Goal: Task Accomplishment & Management: Complete application form

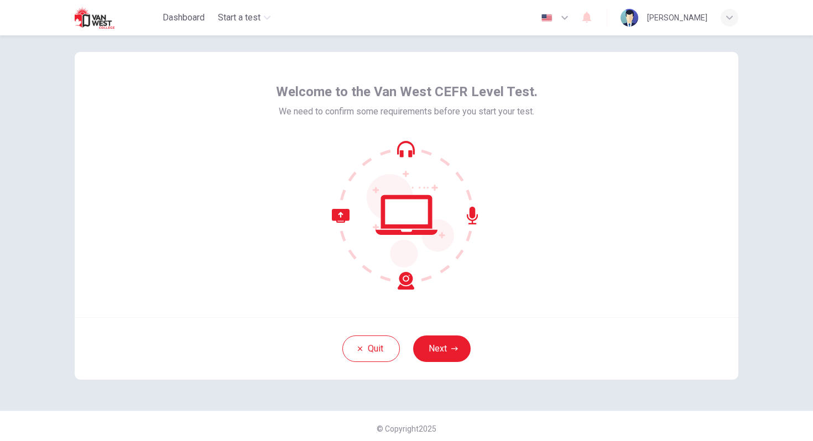
scroll to position [7, 0]
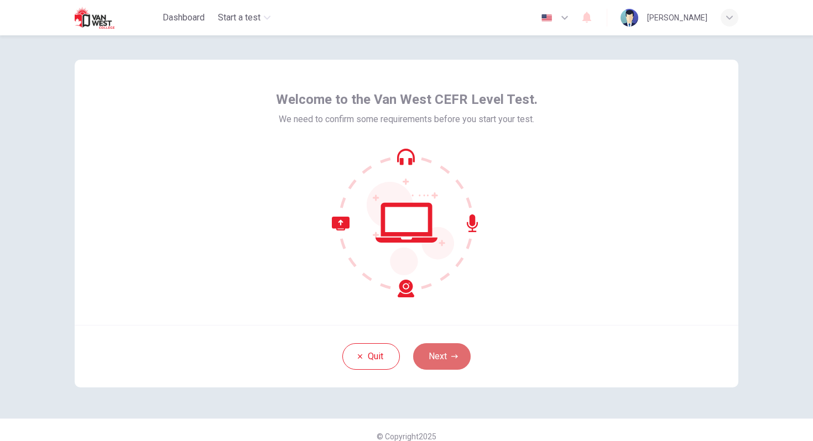
click at [448, 353] on button "Next" at bounding box center [442, 357] width 58 height 27
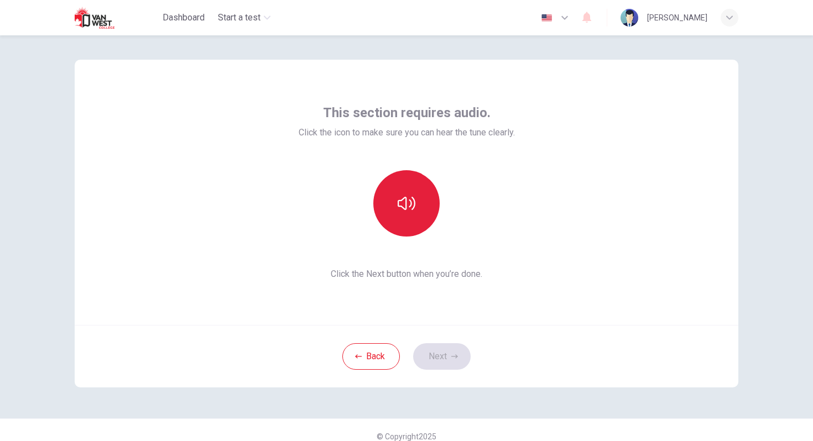
click at [424, 222] on button "button" at bounding box center [406, 203] width 66 height 66
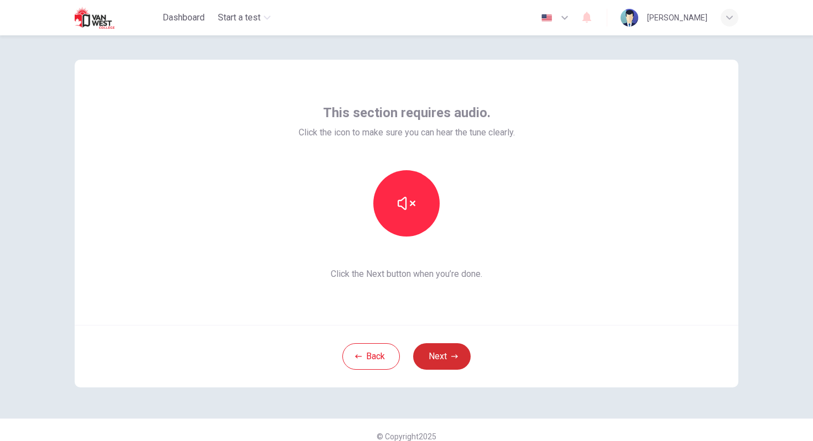
click at [456, 355] on icon "button" at bounding box center [454, 356] width 7 height 7
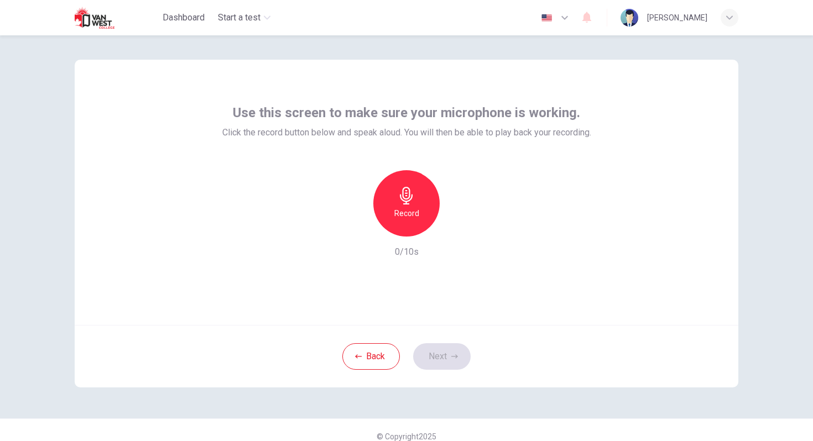
click at [401, 203] on icon "button" at bounding box center [407, 196] width 18 height 18
click at [460, 231] on icon "button" at bounding box center [457, 227] width 11 height 11
click at [440, 358] on button "Next" at bounding box center [442, 357] width 58 height 27
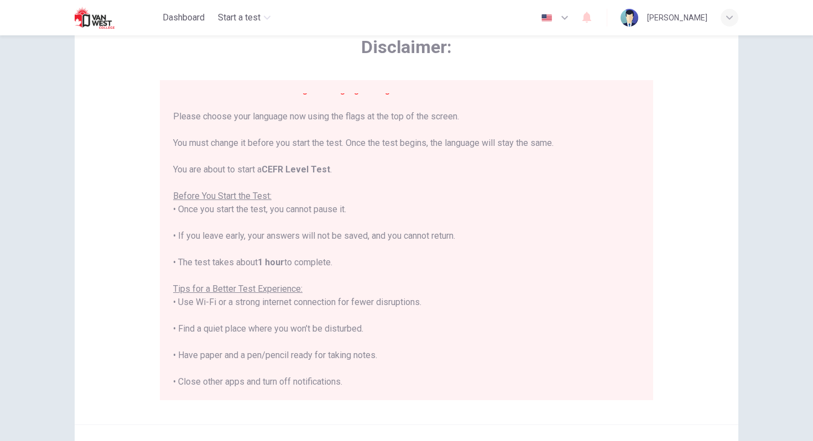
scroll to position [11, 0]
click at [554, 14] on img "button" at bounding box center [547, 18] width 14 height 8
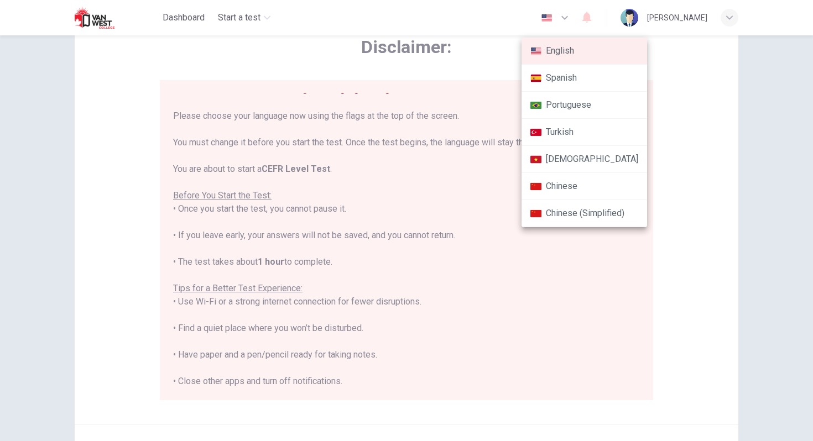
click at [566, 52] on li "English" at bounding box center [585, 51] width 126 height 27
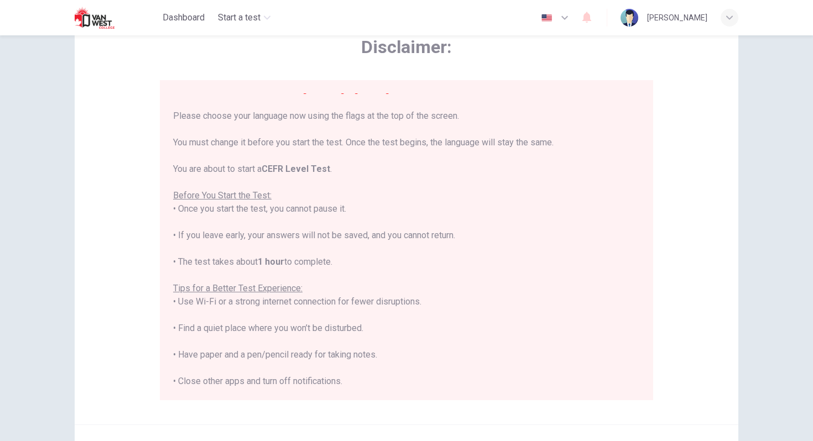
click at [571, 16] on icon "button" at bounding box center [564, 17] width 13 height 13
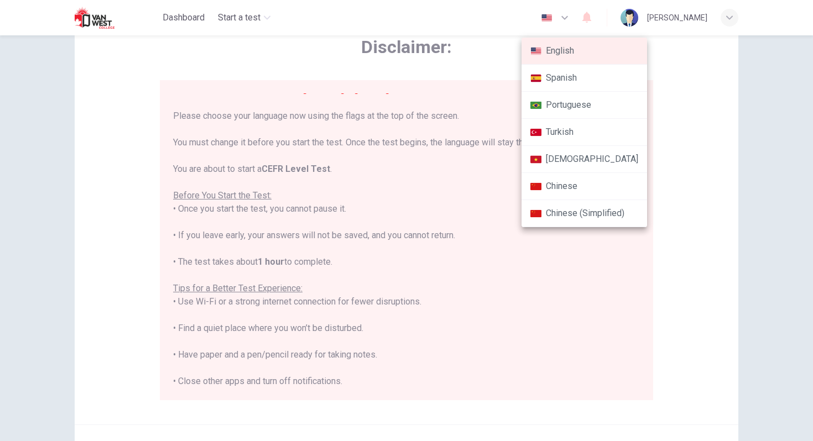
click at [589, 45] on li "English" at bounding box center [585, 51] width 126 height 27
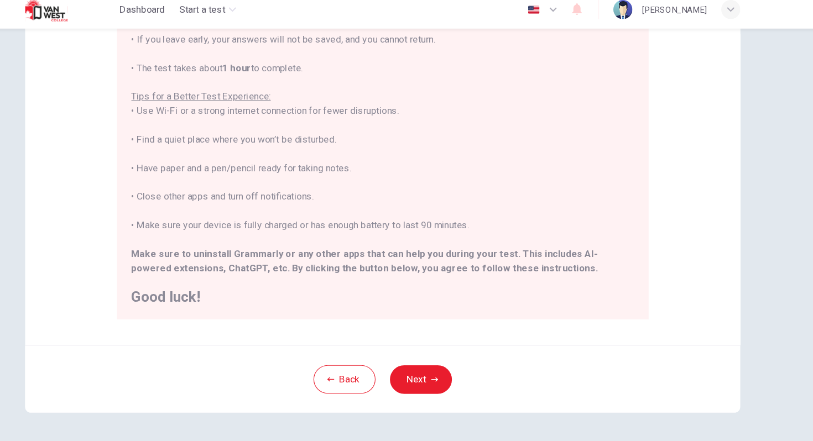
scroll to position [159, 0]
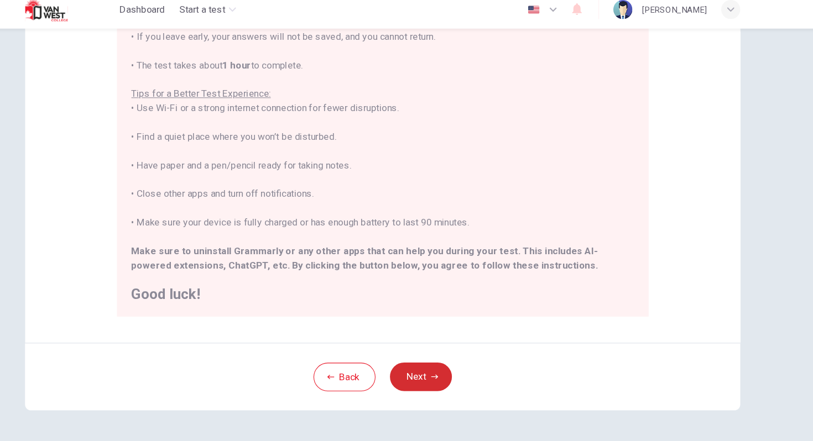
click at [454, 360] on icon "button" at bounding box center [454, 359] width 7 height 7
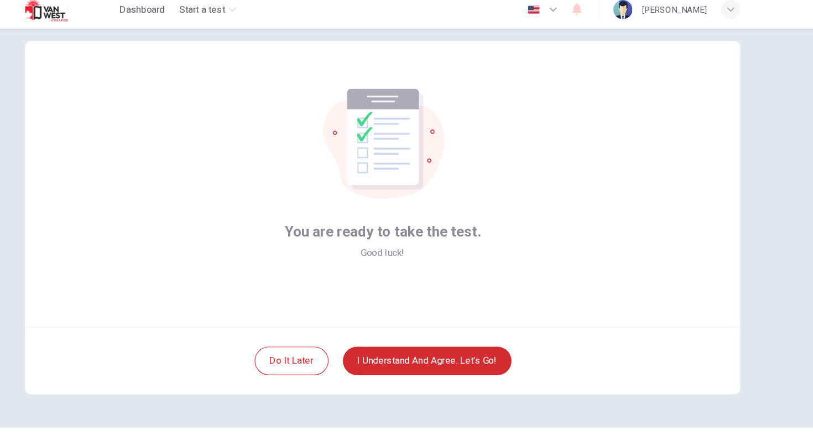
scroll to position [19, 0]
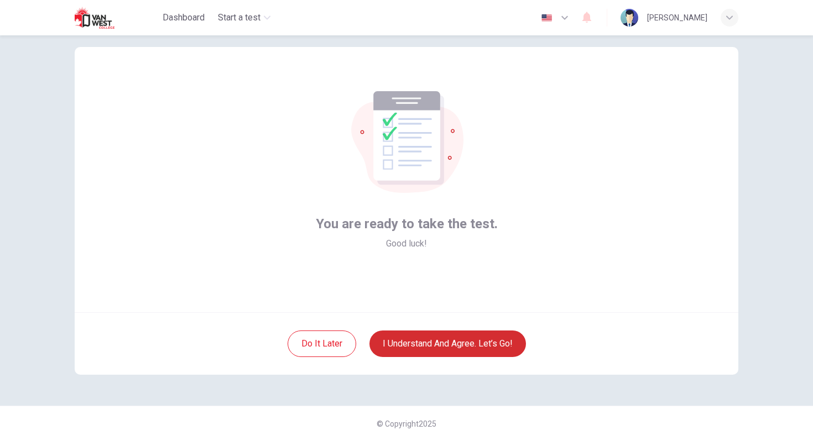
click at [514, 339] on button "I understand and agree. Let’s go!" at bounding box center [448, 344] width 157 height 27
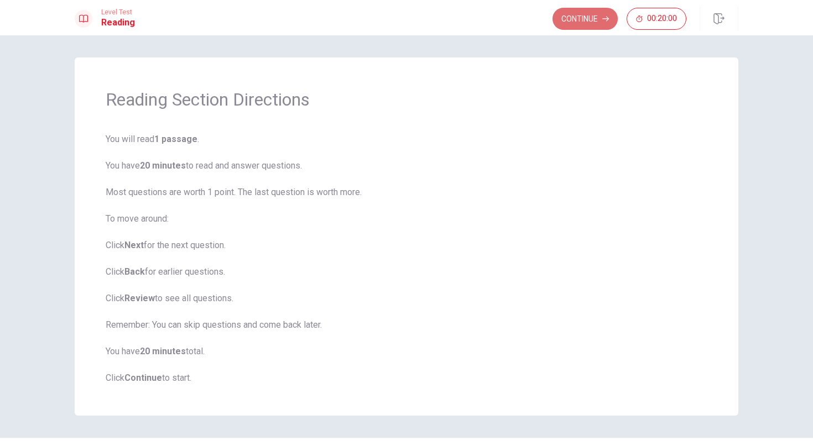
click at [591, 15] on button "Continue" at bounding box center [585, 19] width 65 height 22
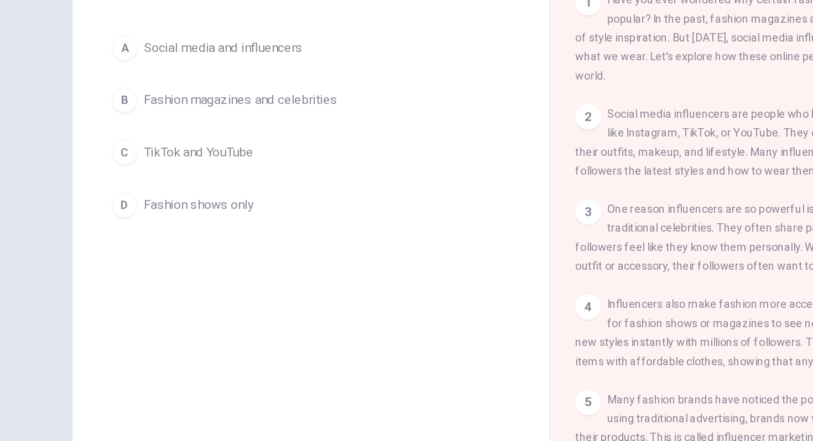
scroll to position [76, 0]
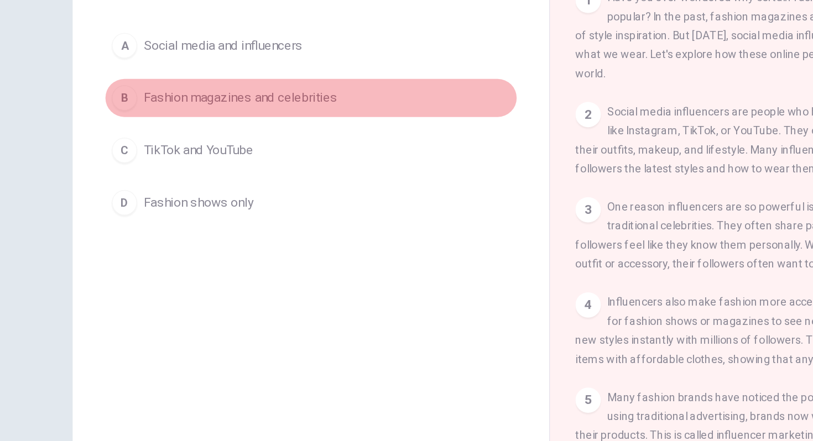
click at [103, 125] on div "B" at bounding box center [111, 125] width 18 height 18
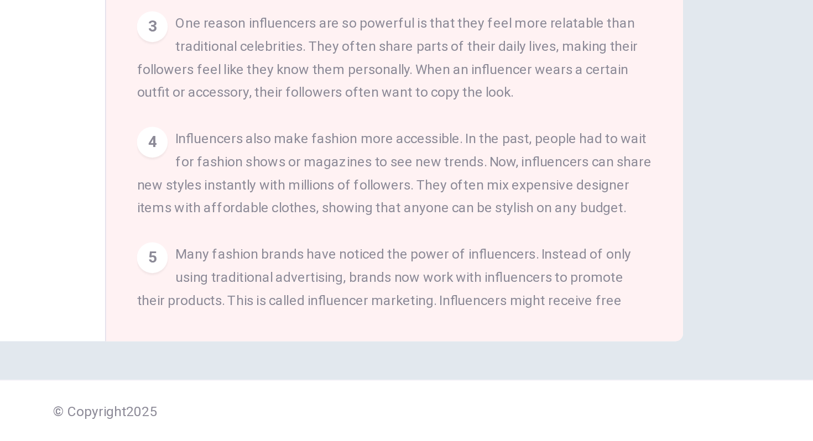
scroll to position [0, 0]
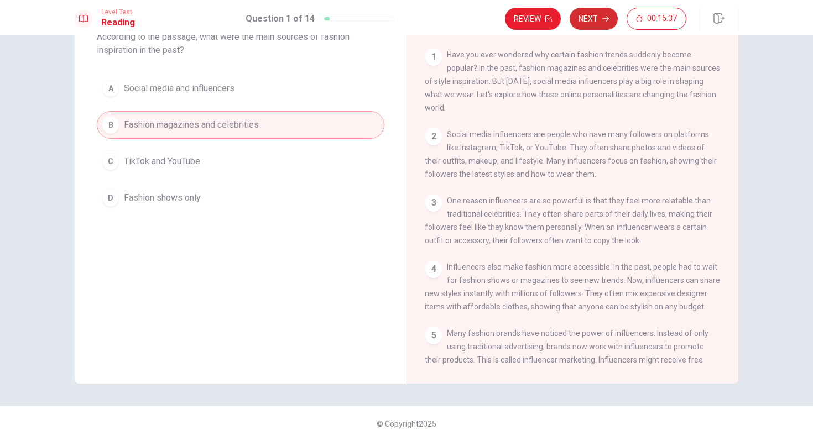
click at [590, 17] on button "Next" at bounding box center [594, 19] width 48 height 22
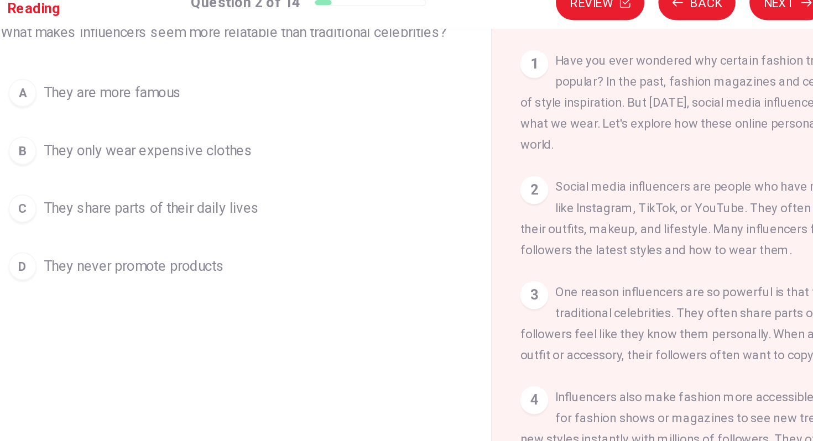
scroll to position [76, 0]
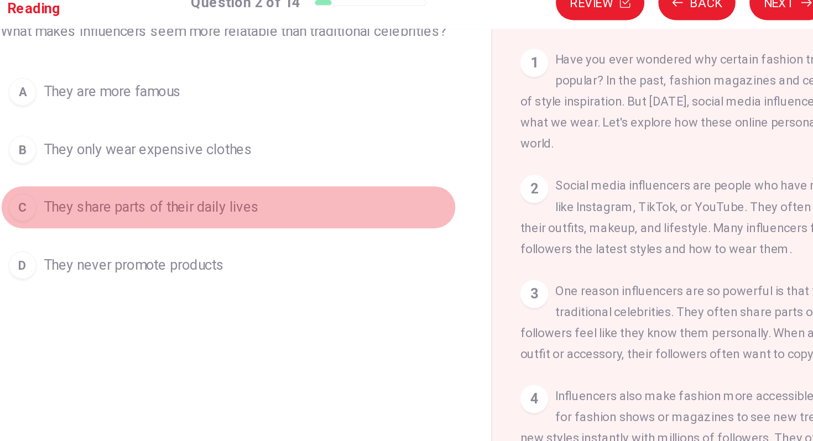
click at [119, 147] on div "C" at bounding box center [111, 148] width 18 height 18
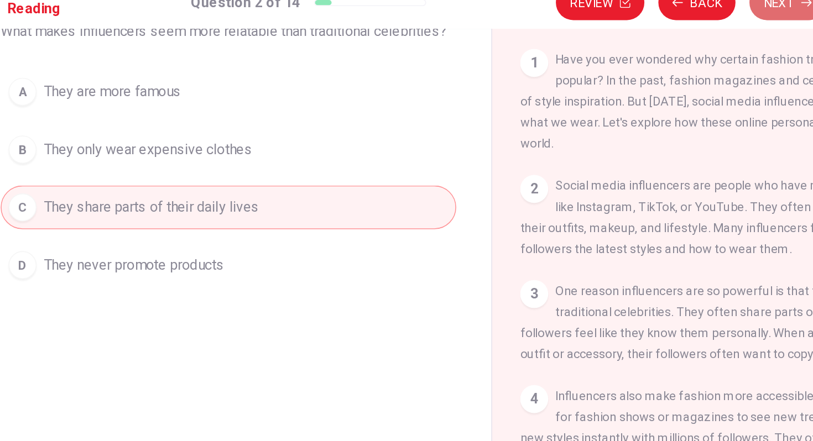
click at [595, 25] on button "Next" at bounding box center [594, 19] width 48 height 22
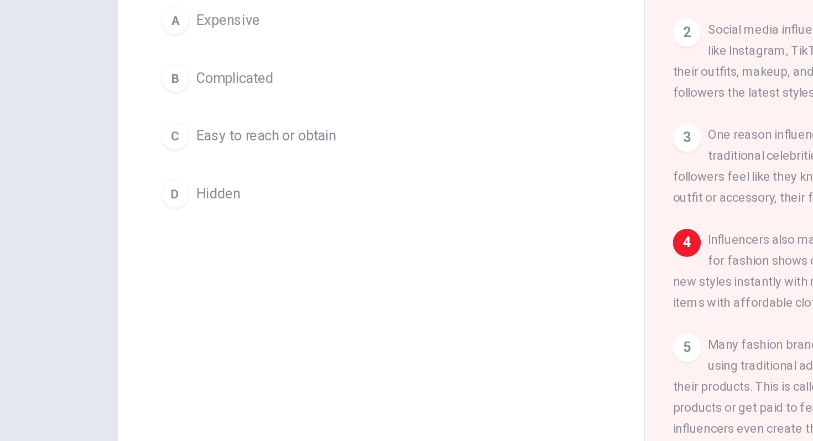
scroll to position [0, 0]
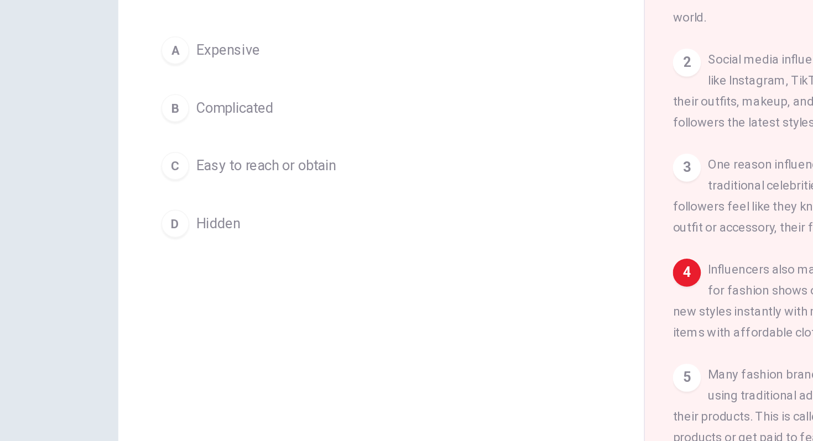
click at [157, 225] on span "Easy to reach or obtain" at bounding box center [168, 223] width 88 height 13
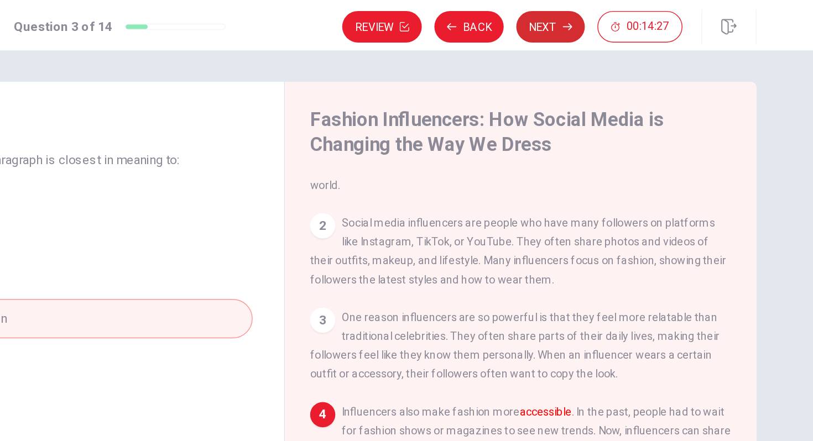
click at [599, 19] on button "Next" at bounding box center [594, 19] width 48 height 22
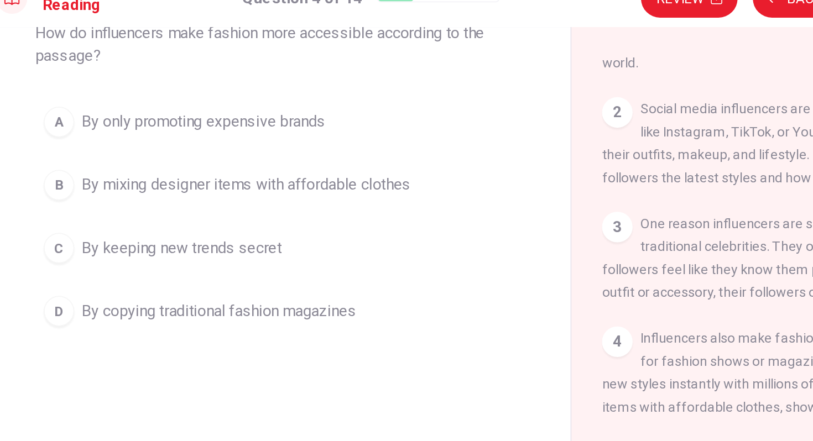
scroll to position [76, 0]
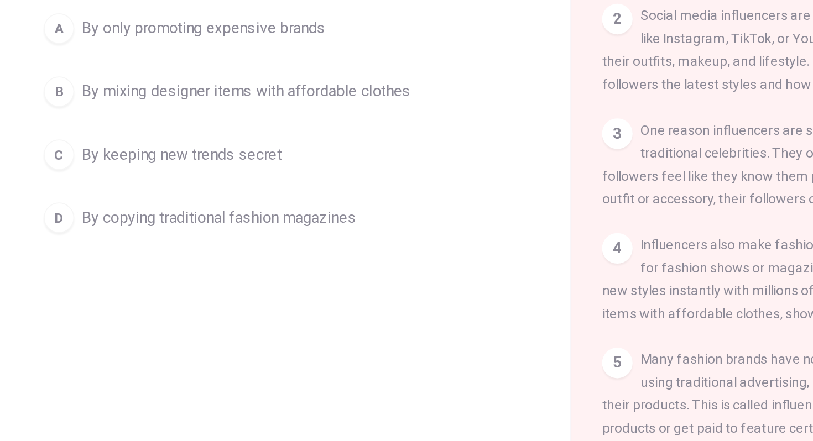
click at [289, 123] on span "By mixing designer items with affordable clothes" at bounding box center [219, 124] width 190 height 13
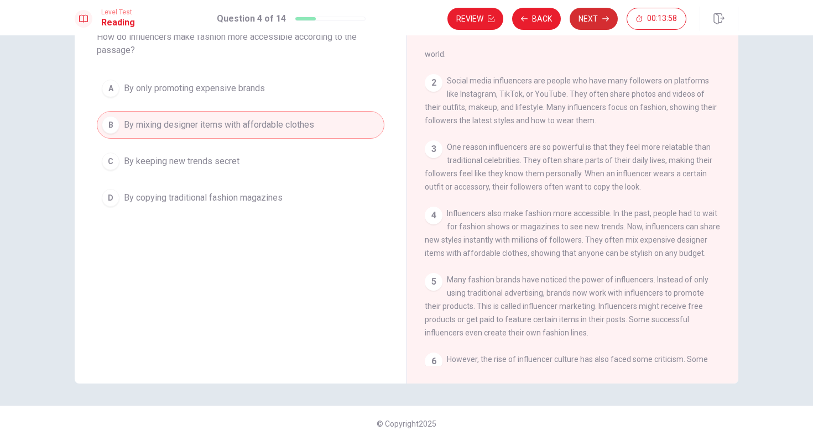
click at [603, 19] on icon "button" at bounding box center [605, 18] width 7 height 7
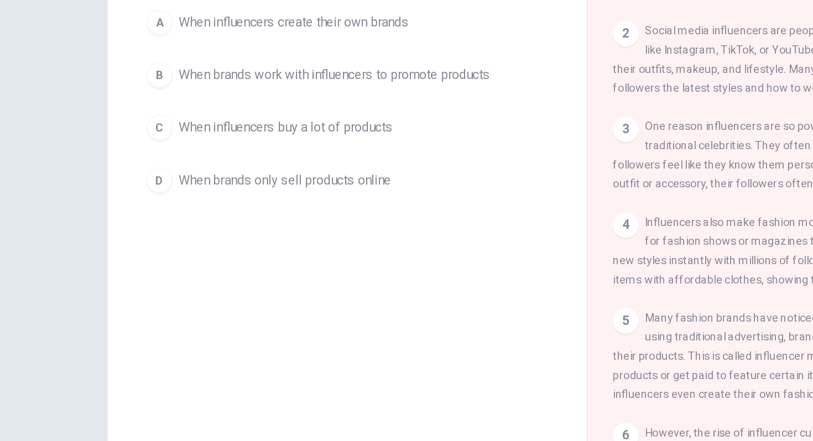
scroll to position [0, 0]
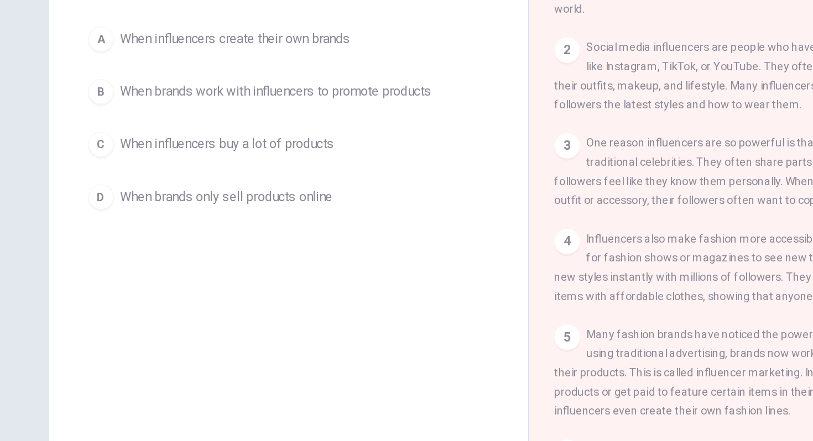
click at [256, 190] on span "When brands work with influencers to promote products" at bounding box center [232, 187] width 216 height 13
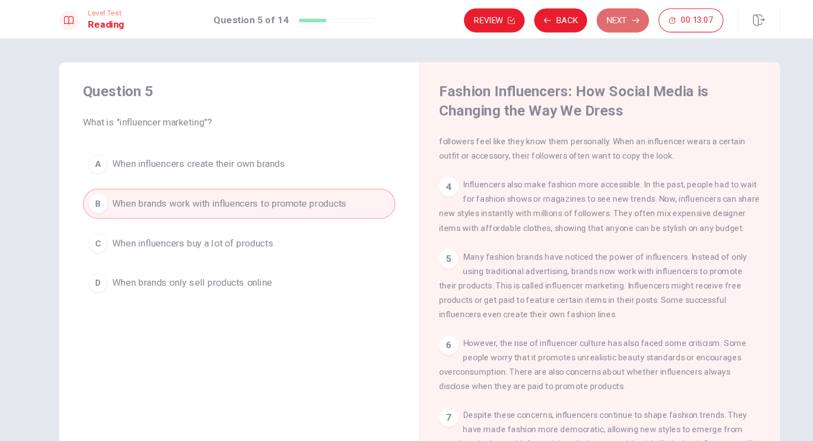
click at [602, 14] on button "Next" at bounding box center [594, 19] width 48 height 22
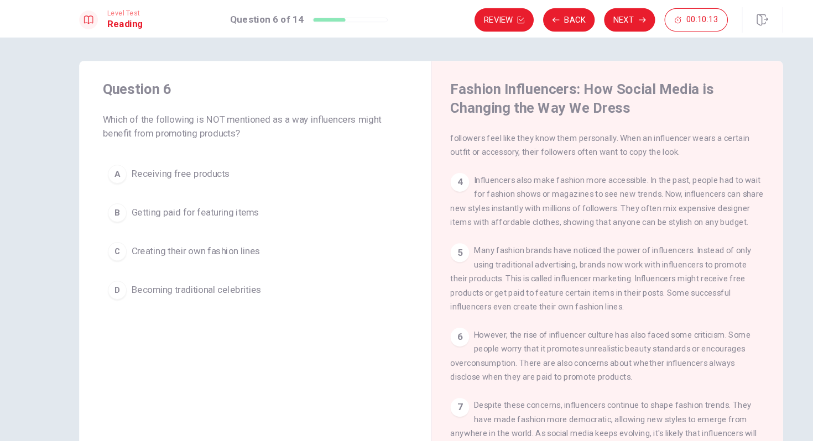
click at [206, 234] on span "Creating their own fashion lines" at bounding box center [185, 237] width 122 height 13
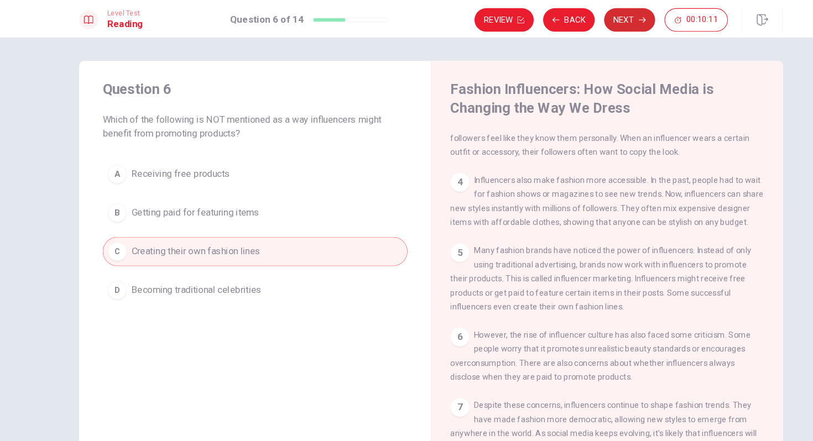
click at [580, 24] on button "Next" at bounding box center [594, 19] width 48 height 22
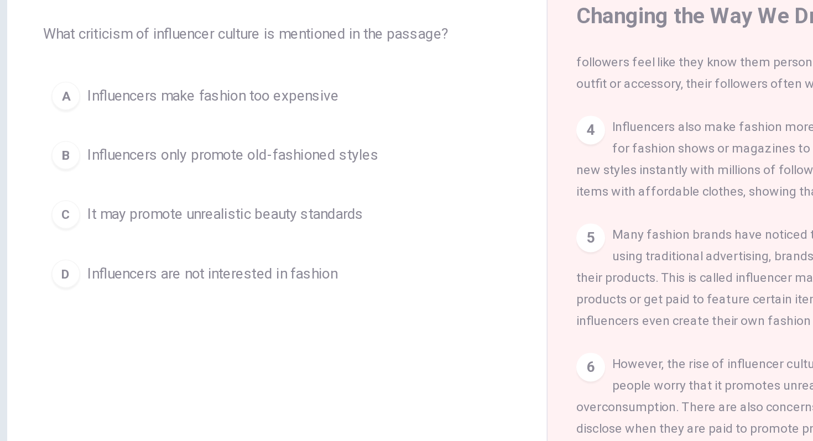
scroll to position [2, 0]
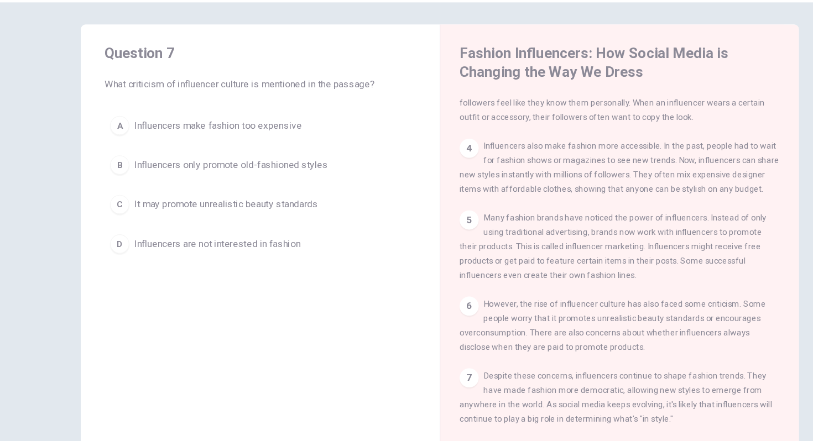
click at [271, 230] on button "C It may promote unrealistic beauty standards" at bounding box center [241, 223] width 288 height 28
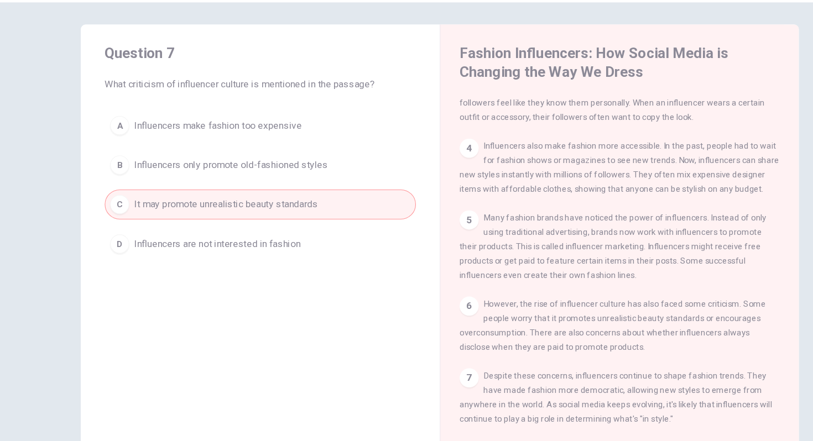
scroll to position [0, 0]
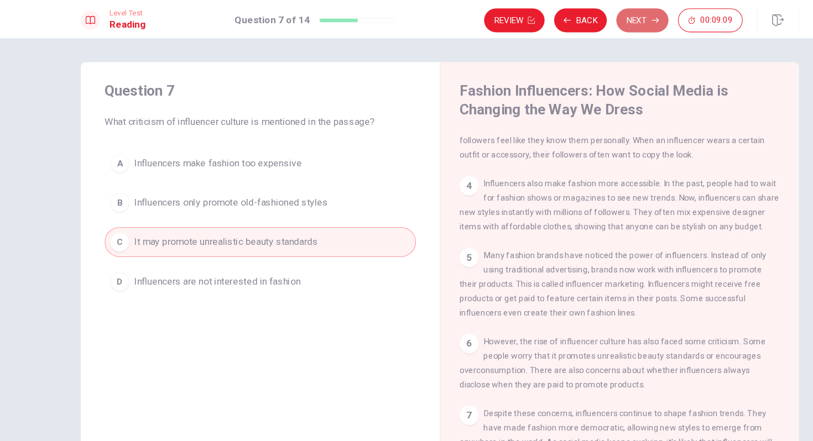
click at [589, 19] on button "Next" at bounding box center [594, 19] width 48 height 22
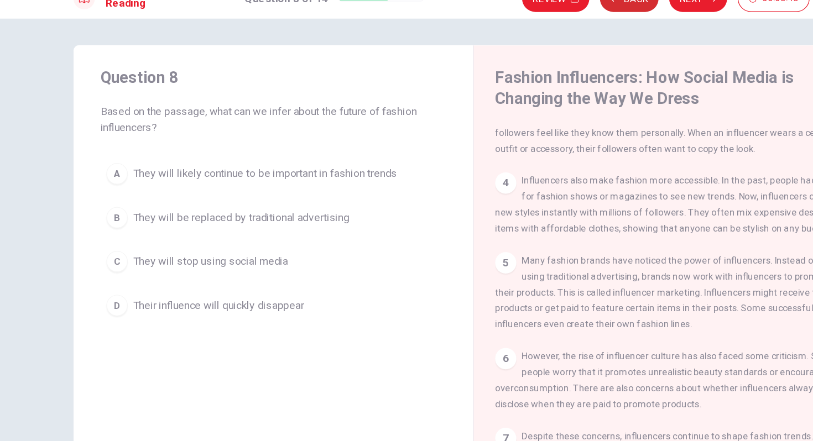
click at [542, 26] on button "Back" at bounding box center [536, 19] width 49 height 22
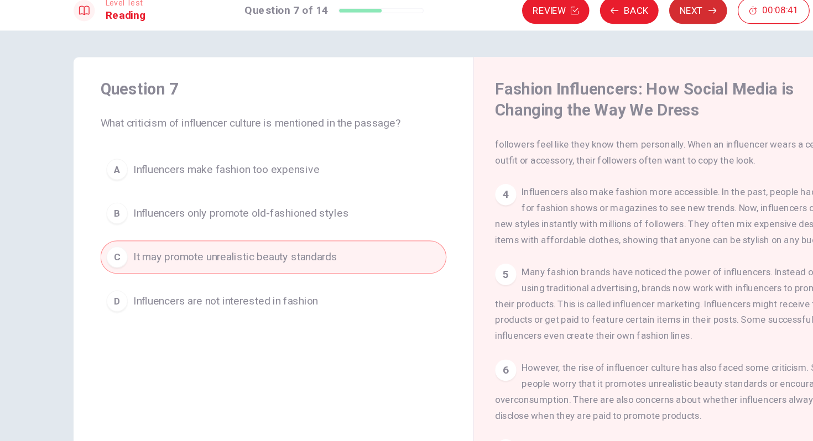
click at [588, 17] on button "Next" at bounding box center [594, 19] width 48 height 22
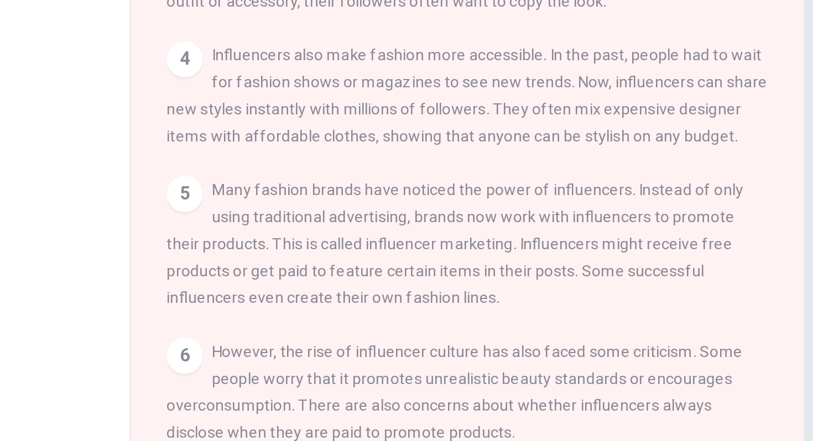
scroll to position [76, 0]
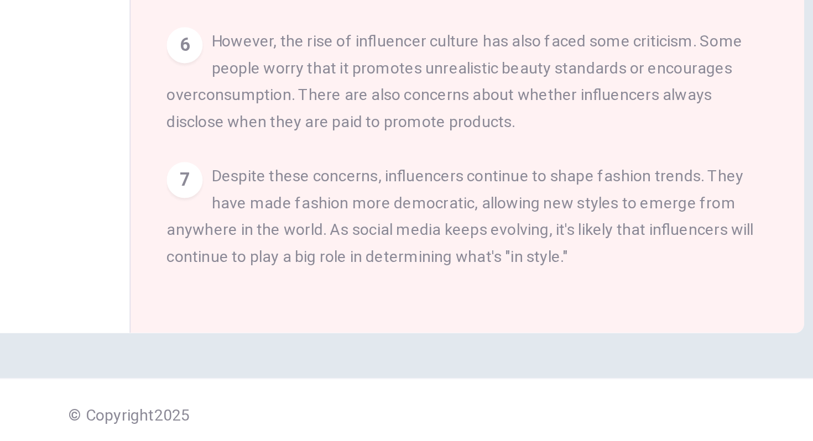
drag, startPoint x: 532, startPoint y: 303, endPoint x: 555, endPoint y: 302, distance: 22.7
click at [555, 302] on span "Despite these concerns, influencers continue to shape fashion trends. They have…" at bounding box center [569, 326] width 289 height 49
drag, startPoint x: 568, startPoint y: 304, endPoint x: 597, endPoint y: 303, distance: 29.9
click at [597, 304] on span "Despite these concerns, influencers continue to shape fashion trends. They have…" at bounding box center [569, 326] width 289 height 49
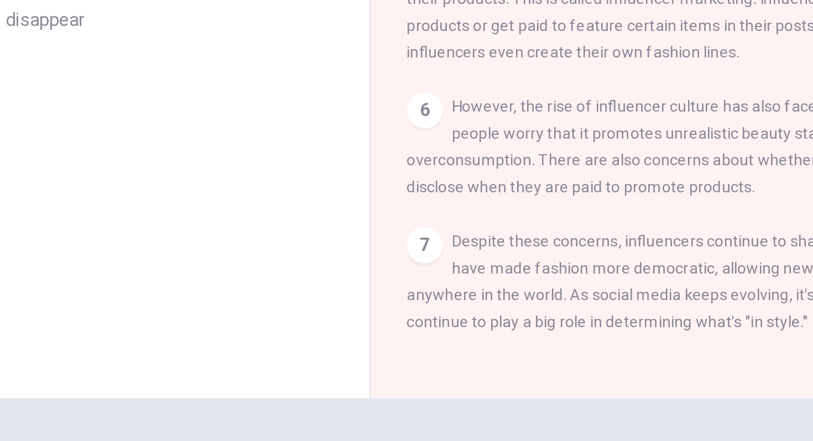
scroll to position [0, 0]
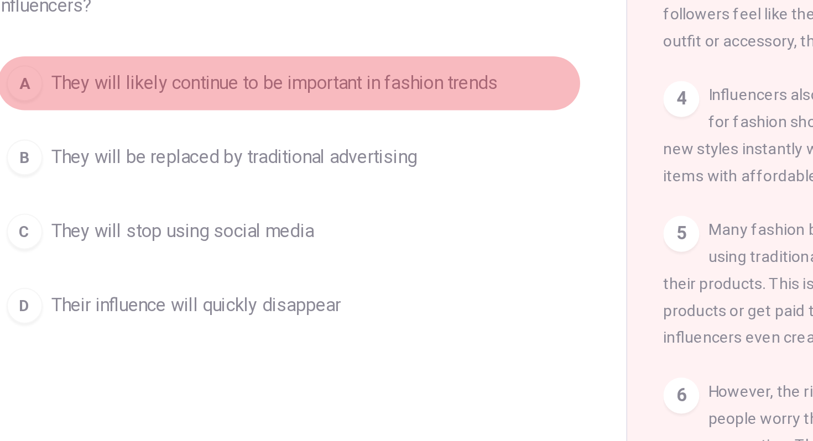
click at [320, 160] on span "They will likely continue to be important in fashion trends" at bounding box center [234, 164] width 220 height 13
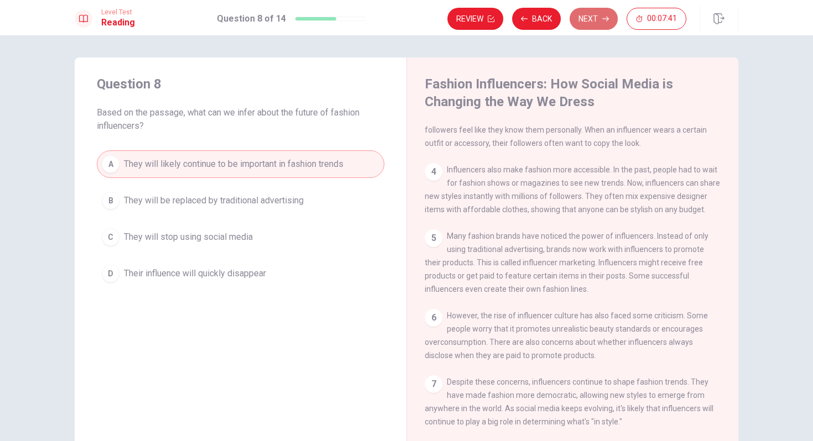
click at [612, 17] on button "Next" at bounding box center [594, 19] width 48 height 22
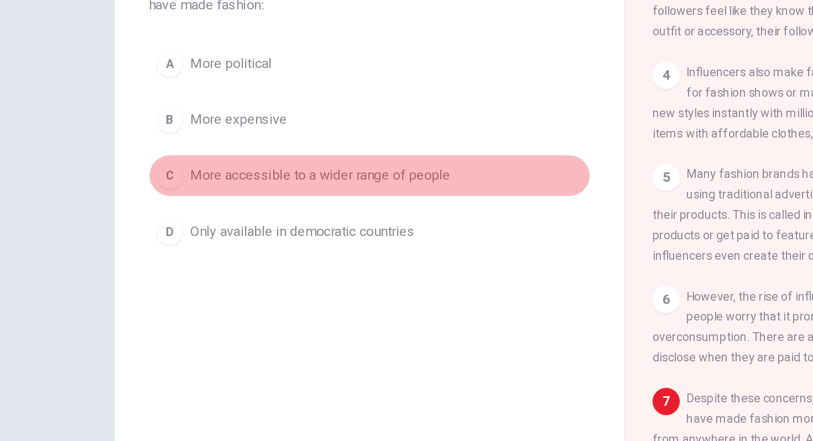
click at [276, 240] on span "More accessible to a wider range of people" at bounding box center [208, 237] width 169 height 13
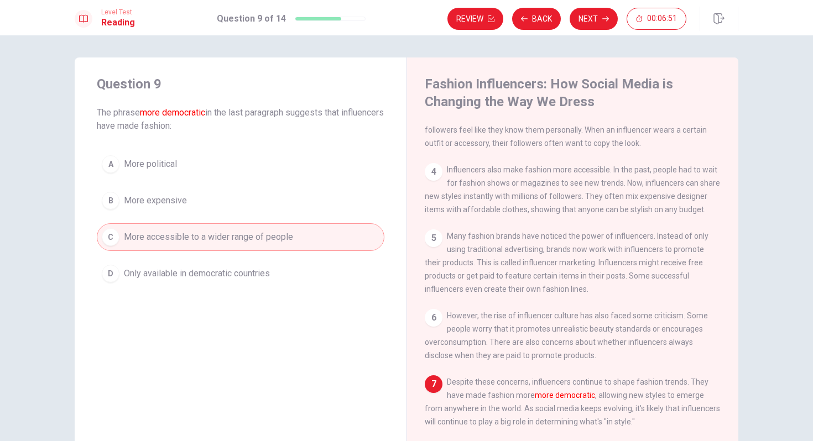
scroll to position [96, 0]
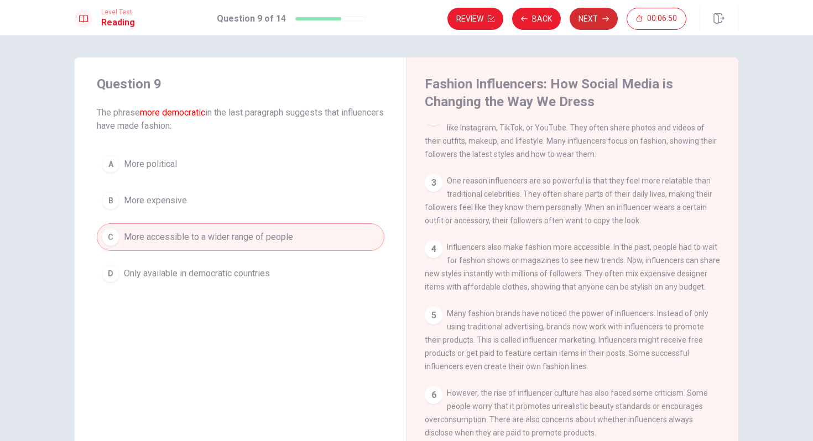
click at [599, 14] on button "Next" at bounding box center [594, 19] width 48 height 22
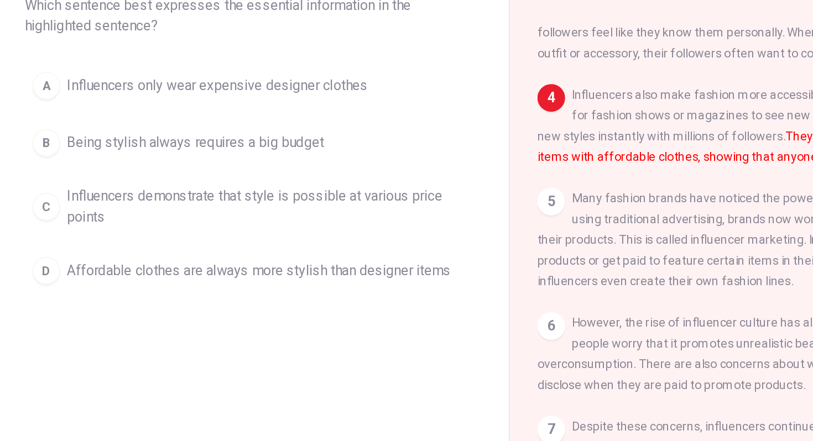
scroll to position [38, 0]
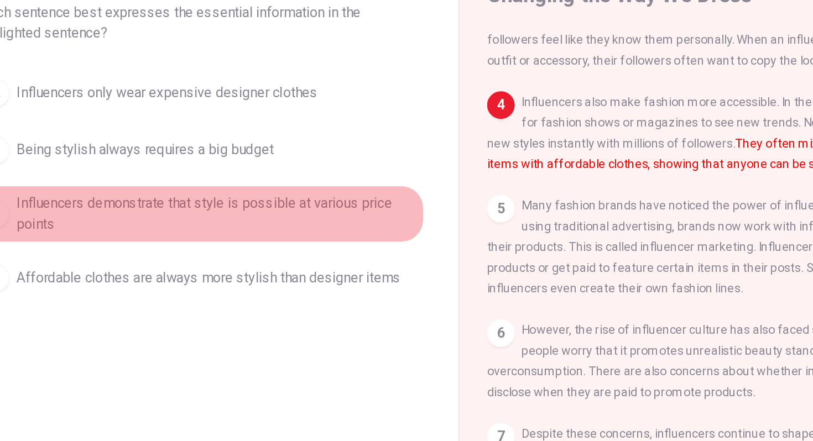
click at [298, 206] on span "Influencers demonstrate that style is possible at various price points" at bounding box center [252, 204] width 256 height 27
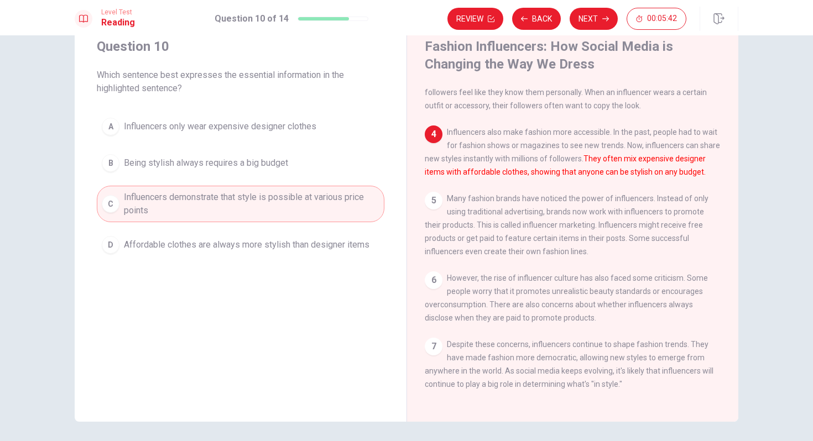
scroll to position [161, 0]
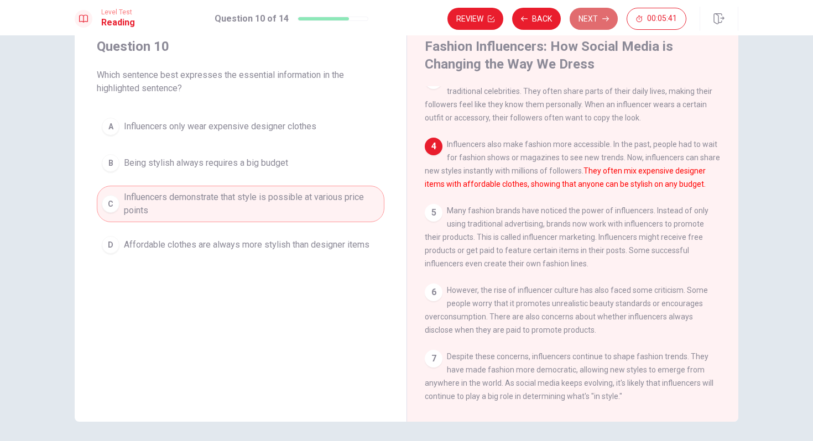
click at [605, 20] on icon "button" at bounding box center [605, 18] width 7 height 7
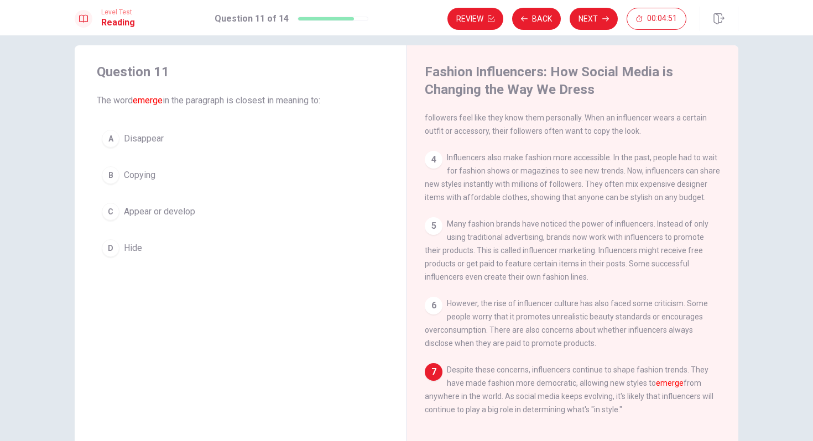
scroll to position [0, 0]
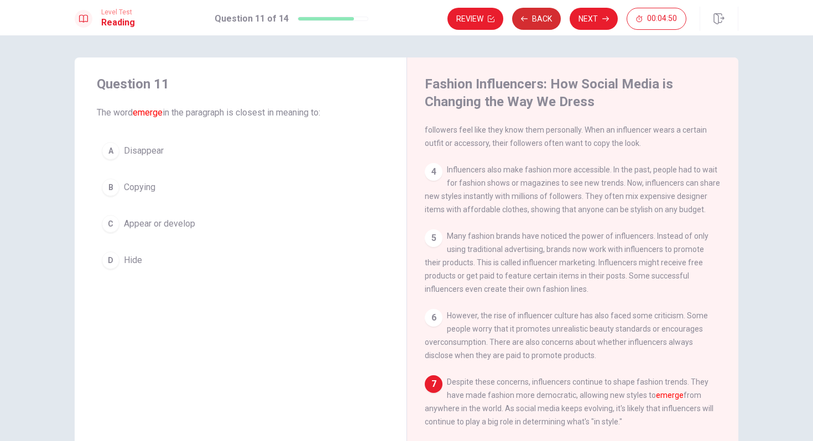
click at [543, 18] on button "Back" at bounding box center [536, 19] width 49 height 22
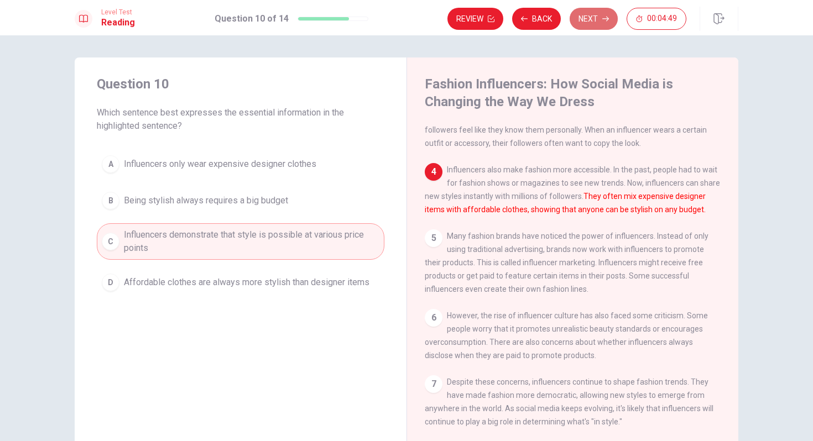
click at [606, 20] on icon "button" at bounding box center [605, 18] width 7 height 7
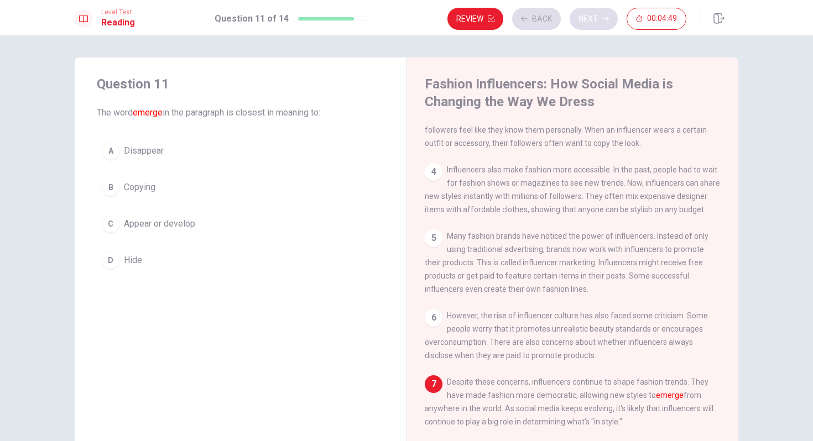
click at [606, 20] on div "Review Back Next 00:04:49" at bounding box center [567, 19] width 239 height 22
click at [610, 15] on button "Next" at bounding box center [594, 19] width 48 height 22
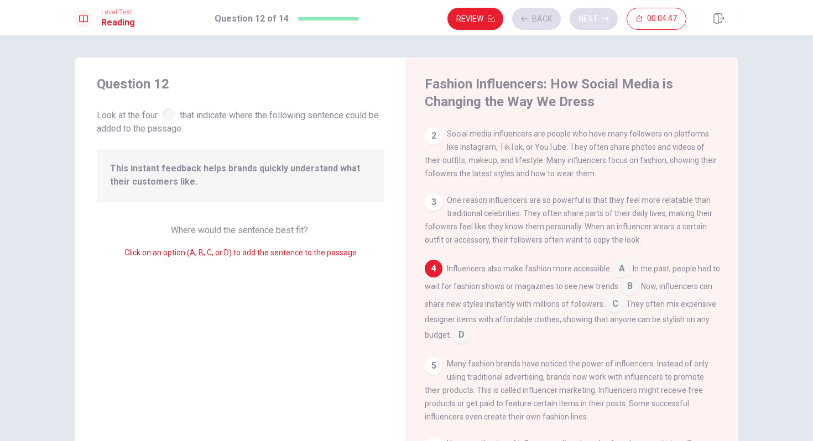
scroll to position [82, 0]
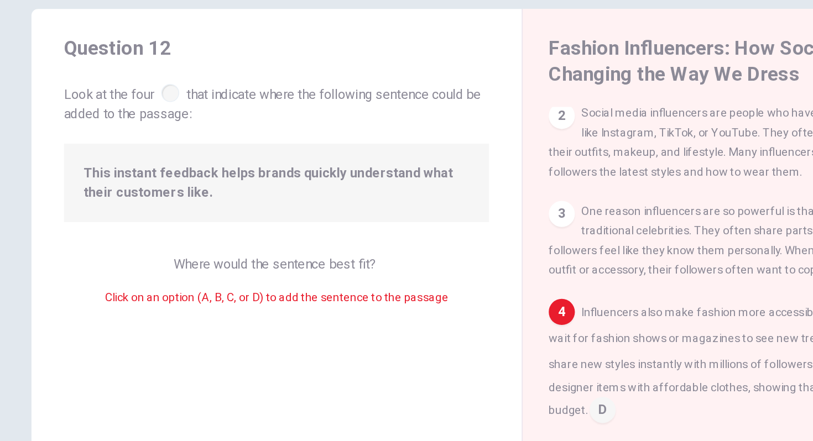
click at [168, 115] on div at bounding box center [169, 114] width 12 height 12
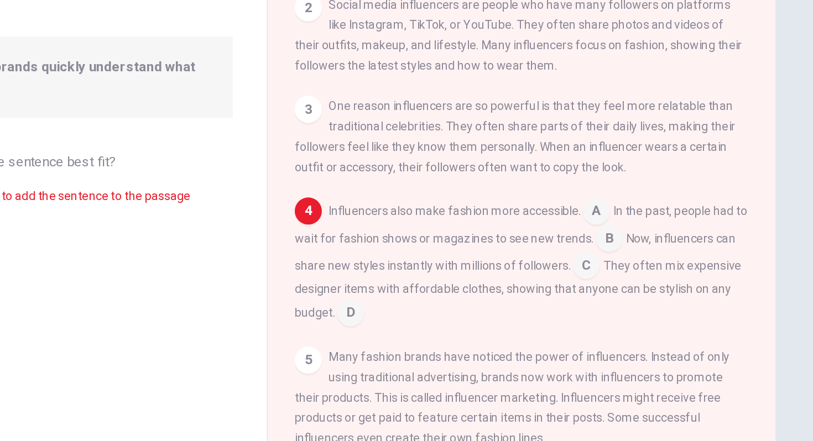
scroll to position [76, 0]
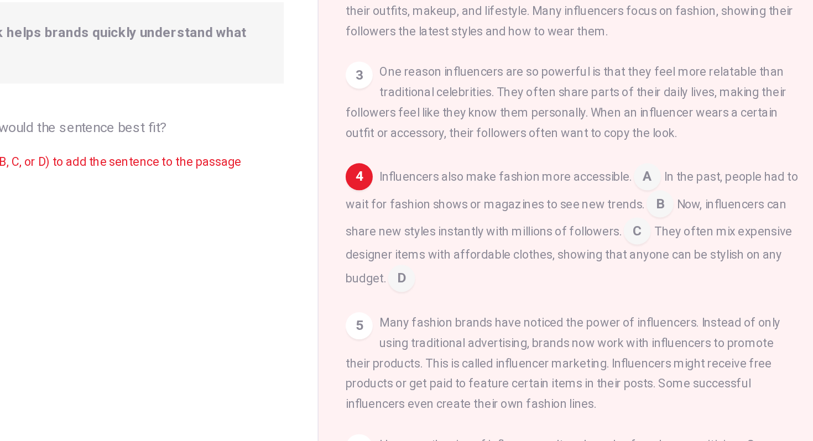
click at [616, 215] on input at bounding box center [615, 224] width 18 height 18
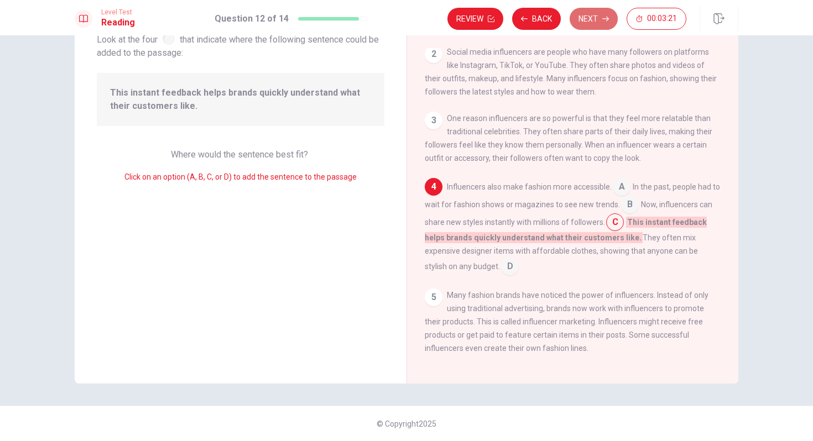
click at [606, 20] on icon "button" at bounding box center [605, 18] width 7 height 7
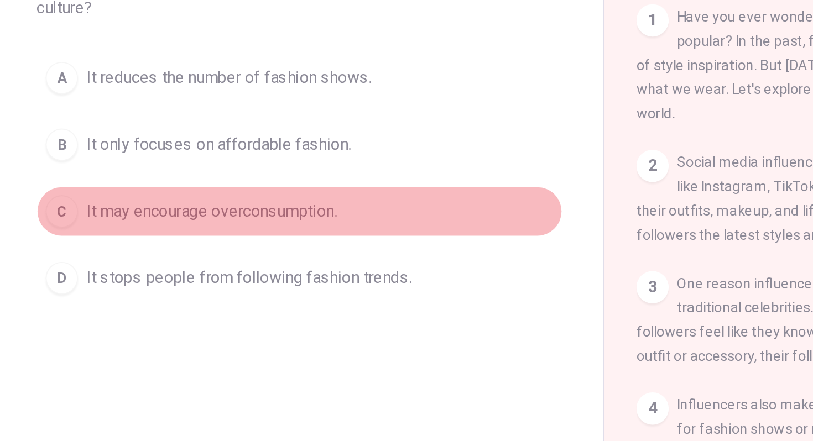
click at [227, 161] on span "It may encourage overconsumption." at bounding box center [192, 161] width 137 height 13
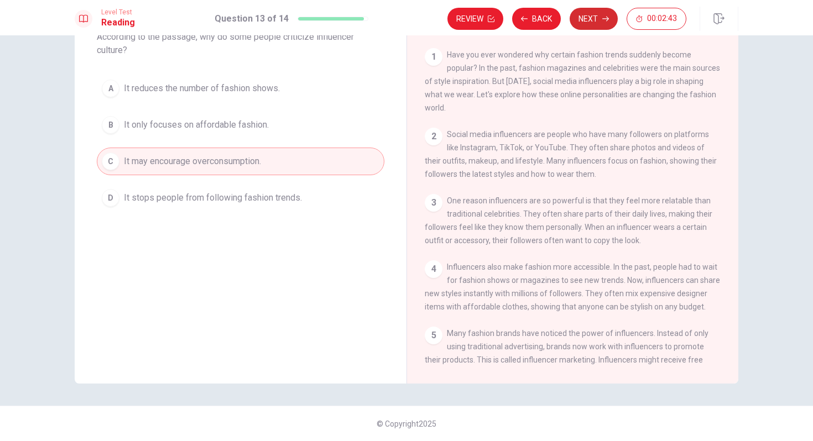
click at [587, 20] on button "Next" at bounding box center [594, 19] width 48 height 22
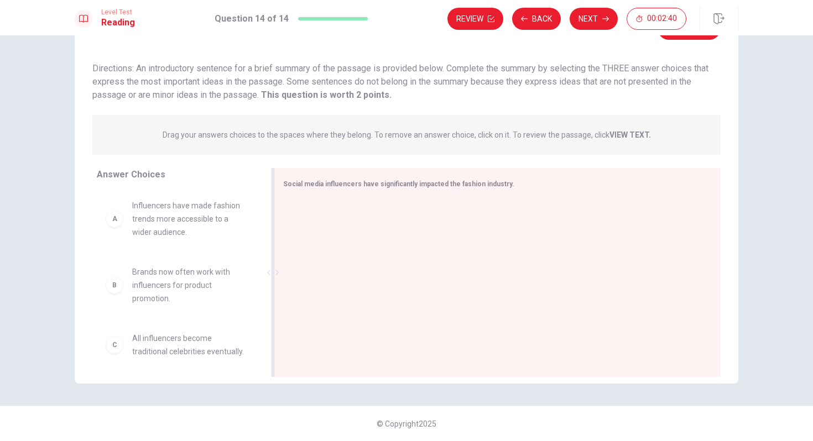
scroll to position [0, 0]
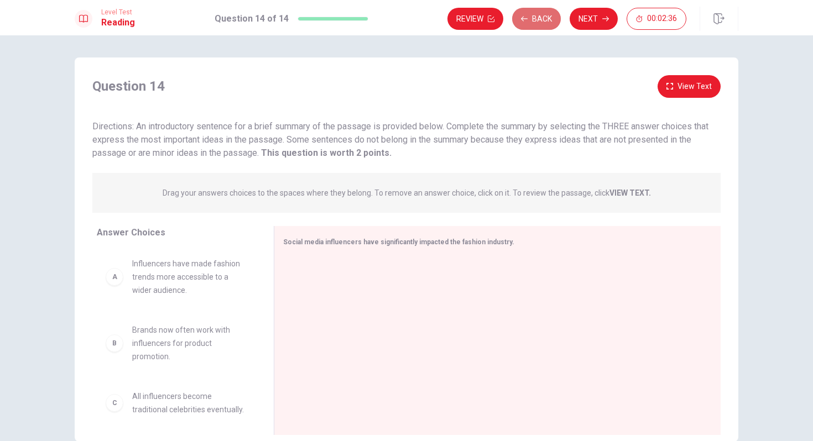
click at [540, 13] on button "Back" at bounding box center [536, 19] width 49 height 22
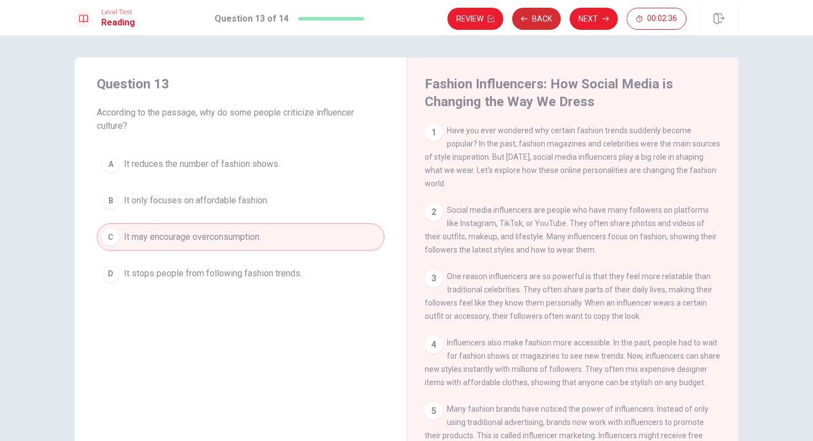
click at [540, 13] on button "Back" at bounding box center [536, 19] width 49 height 22
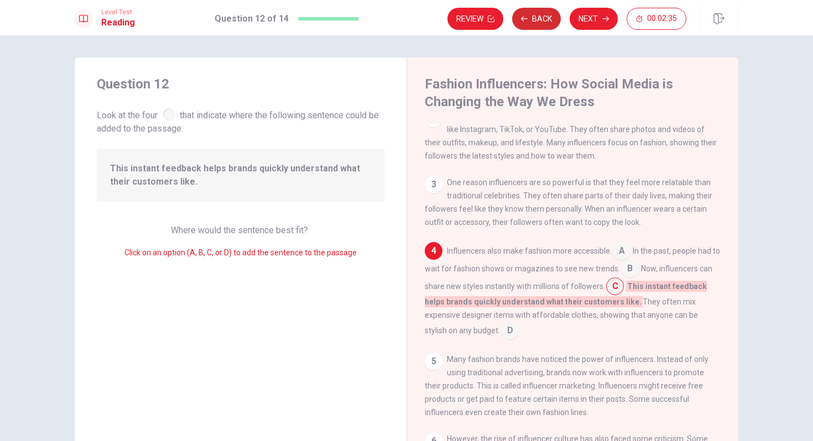
scroll to position [96, 0]
click at [540, 13] on button "Back" at bounding box center [536, 19] width 49 height 22
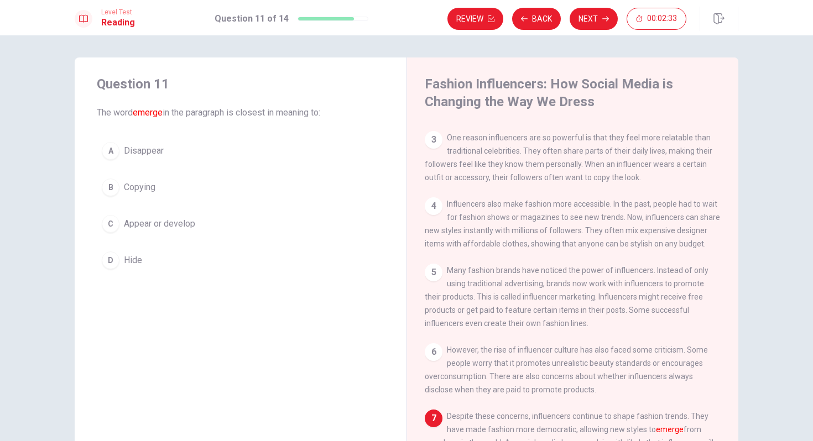
scroll to position [153, 0]
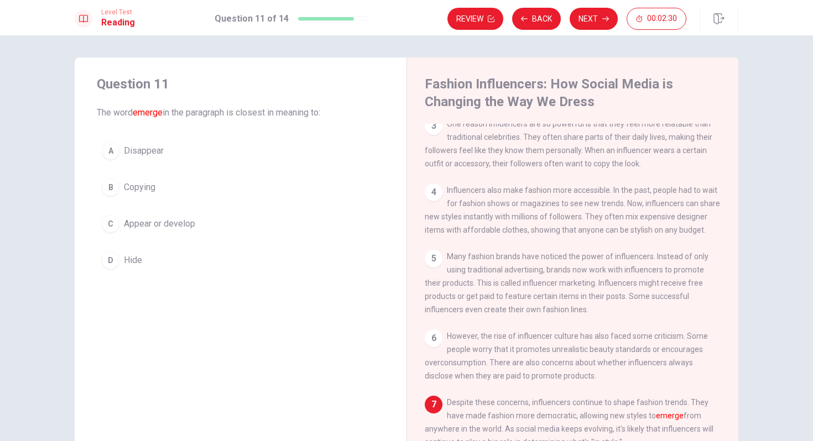
click at [116, 154] on div "A" at bounding box center [111, 151] width 18 height 18
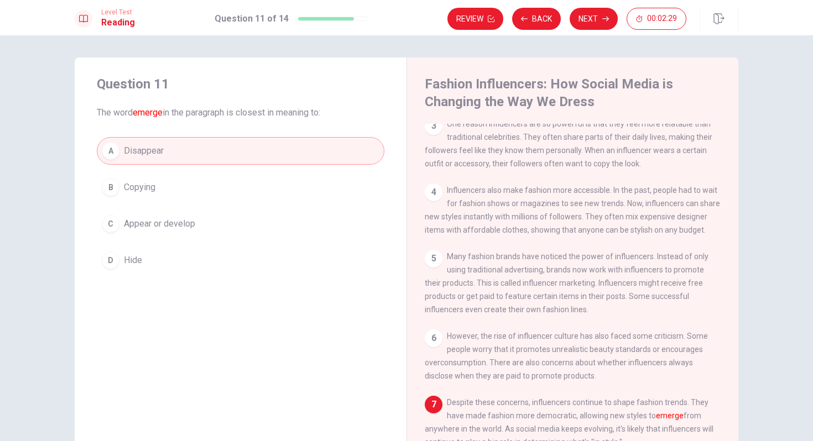
scroll to position [176, 0]
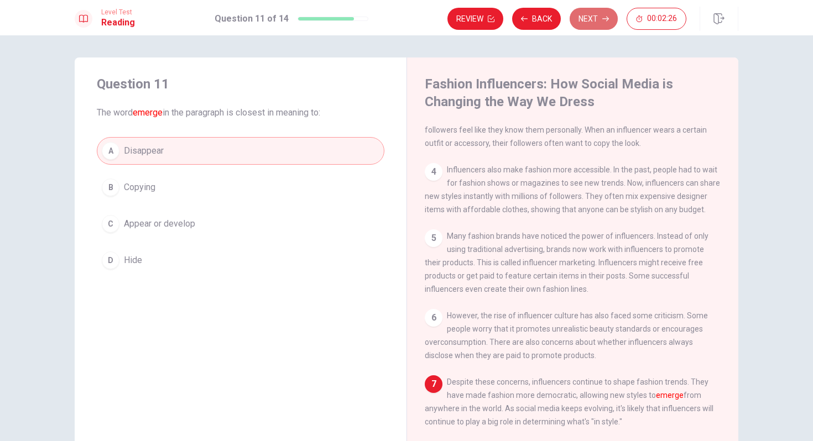
click at [599, 20] on button "Next" at bounding box center [594, 19] width 48 height 22
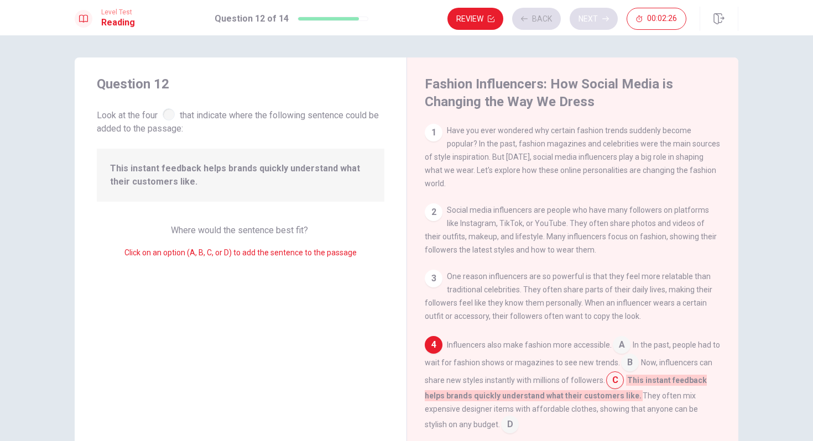
scroll to position [96, 0]
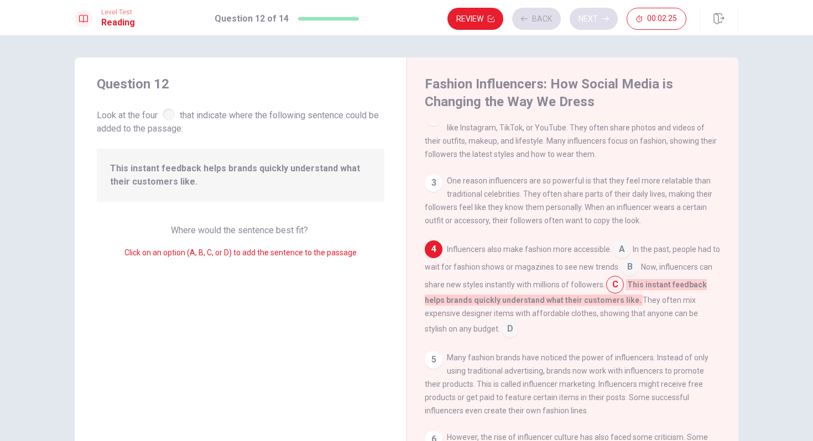
click at [599, 20] on div "Review Back Next 00:02:25" at bounding box center [567, 19] width 239 height 22
click at [585, 17] on button "Next" at bounding box center [594, 19] width 48 height 22
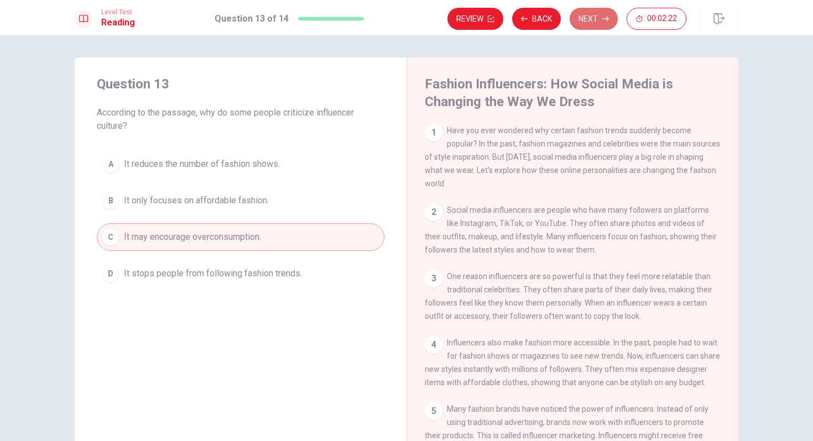
click at [587, 20] on button "Next" at bounding box center [594, 19] width 48 height 22
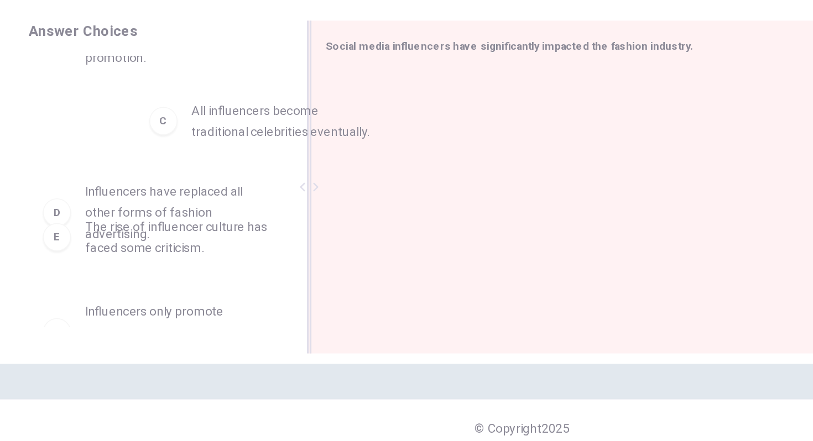
scroll to position [107, 0]
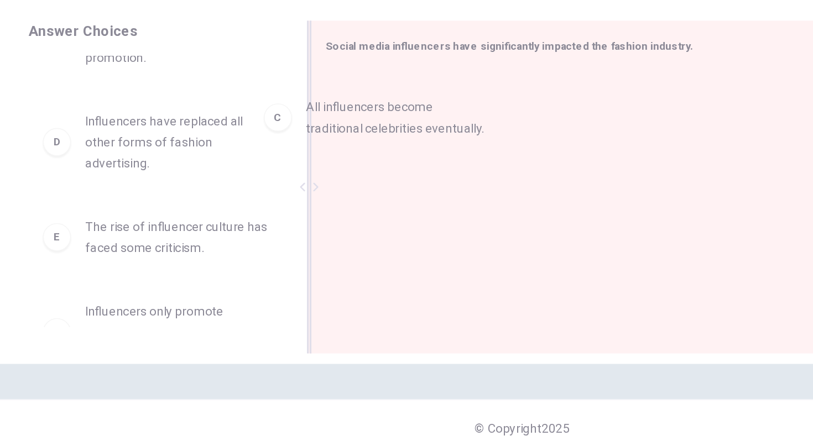
drag, startPoint x: 200, startPoint y: 239, endPoint x: 352, endPoint y: 232, distance: 152.3
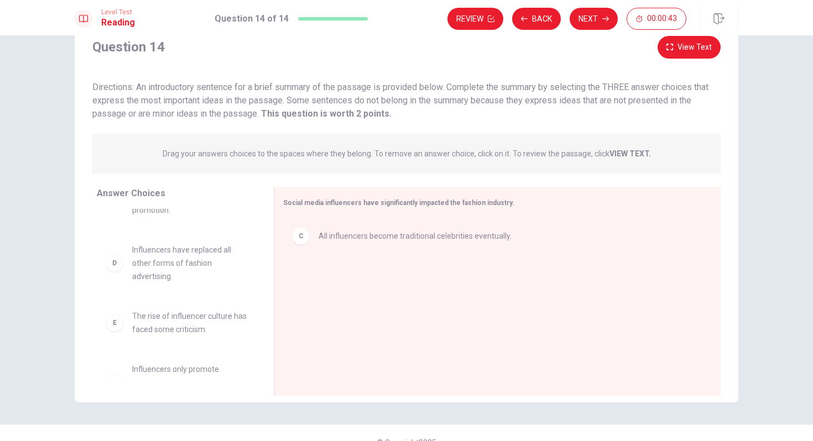
scroll to position [58, 0]
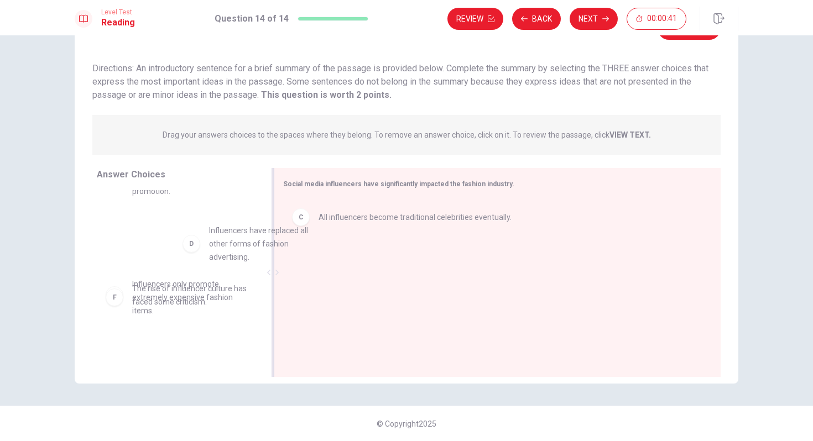
drag, startPoint x: 162, startPoint y: 252, endPoint x: 351, endPoint y: 254, distance: 189.7
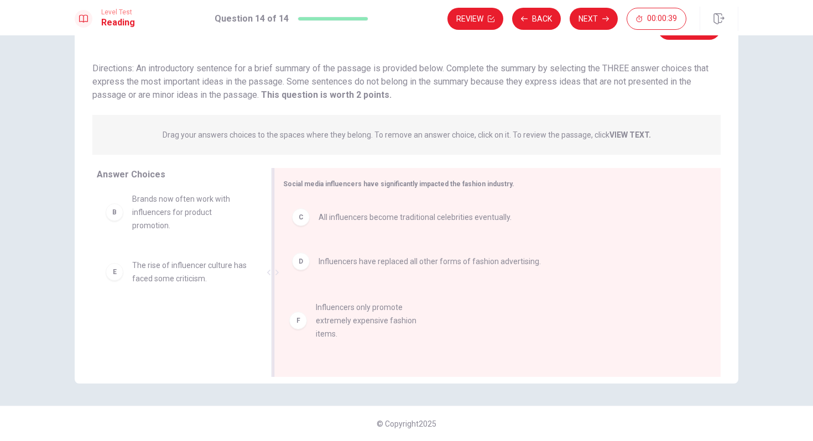
drag, startPoint x: 163, startPoint y: 316, endPoint x: 356, endPoint y: 304, distance: 193.4
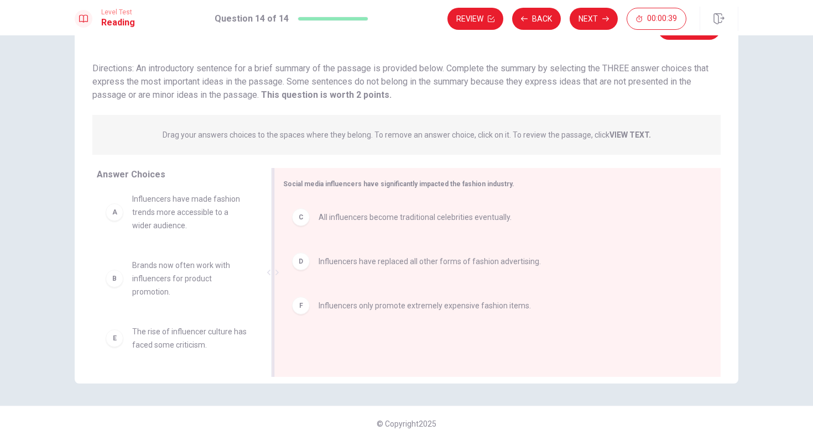
scroll to position [7, 0]
drag, startPoint x: 354, startPoint y: 304, endPoint x: 196, endPoint y: 300, distance: 157.7
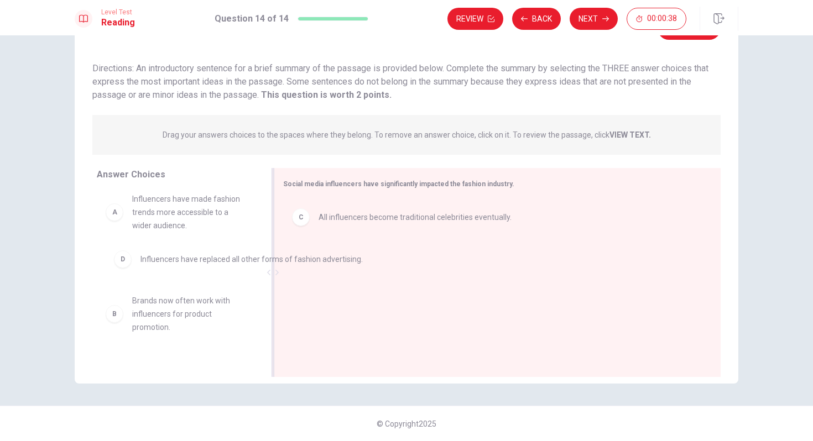
drag, startPoint x: 374, startPoint y: 269, endPoint x: 188, endPoint y: 267, distance: 185.9
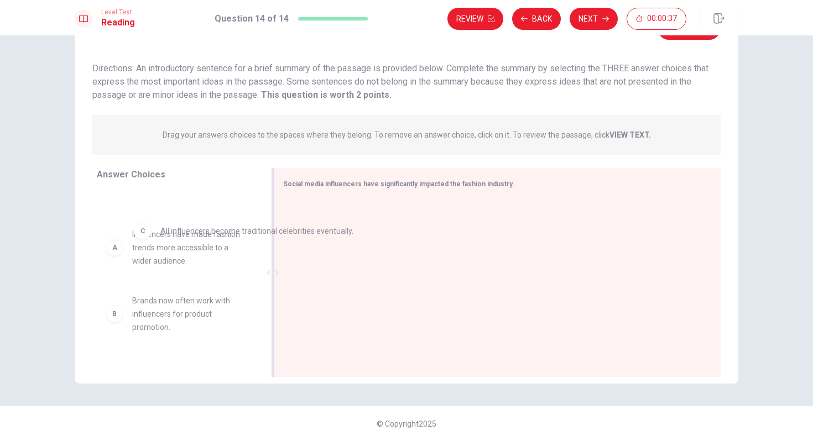
scroll to position [3, 0]
drag, startPoint x: 349, startPoint y: 223, endPoint x: 167, endPoint y: 242, distance: 183.0
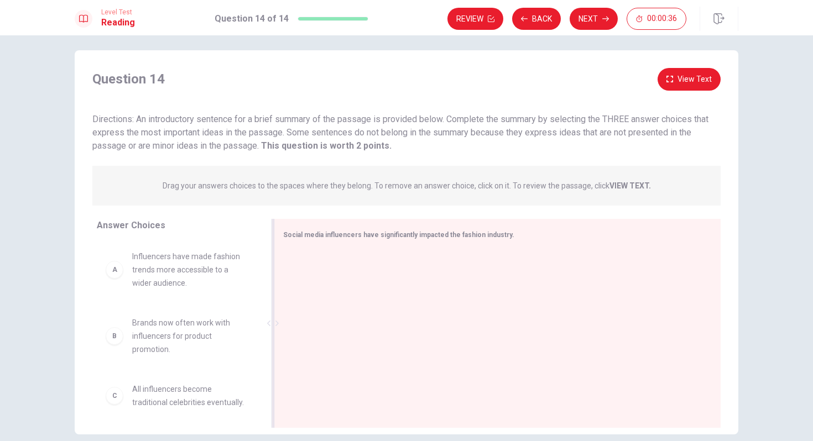
scroll to position [0, 0]
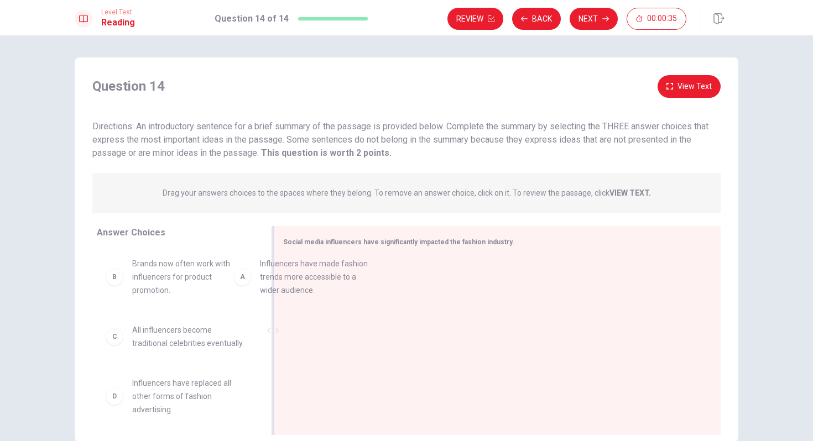
drag, startPoint x: 163, startPoint y: 274, endPoint x: 416, endPoint y: 275, distance: 252.8
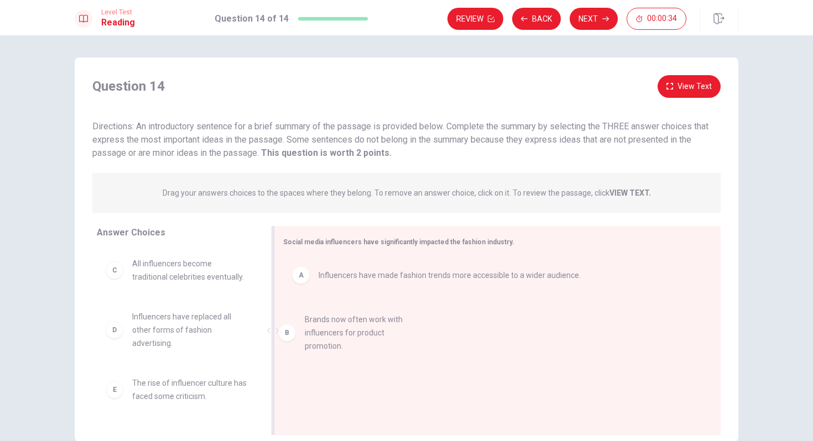
drag, startPoint x: 184, startPoint y: 265, endPoint x: 364, endPoint y: 321, distance: 188.4
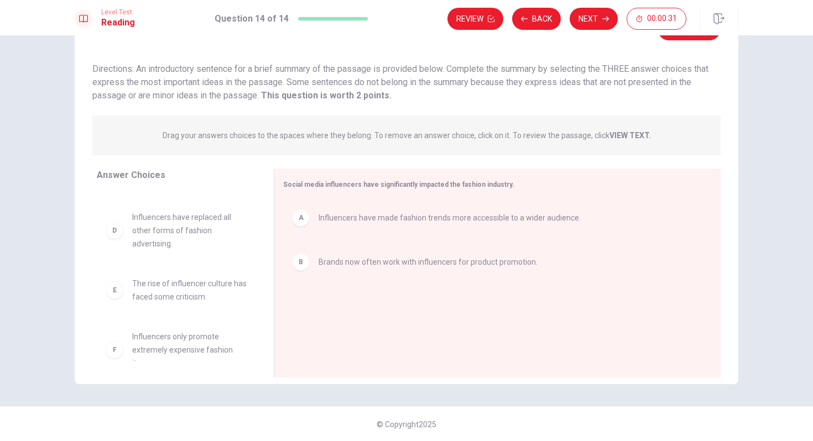
scroll to position [43, 0]
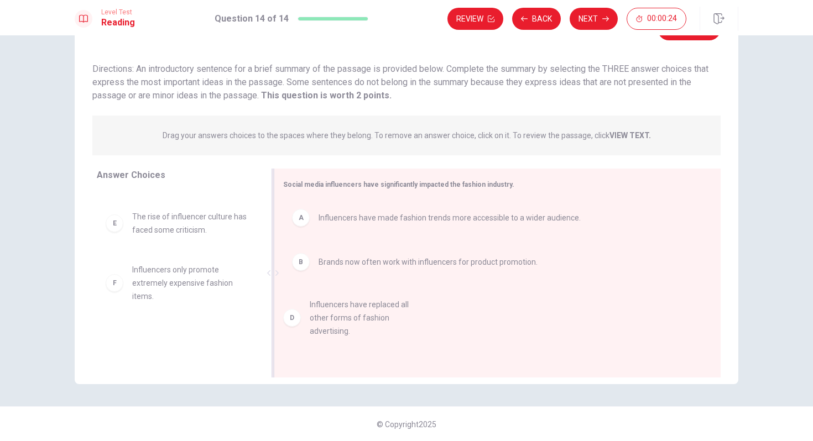
drag, startPoint x: 178, startPoint y: 231, endPoint x: 369, endPoint y: 320, distance: 210.8
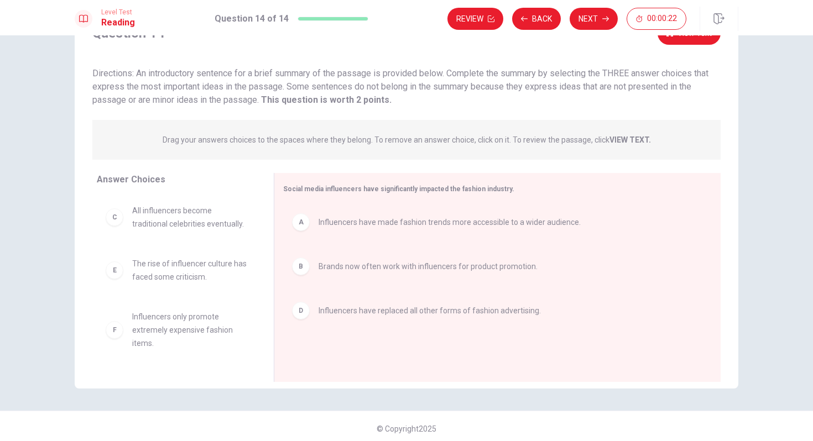
scroll to position [58, 0]
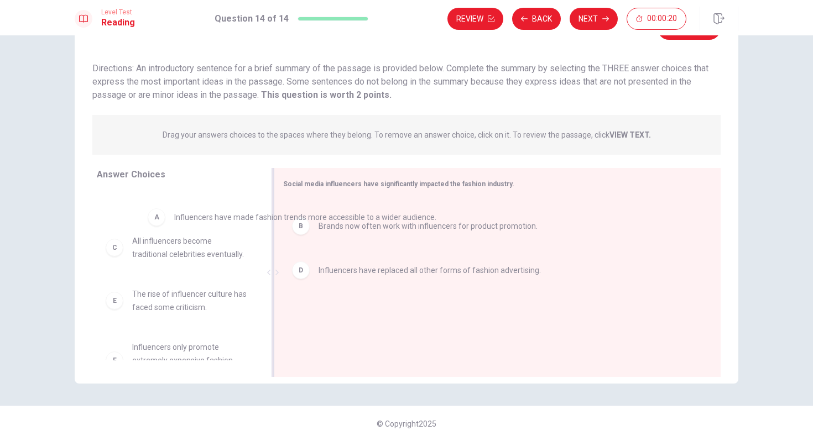
drag, startPoint x: 309, startPoint y: 228, endPoint x: 162, endPoint y: 228, distance: 147.1
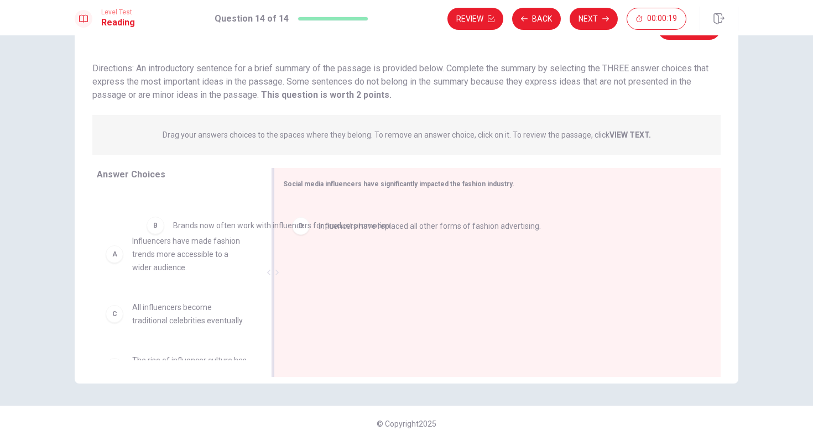
drag, startPoint x: 325, startPoint y: 228, endPoint x: 148, endPoint y: 242, distance: 177.5
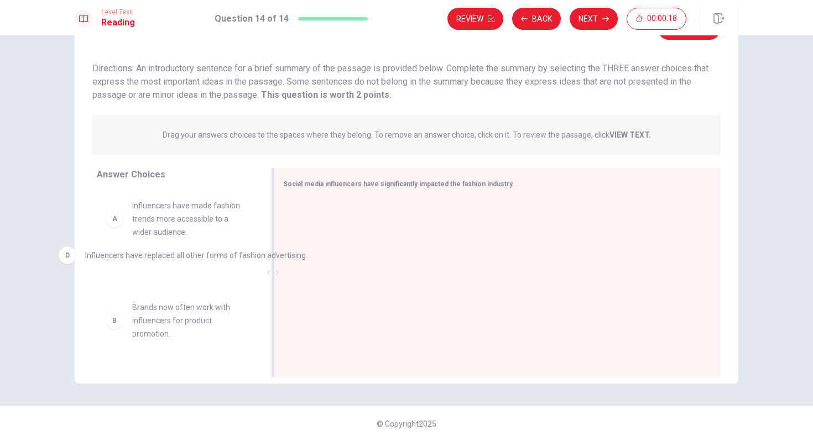
drag, startPoint x: 374, startPoint y: 228, endPoint x: 134, endPoint y: 264, distance: 242.8
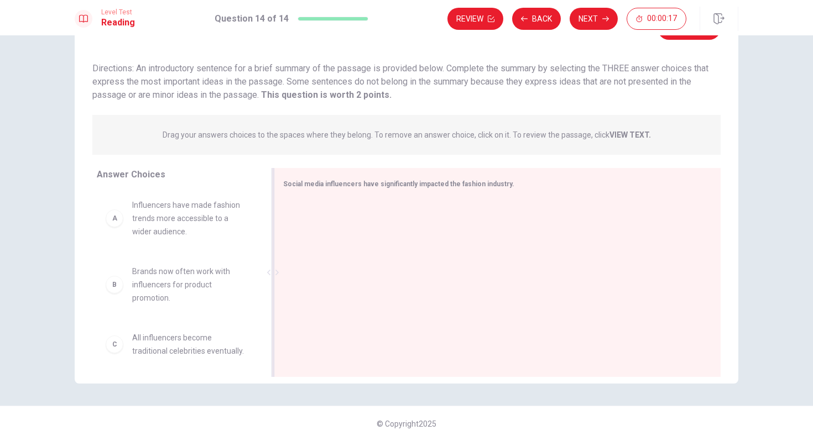
scroll to position [0, 0]
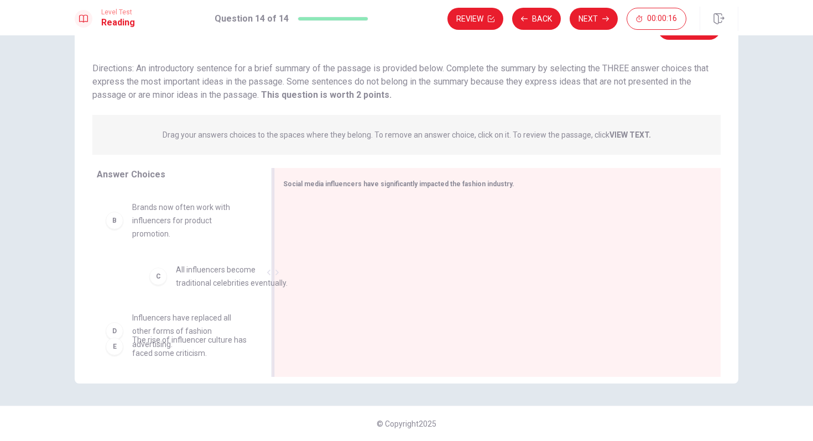
drag, startPoint x: 155, startPoint y: 285, endPoint x: 393, endPoint y: 255, distance: 240.3
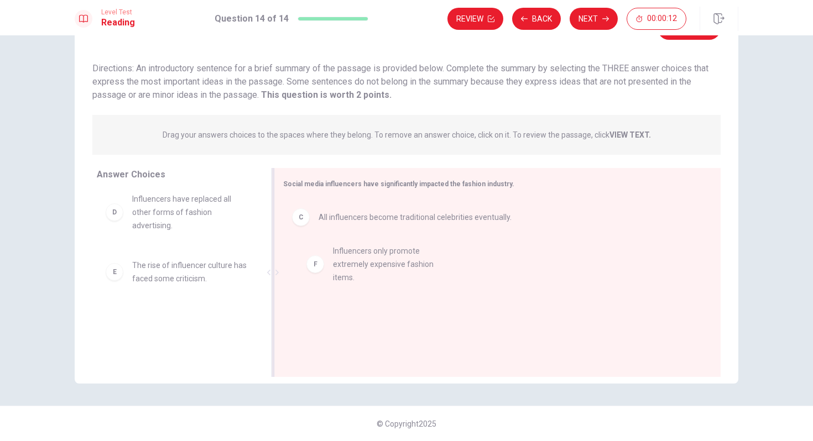
drag, startPoint x: 171, startPoint y: 322, endPoint x: 379, endPoint y: 251, distance: 219.7
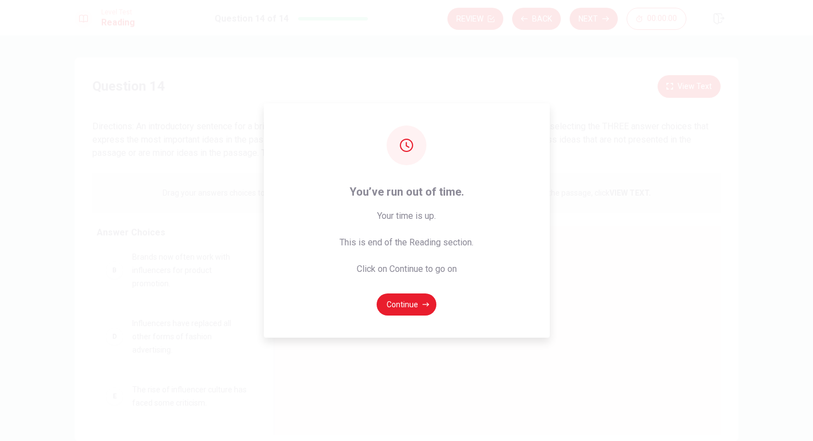
click at [394, 273] on span "Your time is up. This is end of the Reading section. Click on Continue to go on" at bounding box center [407, 243] width 134 height 66
click at [408, 303] on button "Continue" at bounding box center [407, 305] width 60 height 22
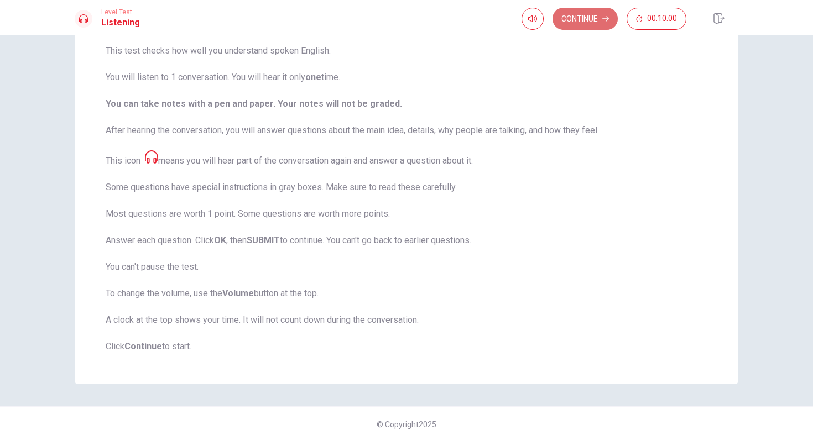
click at [570, 25] on button "Continue" at bounding box center [585, 19] width 65 height 22
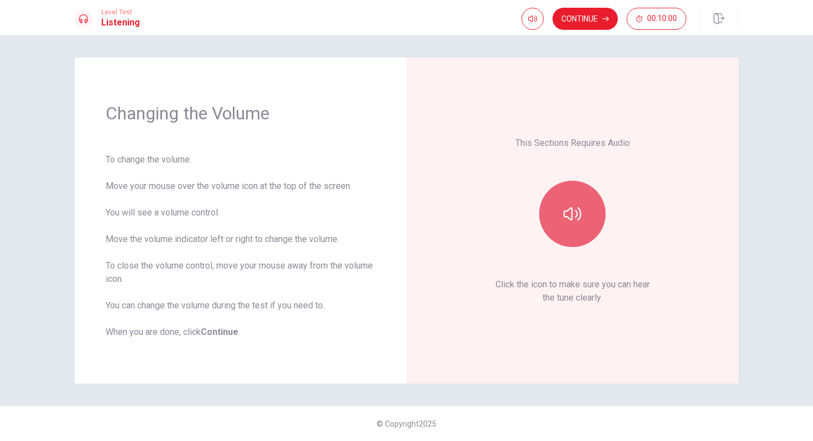
click at [580, 205] on icon "button" at bounding box center [573, 214] width 18 height 18
drag, startPoint x: 550, startPoint y: 38, endPoint x: 535, endPoint y: 39, distance: 15.0
click at [535, 39] on span at bounding box center [536, 40] width 7 height 7
type input "1"
drag, startPoint x: 535, startPoint y: 39, endPoint x: 576, endPoint y: 42, distance: 41.1
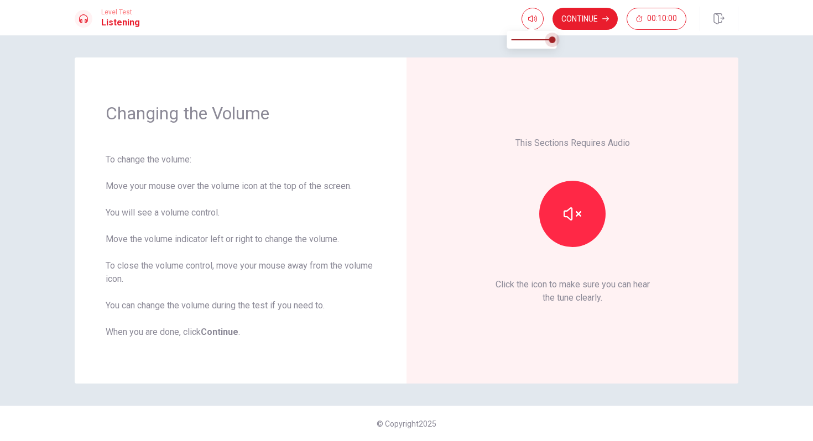
click at [576, 41] on body "This site uses cookies, as explained in our Privacy Policy . If you agree to th…" at bounding box center [406, 220] width 813 height 441
click at [550, 39] on span at bounding box center [552, 40] width 7 height 7
type input "0.9"
click at [550, 38] on span at bounding box center [548, 40] width 7 height 7
type input "1"
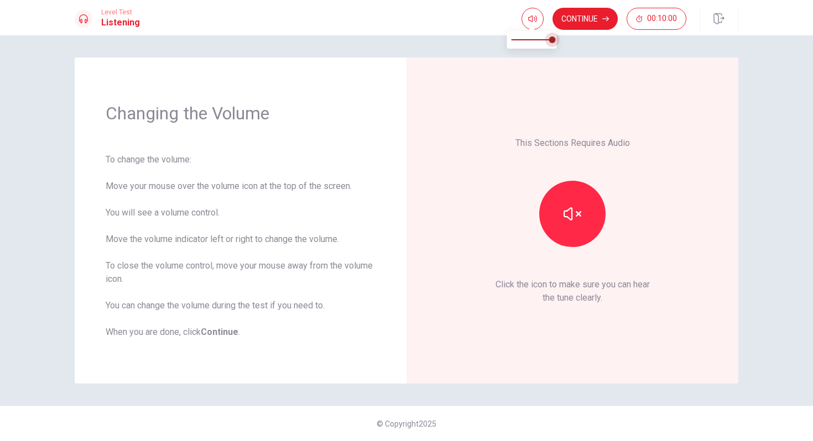
drag, startPoint x: 551, startPoint y: 41, endPoint x: 567, endPoint y: 41, distance: 16.0
click at [567, 41] on body "This site uses cookies, as explained in our Privacy Policy . If you agree to th…" at bounding box center [406, 220] width 813 height 441
click at [591, 18] on button "Continue" at bounding box center [585, 19] width 65 height 22
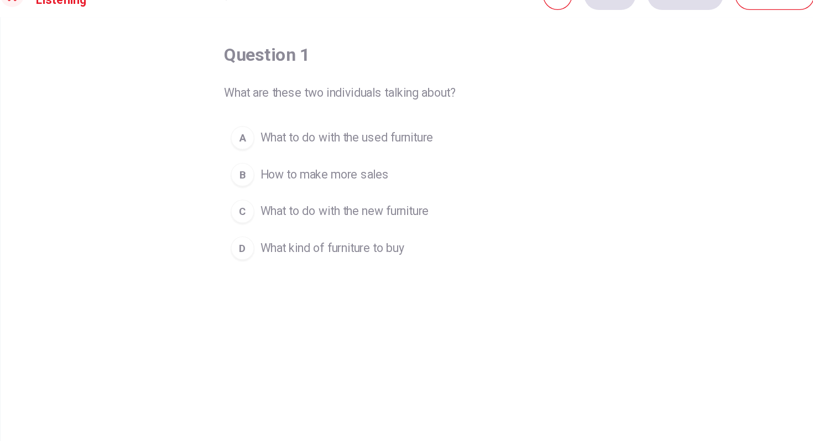
scroll to position [53, 0]
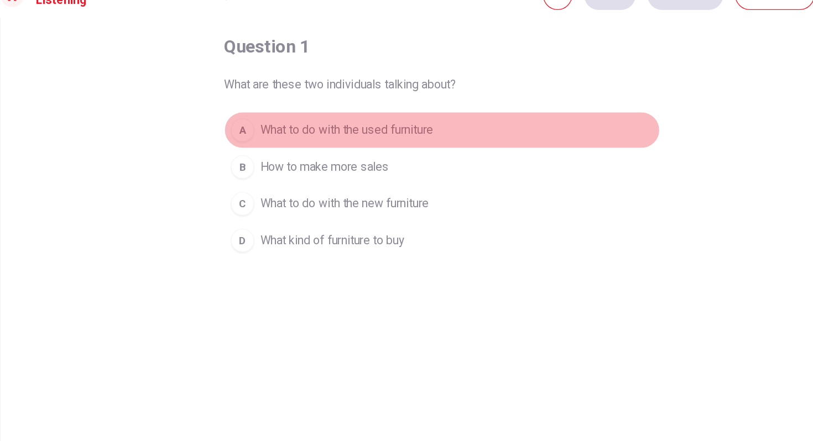
click at [362, 115] on span "What to do with the used furniture" at bounding box center [335, 119] width 130 height 13
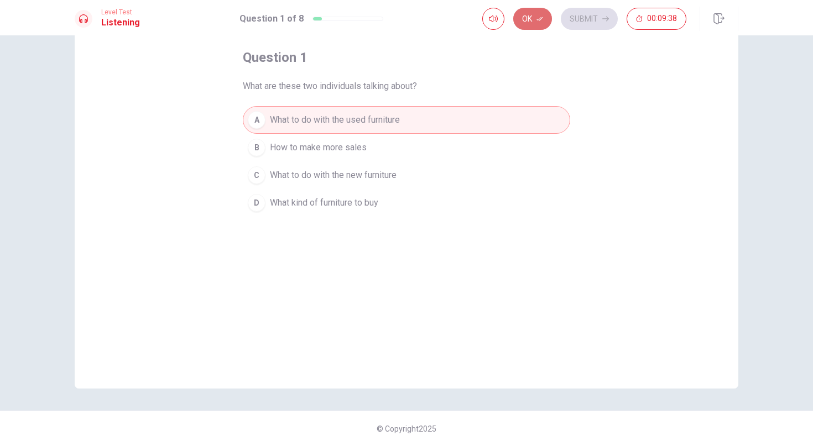
click at [539, 17] on icon "button" at bounding box center [540, 18] width 7 height 7
click at [611, 18] on button "Submit" at bounding box center [589, 19] width 57 height 22
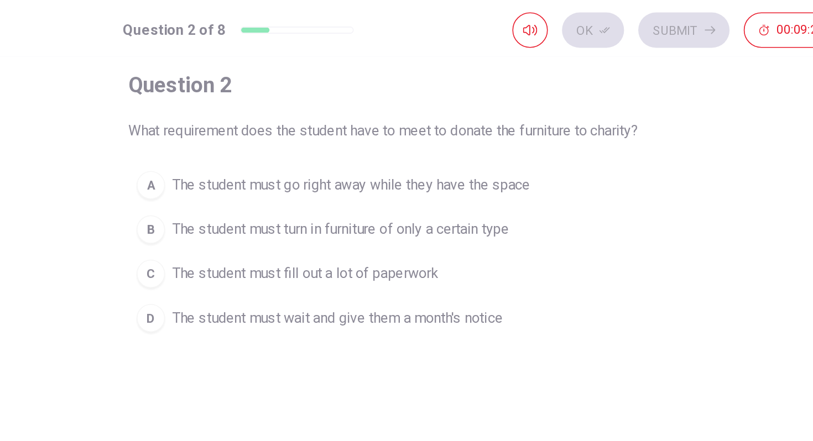
scroll to position [58, 0]
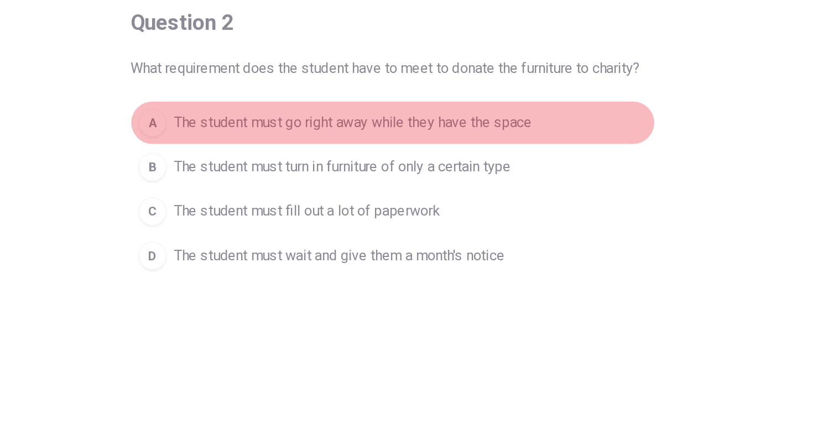
click at [489, 112] on span "The student must go right away while they have the space" at bounding box center [381, 114] width 223 height 13
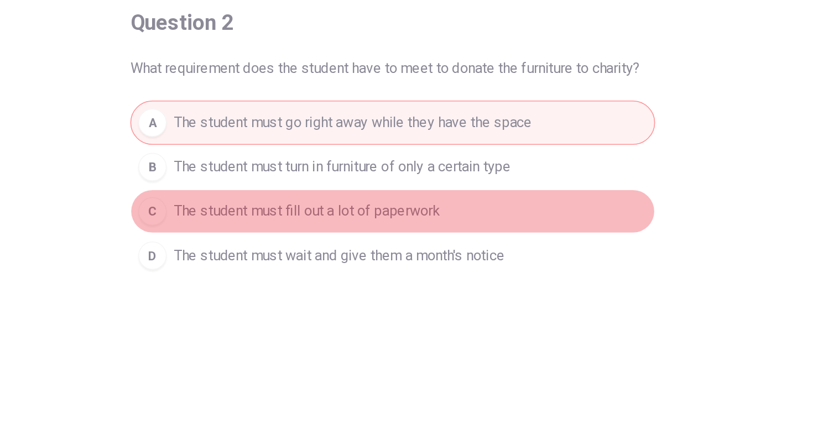
click at [434, 169] on span "The student must fill out a lot of paperwork" at bounding box center [353, 170] width 166 height 13
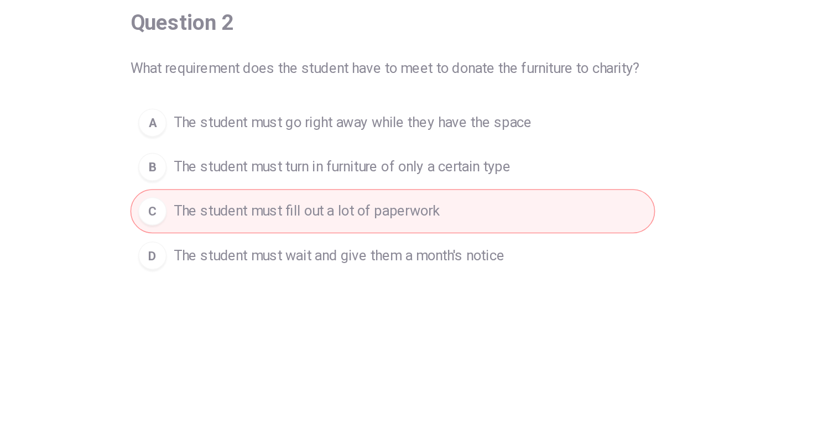
click at [464, 89] on div "question 2 What requirement does the student have to meet to donate the furnitu…" at bounding box center [406, 128] width 327 height 168
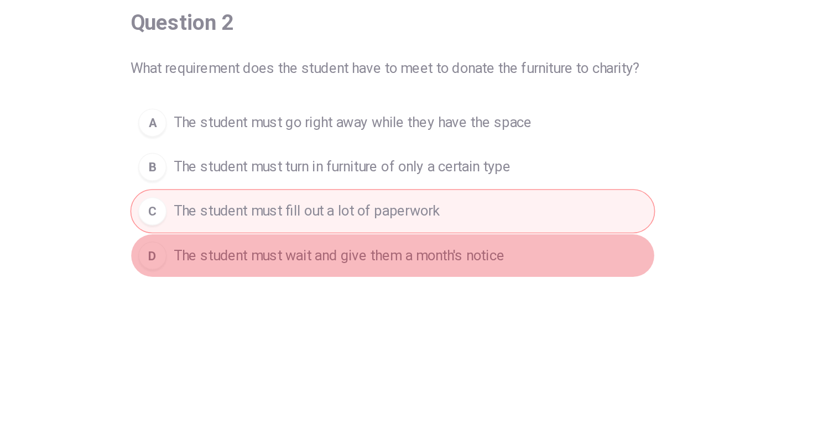
click at [402, 196] on span "The student must wait and give them a month's notice" at bounding box center [373, 197] width 206 height 13
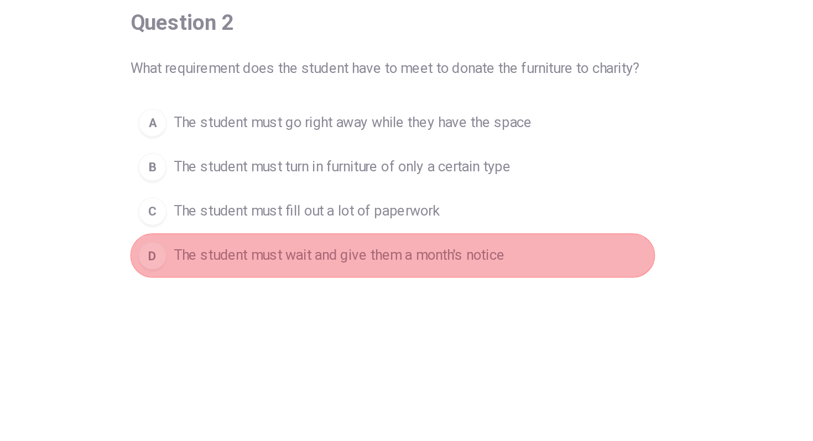
click at [402, 196] on span "The student must wait and give them a month's notice" at bounding box center [373, 197] width 206 height 13
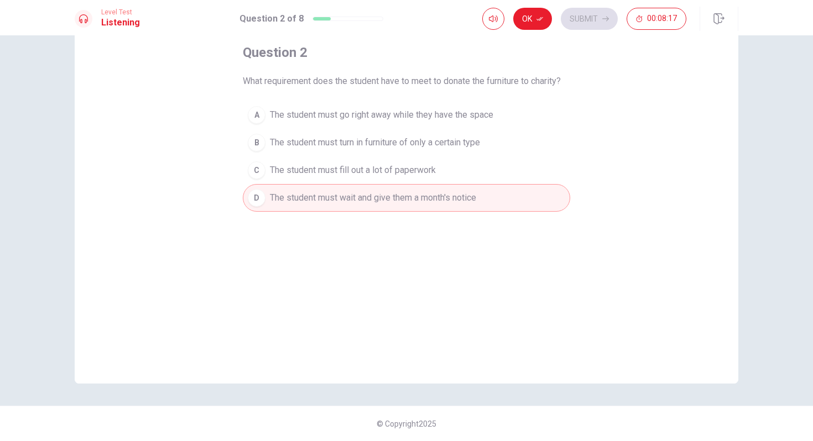
scroll to position [49, 0]
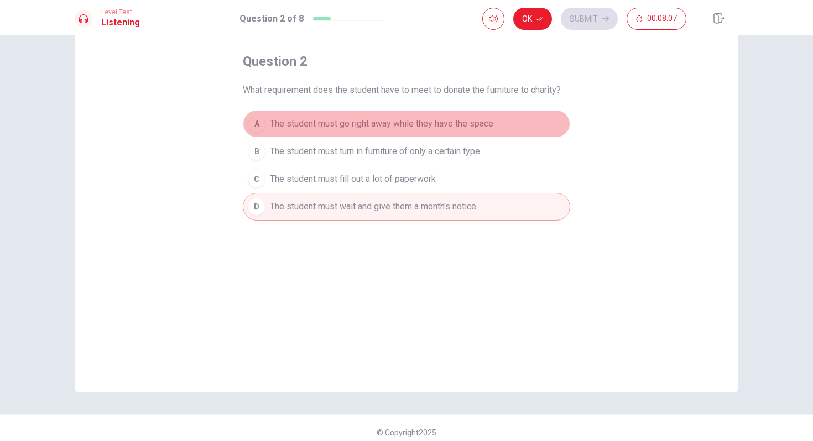
click at [475, 126] on span "The student must go right away while they have the space" at bounding box center [381, 123] width 223 height 13
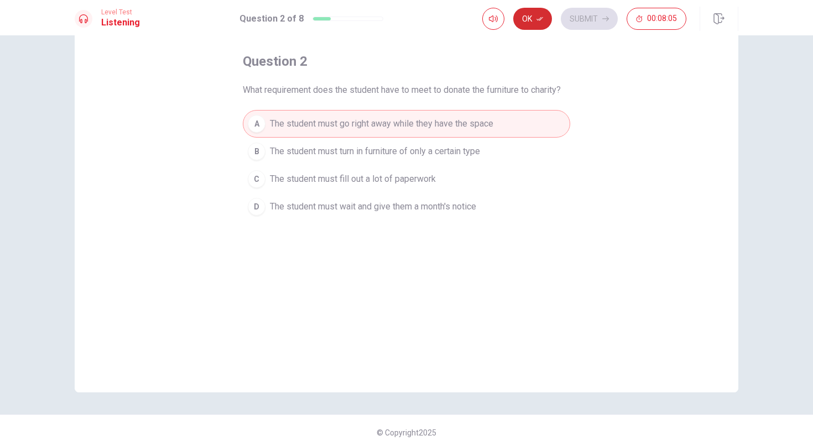
click at [528, 19] on button "Ok" at bounding box center [532, 19] width 39 height 22
click at [610, 20] on button "Submit" at bounding box center [589, 19] width 57 height 22
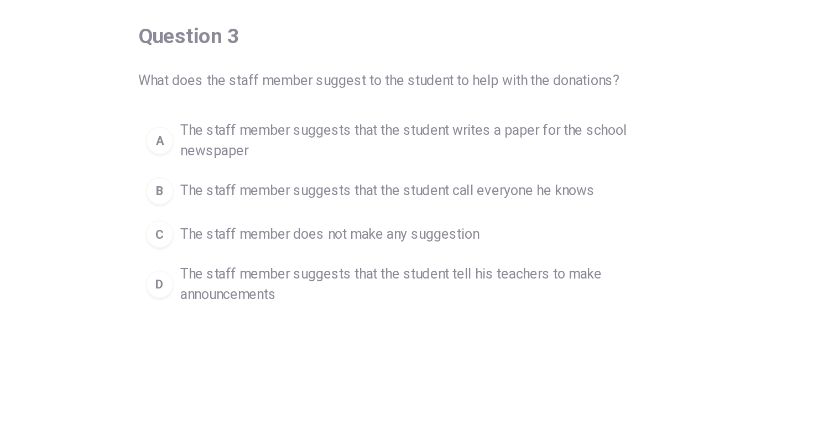
scroll to position [58, 0]
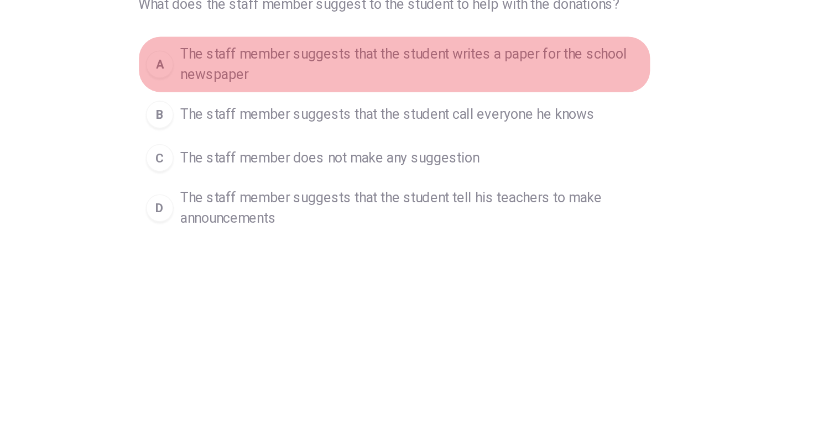
click at [485, 123] on span "The staff member suggests that the student writes a paper for the school newspa…" at bounding box center [417, 119] width 295 height 27
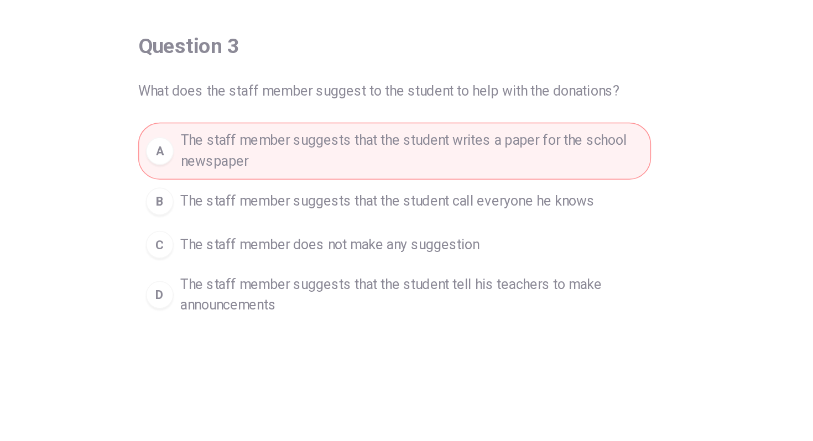
scroll to position [0, 0]
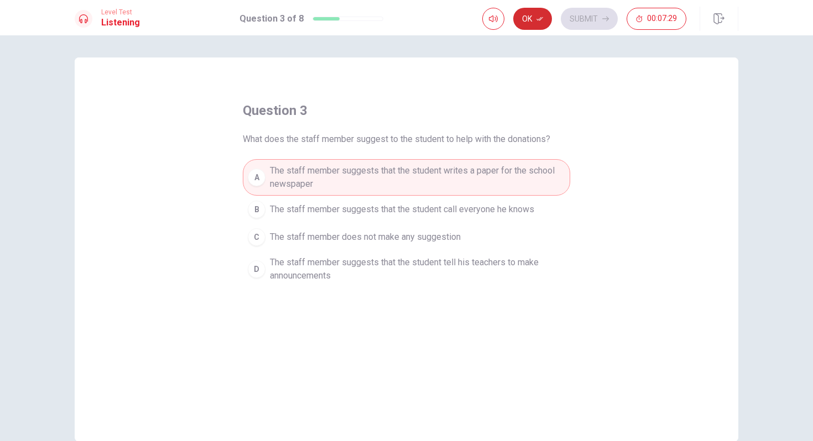
click at [530, 18] on button "Ok" at bounding box center [532, 19] width 39 height 22
click at [583, 15] on button "Submit" at bounding box center [589, 19] width 57 height 22
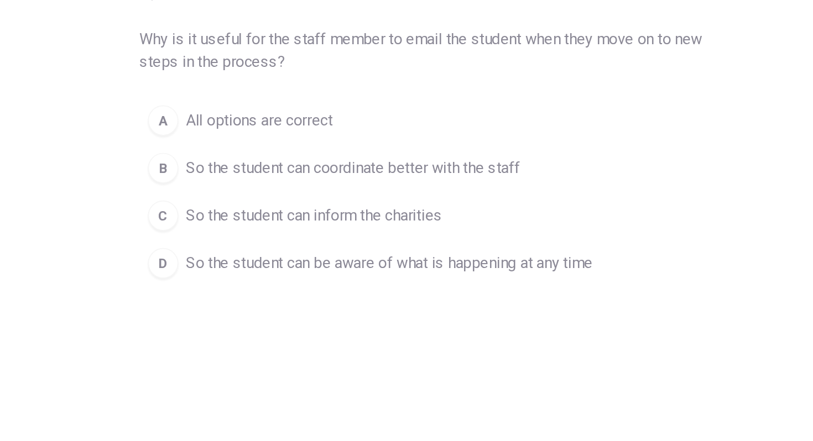
scroll to position [58, 0]
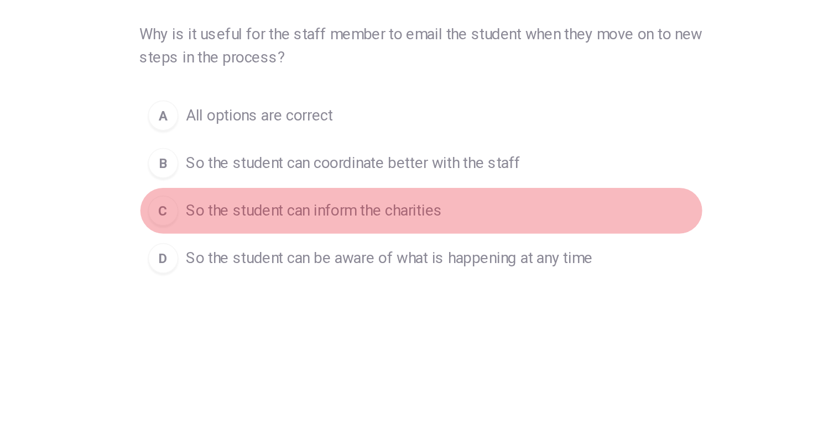
click at [367, 185] on span "So the student can inform the charities" at bounding box center [344, 183] width 149 height 13
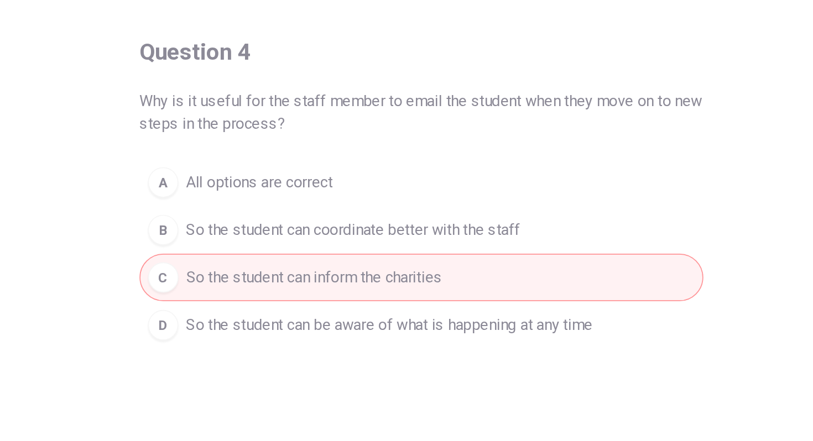
scroll to position [19, 0]
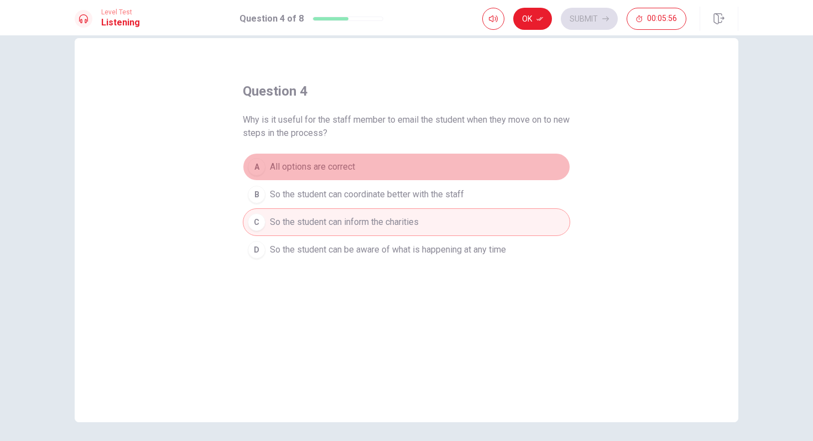
click at [345, 164] on span "All options are correct" at bounding box center [312, 166] width 85 height 13
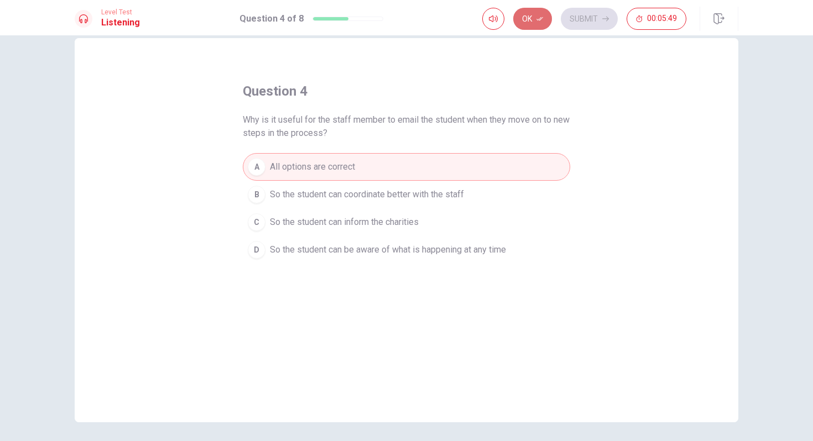
click at [525, 18] on button "Ok" at bounding box center [532, 19] width 39 height 22
click at [593, 18] on button "Submit" at bounding box center [589, 19] width 57 height 22
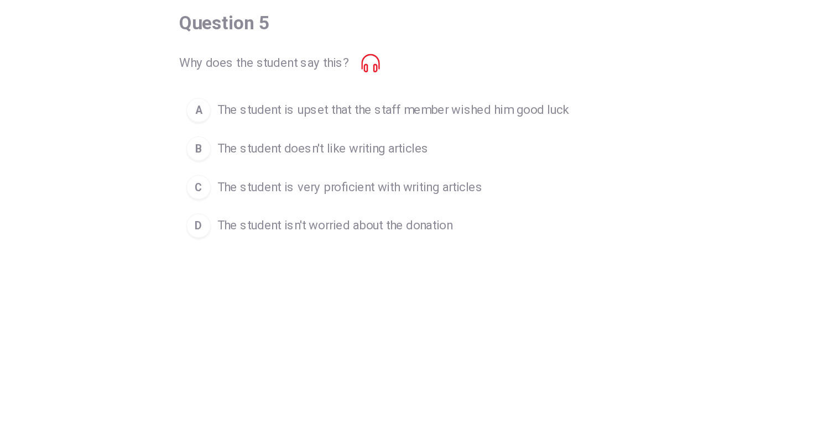
scroll to position [58, 0]
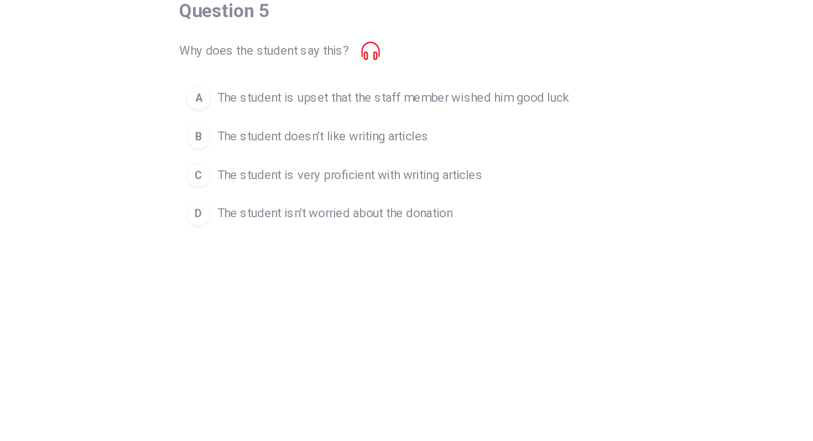
click at [381, 82] on icon at bounding box center [379, 81] width 13 height 13
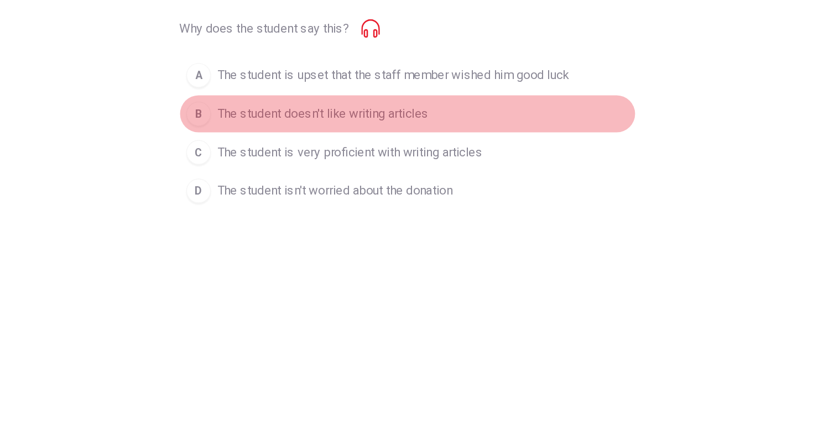
click at [410, 142] on span "The student doesn't like writing articles" at bounding box center [346, 142] width 152 height 13
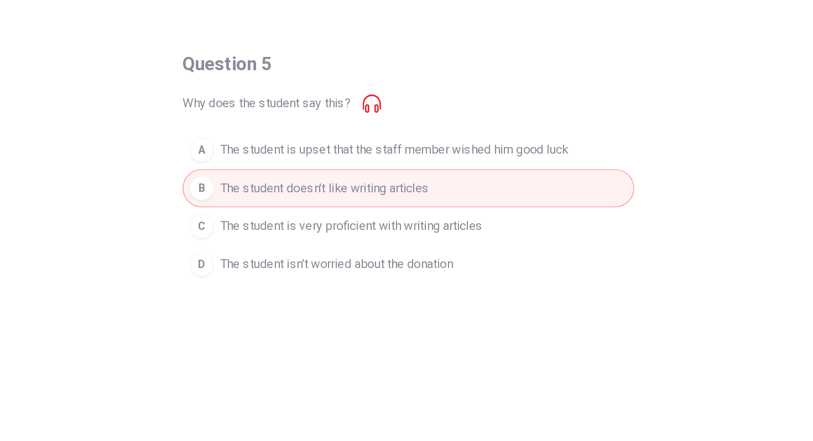
scroll to position [0, 0]
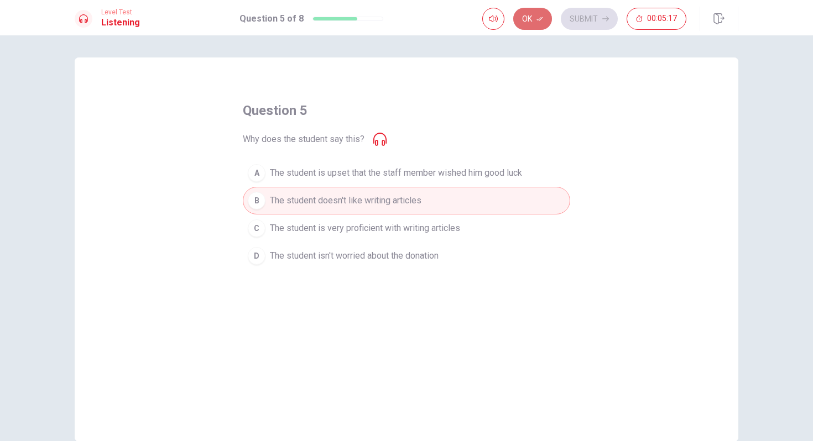
click at [529, 20] on button "Ok" at bounding box center [532, 19] width 39 height 22
click at [575, 20] on button "Submit" at bounding box center [589, 19] width 57 height 22
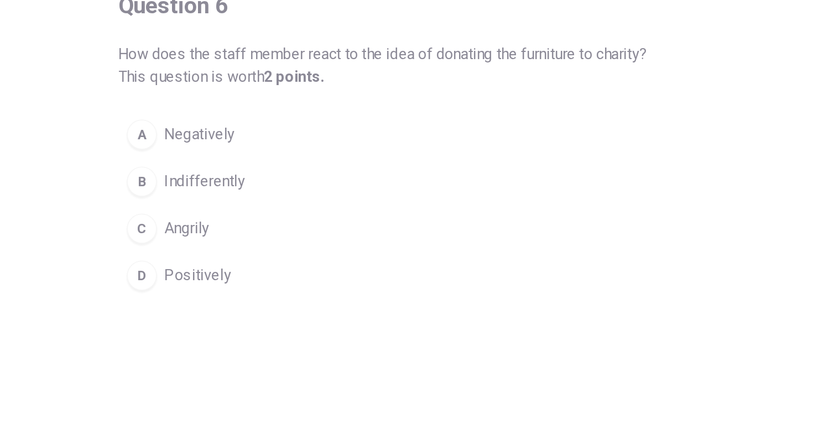
scroll to position [58, 0]
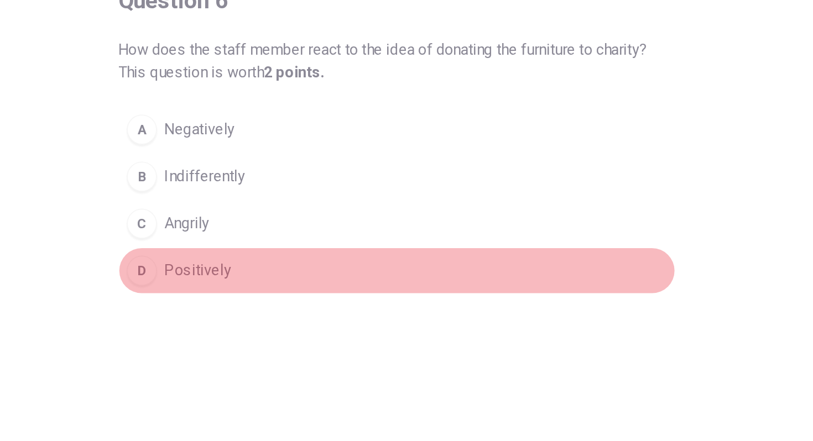
click at [287, 211] on span "Positively" at bounding box center [289, 211] width 39 height 13
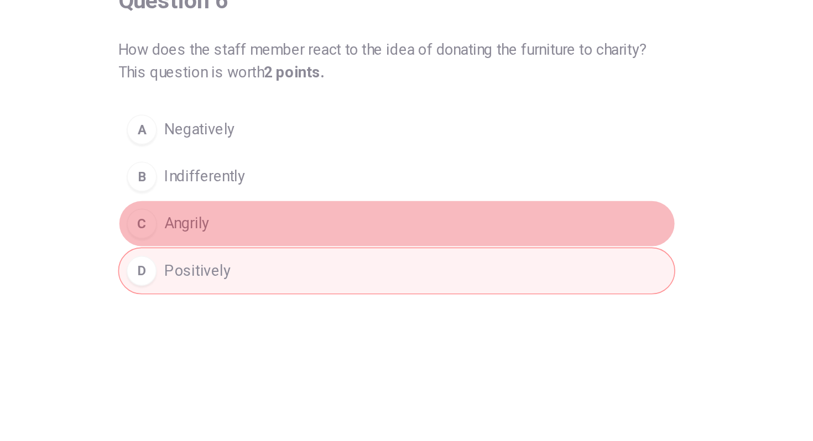
click at [289, 189] on span "Angrily" at bounding box center [283, 183] width 27 height 13
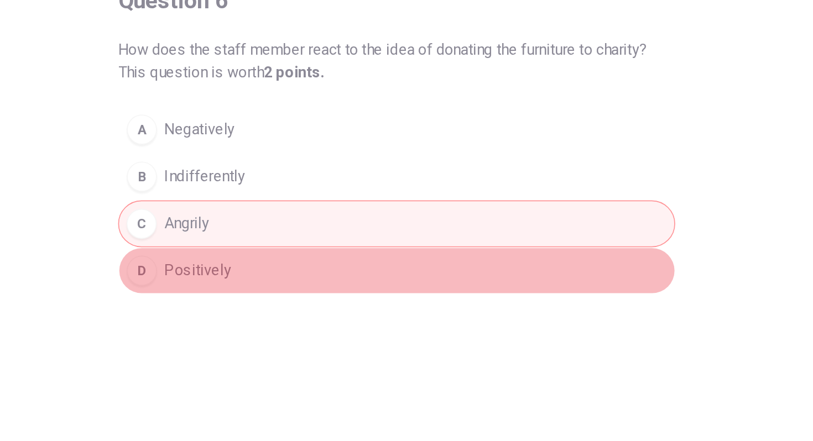
click at [289, 202] on button "D Positively" at bounding box center [406, 211] width 327 height 28
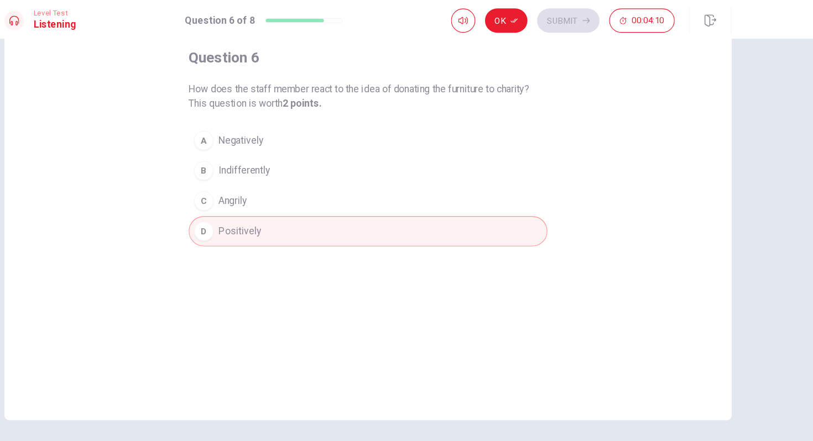
scroll to position [0, 0]
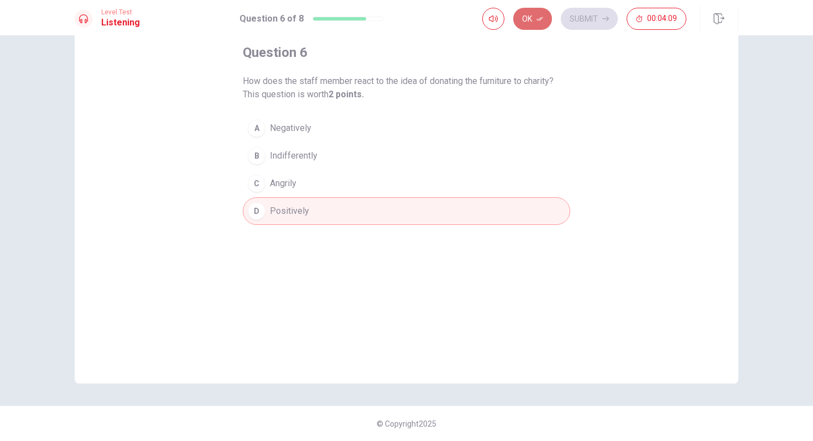
click at [547, 19] on button "Ok" at bounding box center [532, 19] width 39 height 22
click at [583, 22] on button "Submit" at bounding box center [589, 19] width 57 height 22
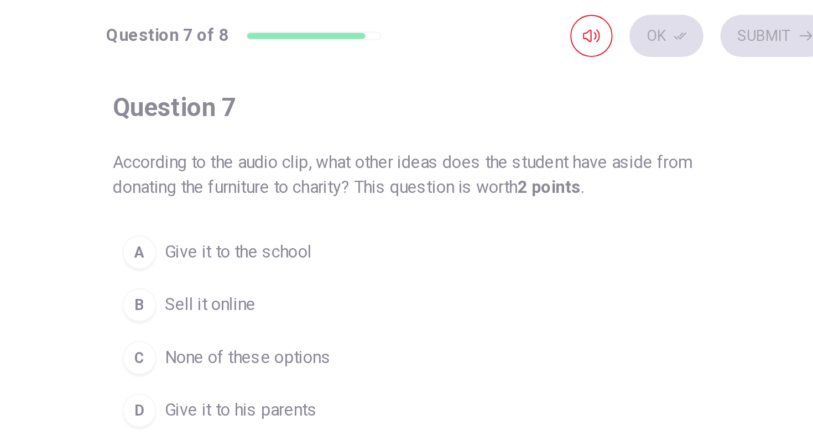
scroll to position [58, 0]
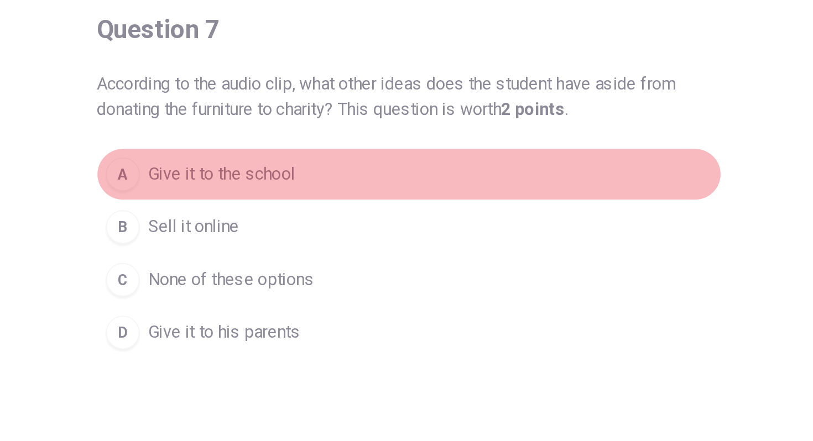
click at [342, 126] on span "Give it to the school" at bounding box center [308, 128] width 77 height 13
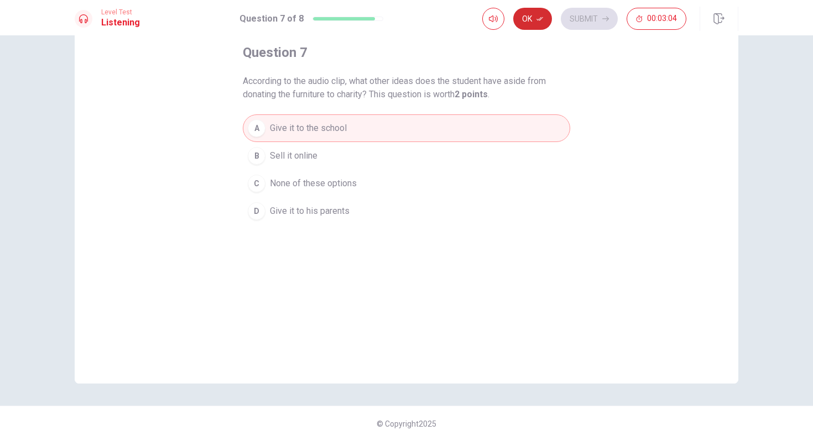
click at [529, 13] on button "Ok" at bounding box center [532, 19] width 39 height 22
click at [579, 14] on button "Submit" at bounding box center [589, 19] width 57 height 22
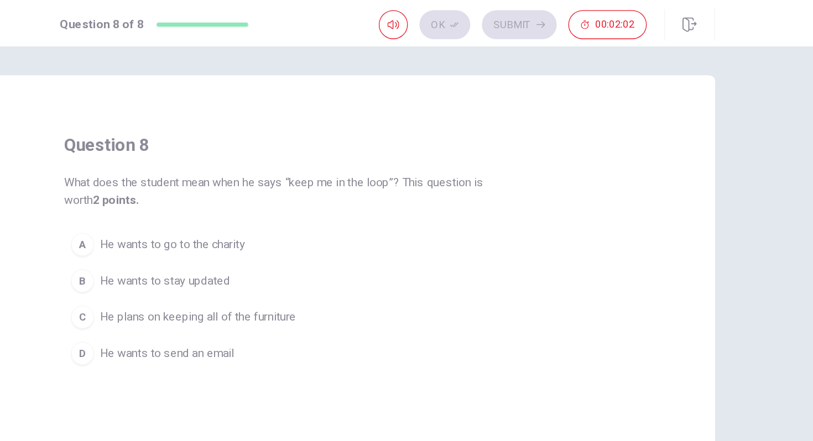
scroll to position [0, 0]
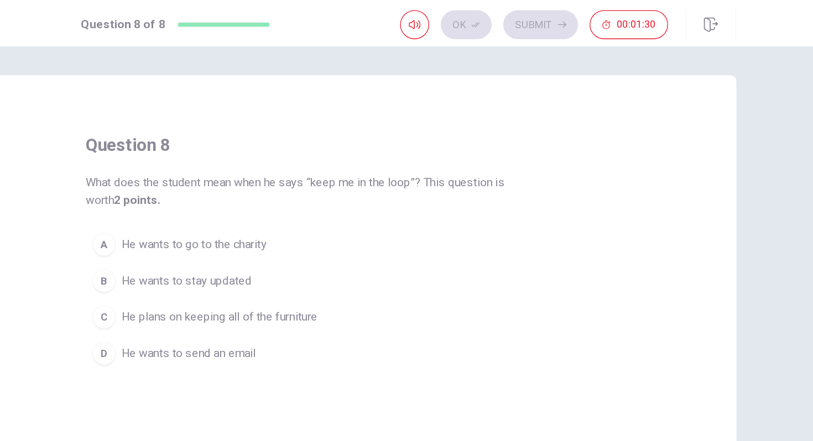
drag, startPoint x: 496, startPoint y: 138, endPoint x: 456, endPoint y: 138, distance: 39.8
click at [456, 138] on span "What does the student mean when he says “keep me in the loop”? This question is…" at bounding box center [406, 146] width 327 height 27
click at [350, 223] on button "B He wants to stay updated" at bounding box center [406, 214] width 327 height 28
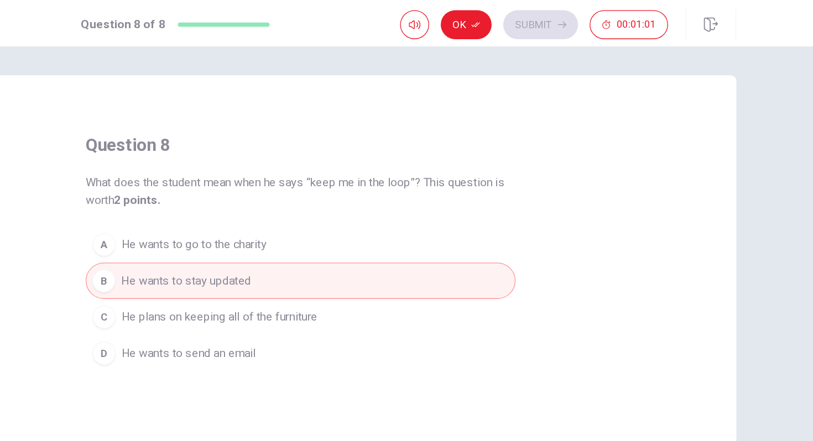
click at [450, 28] on div "Level Test Listening Question 8 of 8 Ok Submit 00:01:01" at bounding box center [406, 19] width 699 height 24
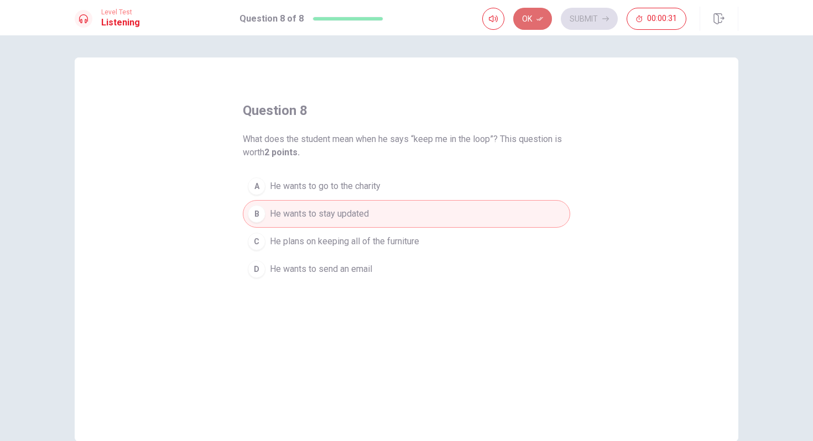
click at [530, 14] on button "Ok" at bounding box center [532, 19] width 39 height 22
click at [587, 14] on button "Submit" at bounding box center [589, 19] width 57 height 22
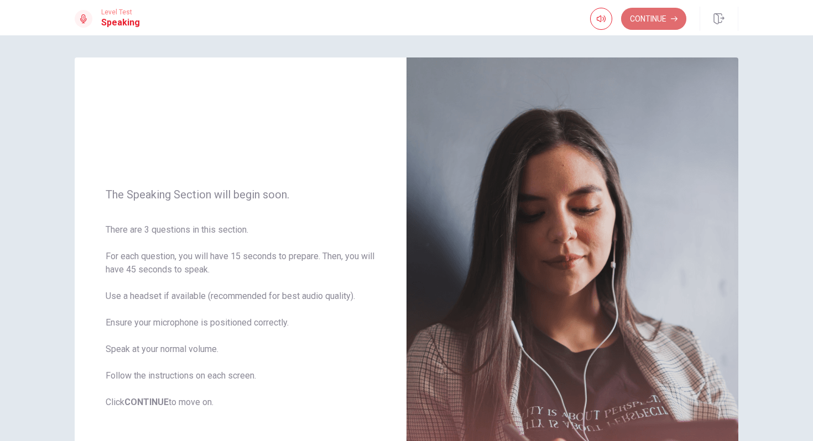
click at [648, 15] on button "Continue" at bounding box center [653, 19] width 65 height 22
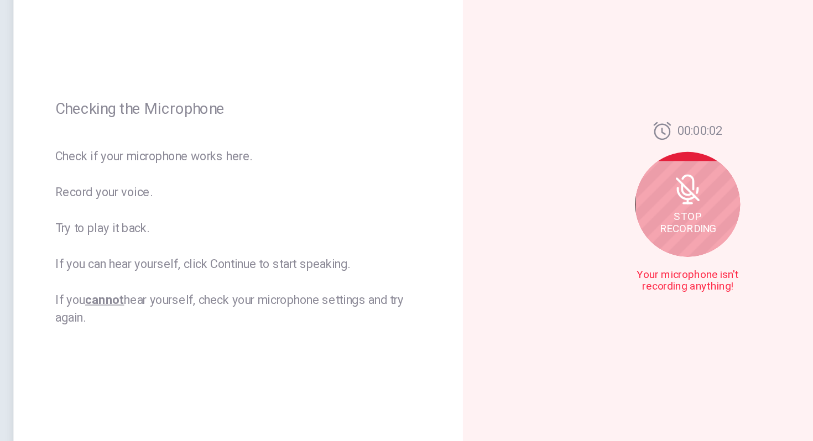
scroll to position [114, 0]
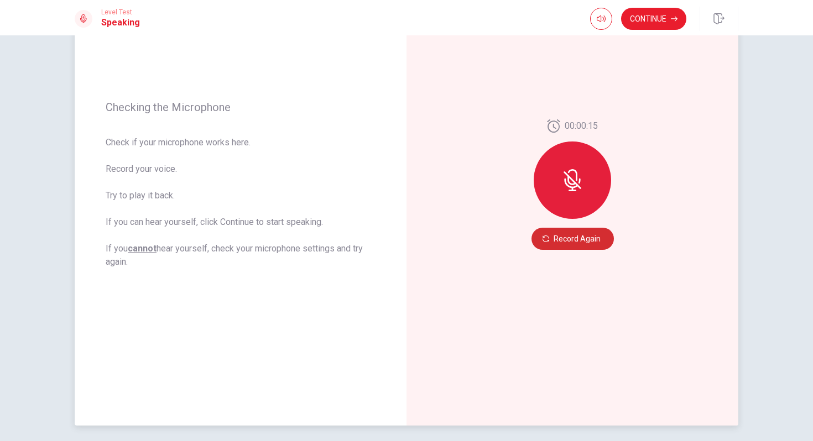
click at [581, 237] on button "Record Again" at bounding box center [573, 239] width 82 height 22
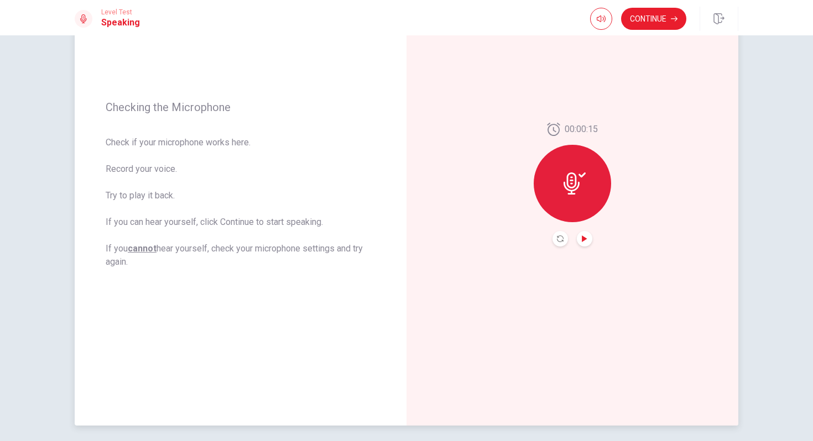
click at [582, 237] on icon "Play Audio" at bounding box center [584, 239] width 5 height 7
click at [674, 15] on icon "button" at bounding box center [674, 18] width 7 height 7
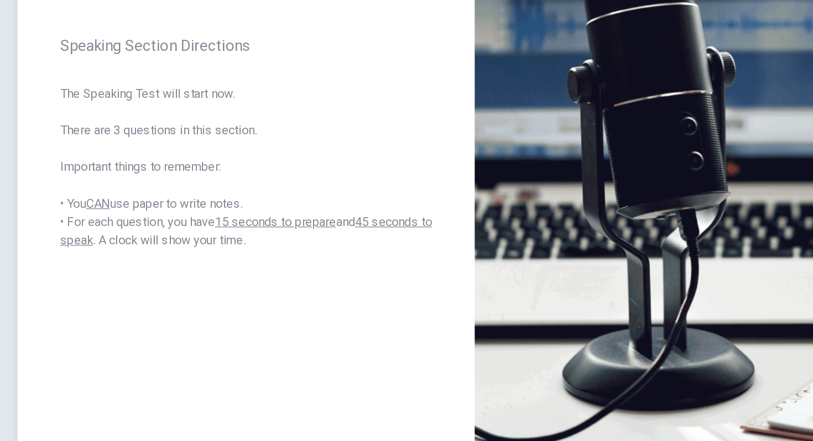
scroll to position [156, 0]
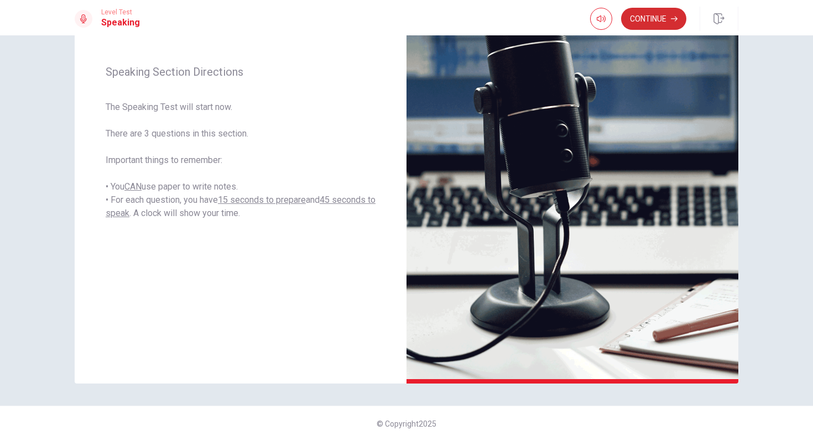
click at [638, 23] on button "Continue" at bounding box center [653, 19] width 65 height 22
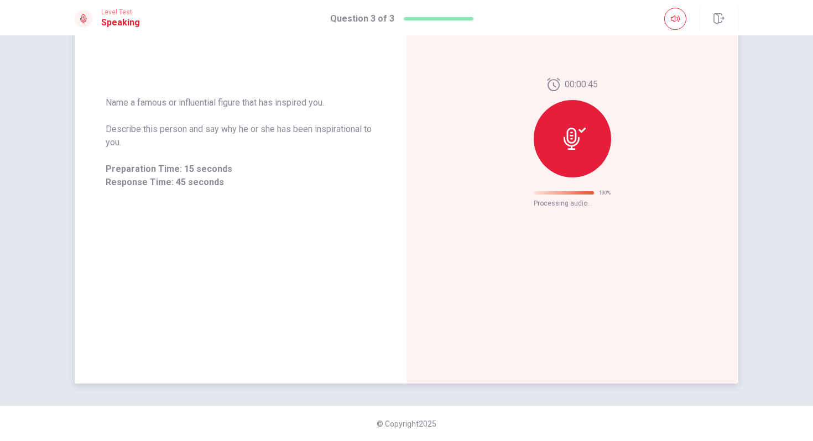
scroll to position [0, 0]
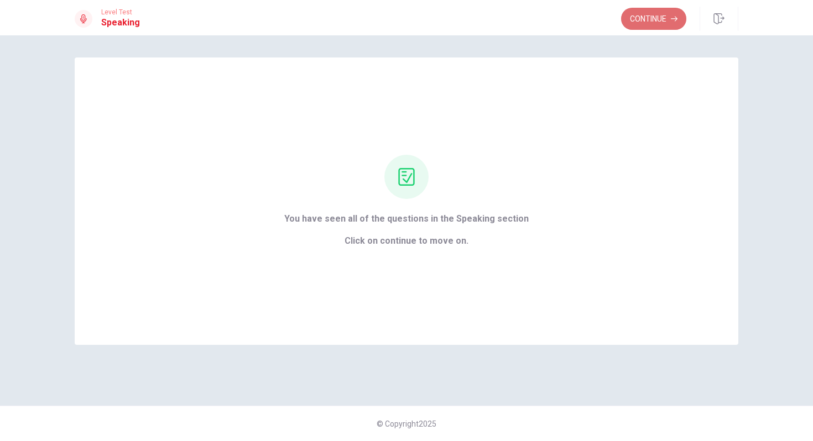
click at [653, 20] on button "Continue" at bounding box center [653, 19] width 65 height 22
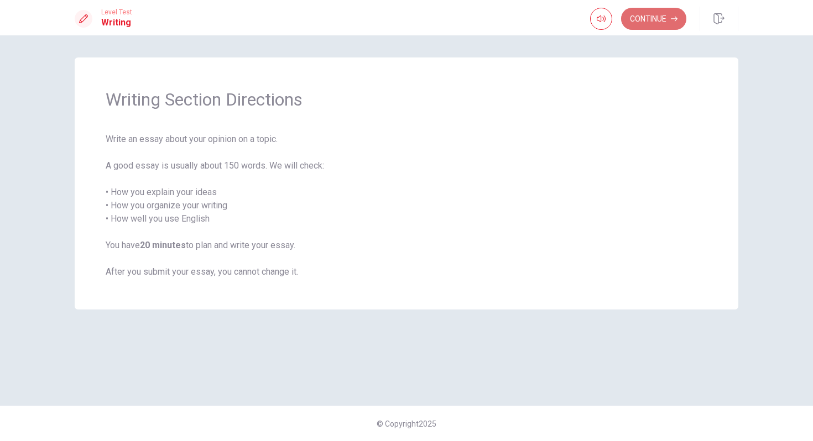
click at [653, 25] on button "Continue" at bounding box center [653, 19] width 65 height 22
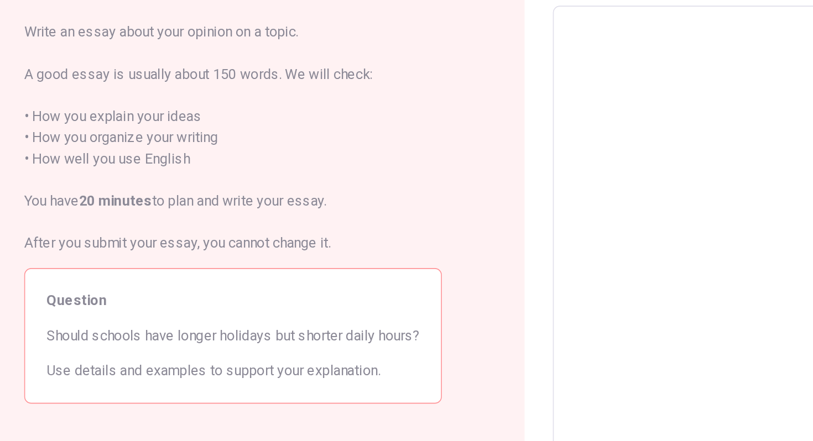
scroll to position [58, 0]
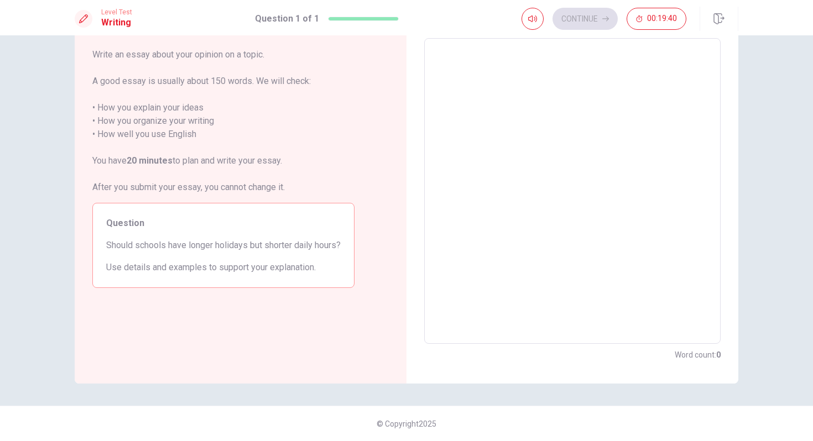
click at [525, 155] on textarea at bounding box center [572, 192] width 281 height 288
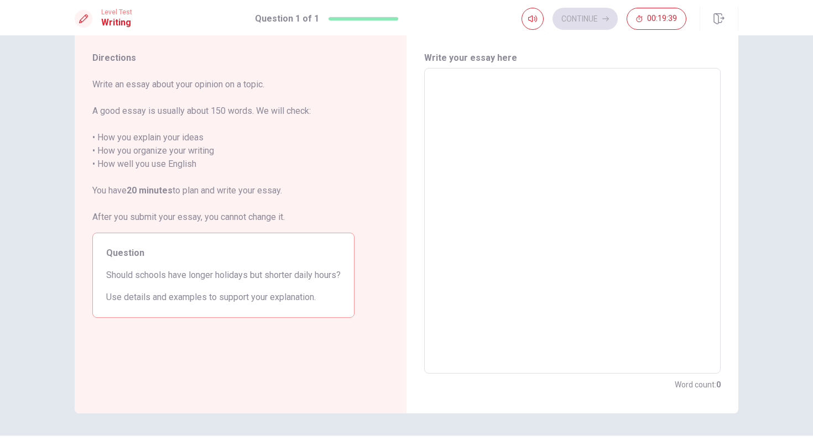
scroll to position [27, 0]
type textarea "I"
type textarea "x"
type textarea "I"
type textarea "x"
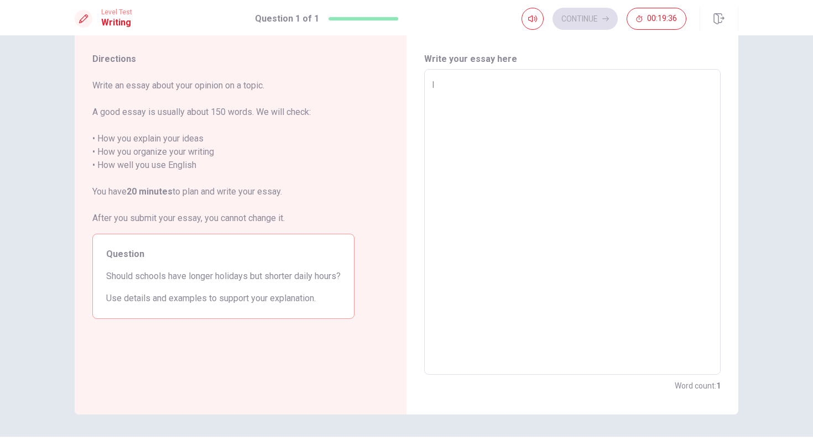
type textarea "I t"
type textarea "x"
type textarea "I th"
type textarea "x"
type textarea "I thi"
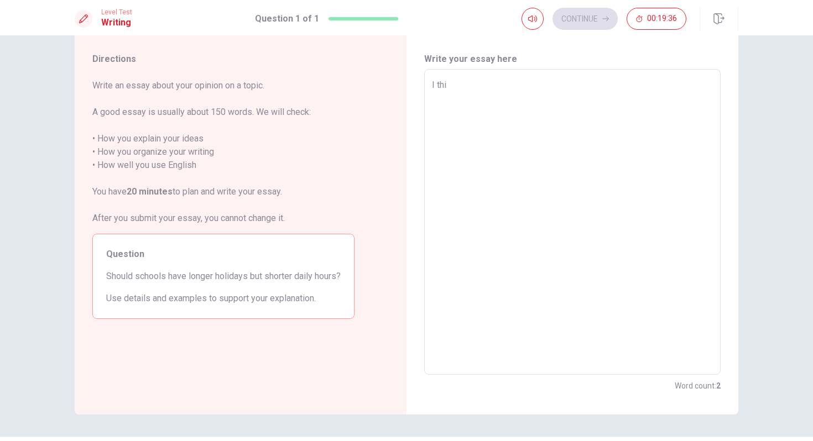
type textarea "x"
type textarea "I thin"
type textarea "x"
type textarea "I think"
type textarea "x"
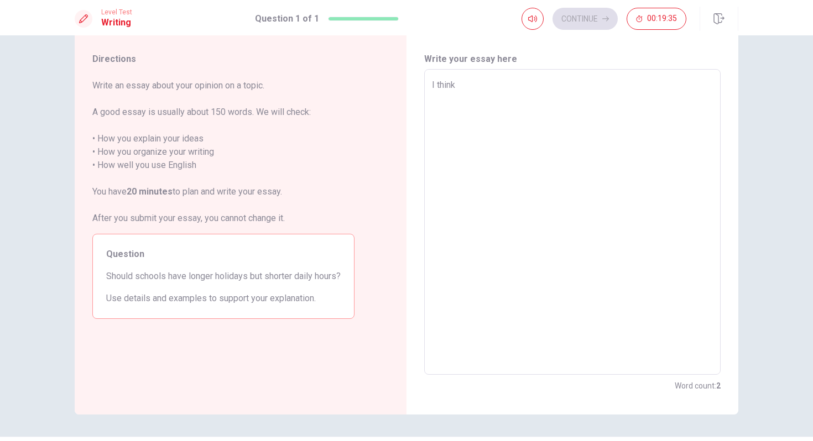
type textarea "I think"
type textarea "x"
type textarea "I think s"
type textarea "x"
type textarea "I think sc"
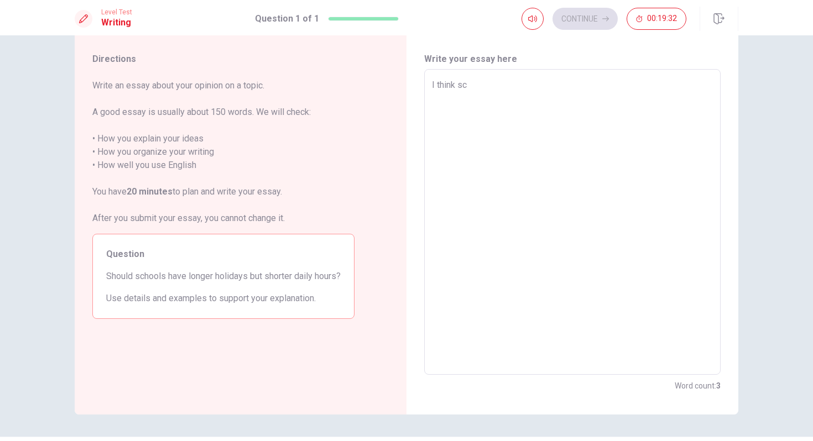
type textarea "x"
type textarea "I think sch"
type textarea "x"
type textarea "I think scho"
type textarea "x"
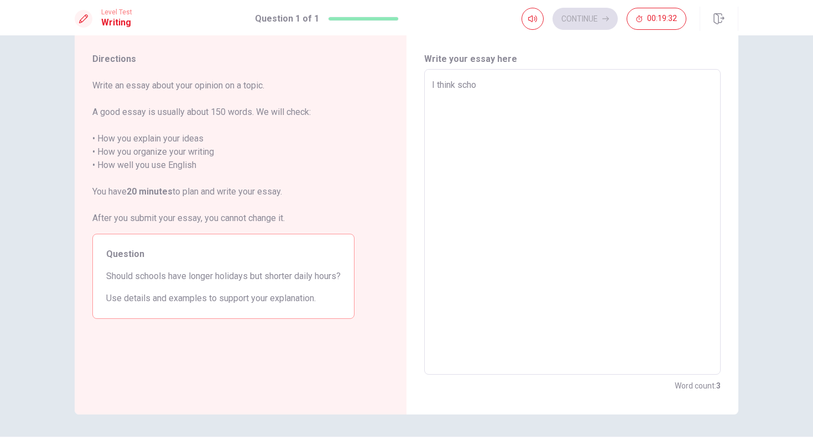
type textarea "I think schoo"
type textarea "x"
type textarea "I think school"
type textarea "x"
type textarea "I think schools"
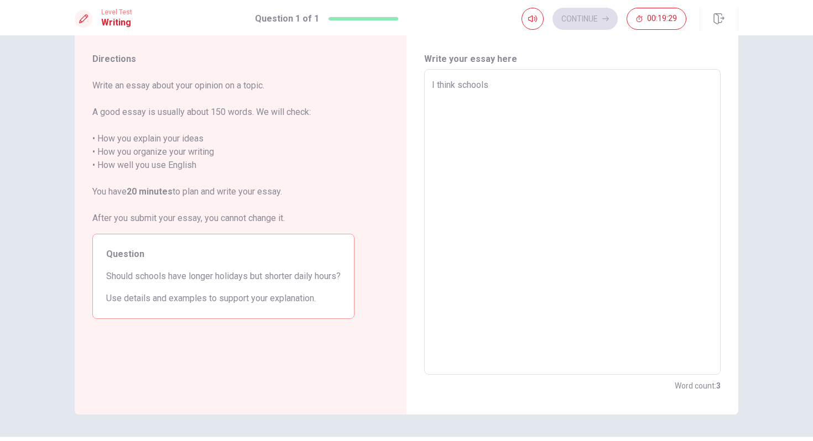
type textarea "x"
type textarea "I think schools"
type textarea "x"
type textarea "I think schools s"
type textarea "x"
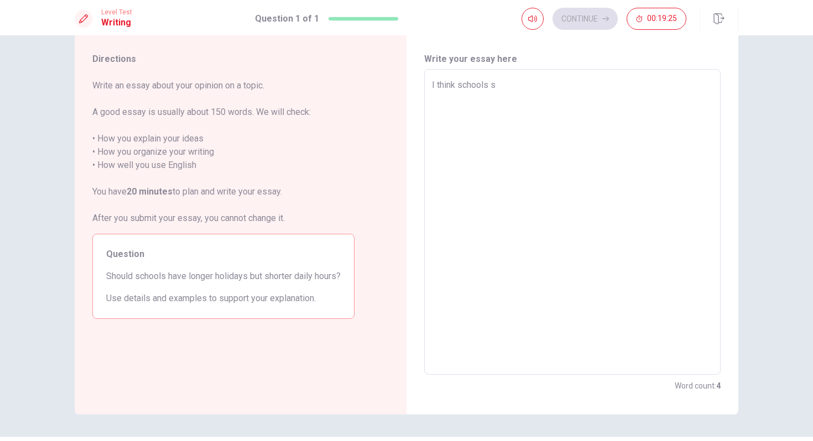
type textarea "I think schools sh"
type textarea "x"
type textarea "I think schools sho"
type textarea "x"
type textarea "I think schools shou"
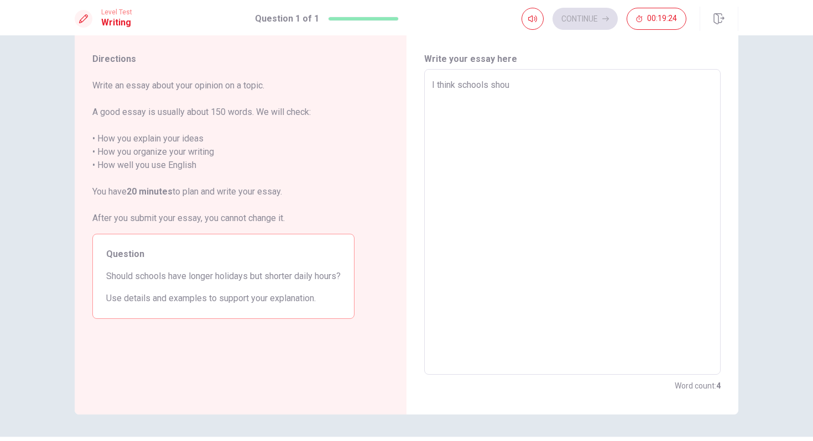
type textarea "x"
type textarea "I think schools shoul"
type textarea "x"
type textarea "I think schools should"
type textarea "x"
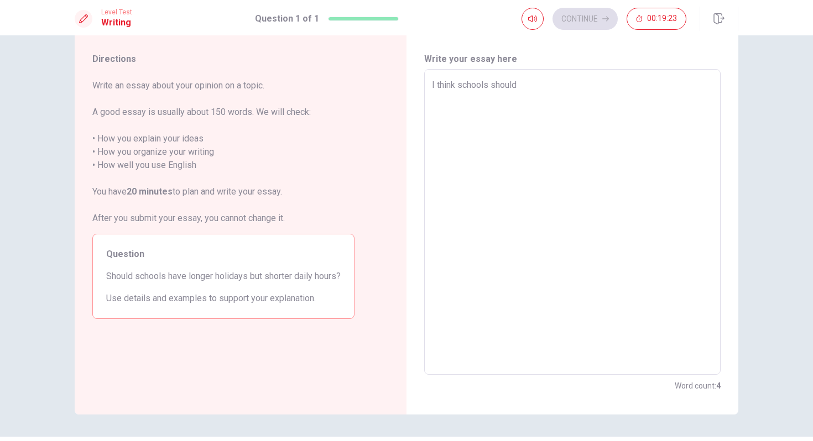
type textarea "I think schools should"
type textarea "x"
type textarea "I think schools should h"
type textarea "x"
type textarea "I think schools should ha"
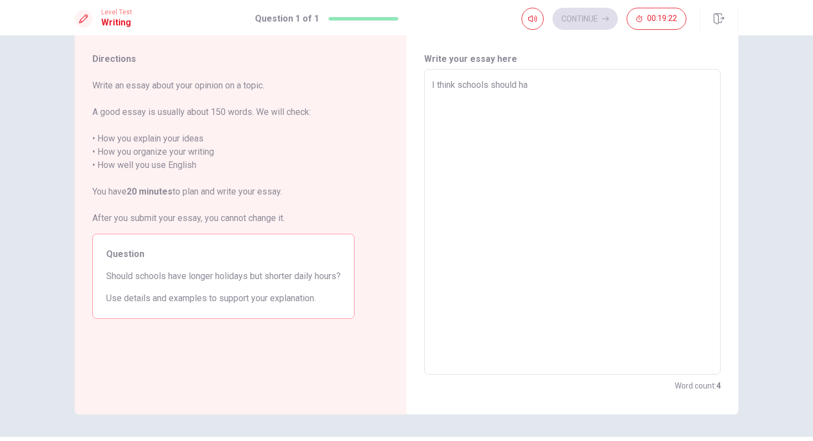
type textarea "x"
type textarea "I think schools should hav"
type textarea "x"
type textarea "I think schools should have"
type textarea "x"
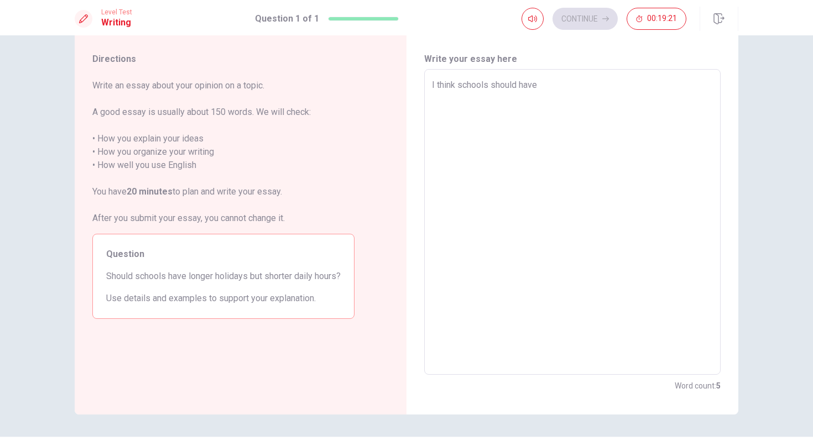
type textarea "I think schools should have"
type textarea "x"
type textarea "I think schools should have l"
type textarea "x"
type textarea "I think schools should have lo"
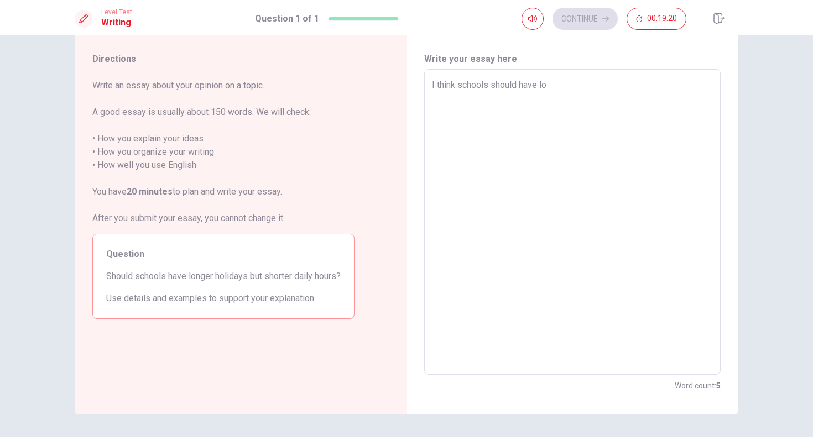
type textarea "x"
type textarea "I think schools should have lon"
type textarea "x"
type textarea "I think schools should have long"
type textarea "x"
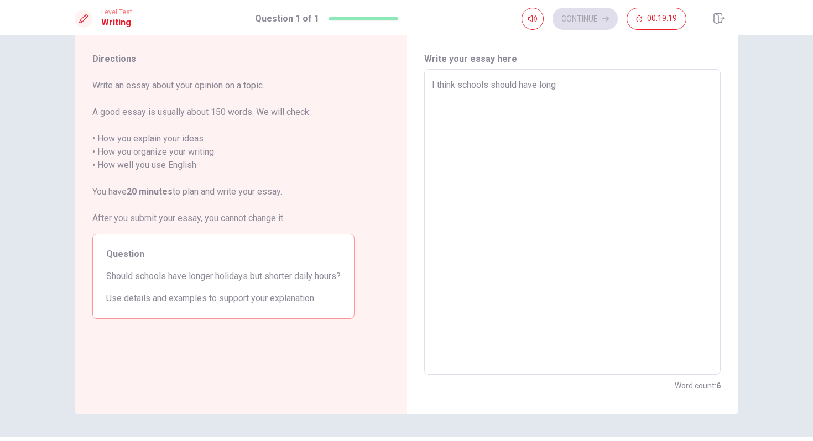
type textarea "I think schools should have longe"
type textarea "x"
type textarea "I think schools should have longer"
type textarea "x"
type textarea "I think schools should have longer"
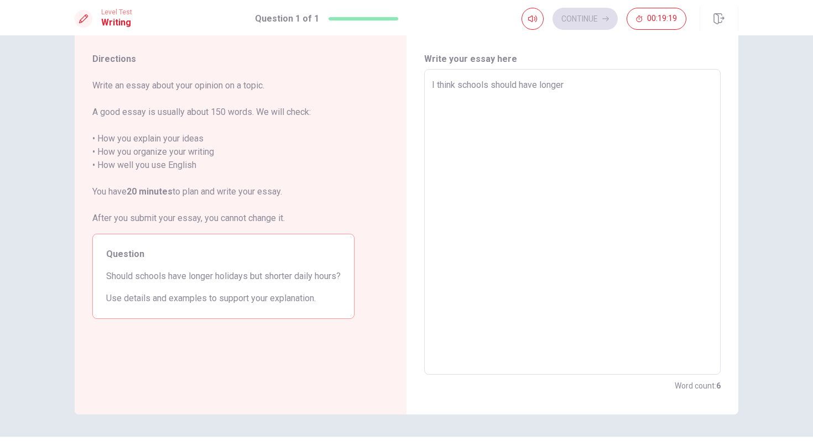
type textarea "x"
type textarea "I think schools should have longer h"
type textarea "x"
type textarea "I think schools should have longer ho"
type textarea "x"
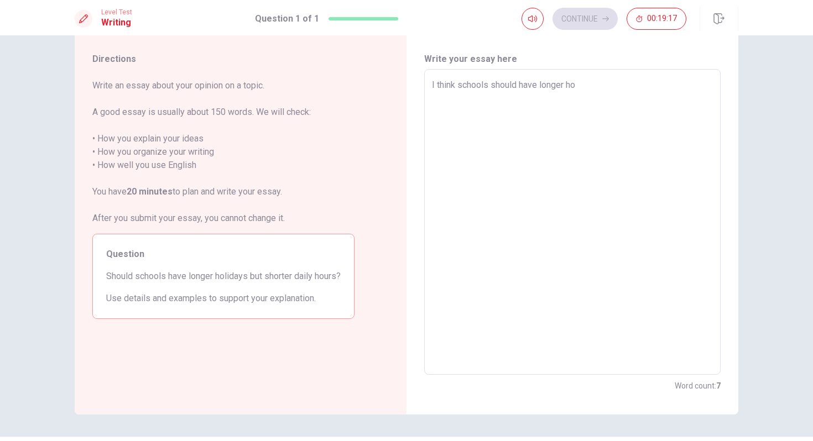
type textarea "I think schools should have longer hol"
type textarea "x"
type textarea "I think schools should have longer [DATE]"
type textarea "x"
type textarea "I think schools should have longer holid"
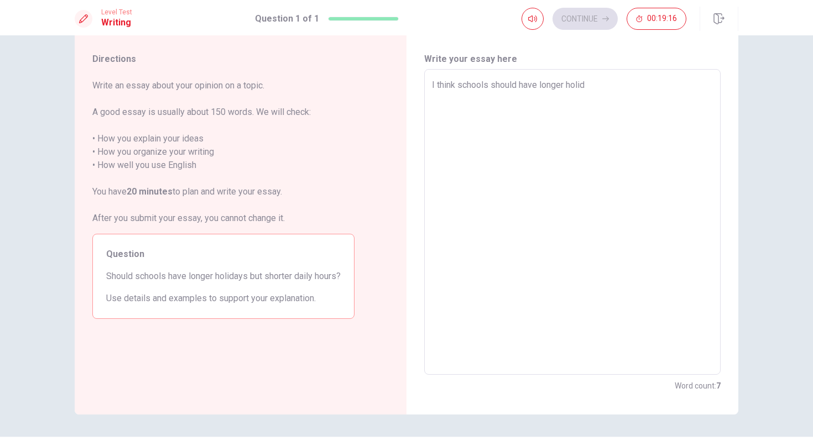
type textarea "x"
type textarea "I think schools should have longer holida"
type textarea "x"
type textarea "I think schools should have longer holidau"
type textarea "x"
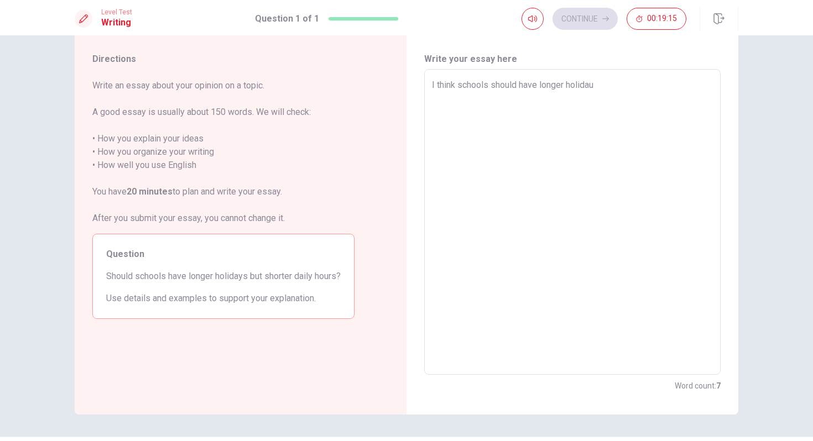
type textarea "I think schools should have longer holida"
type textarea "x"
type textarea "I think schools should have longer holiday"
type textarea "x"
type textarea "I think schools should have longer holidays"
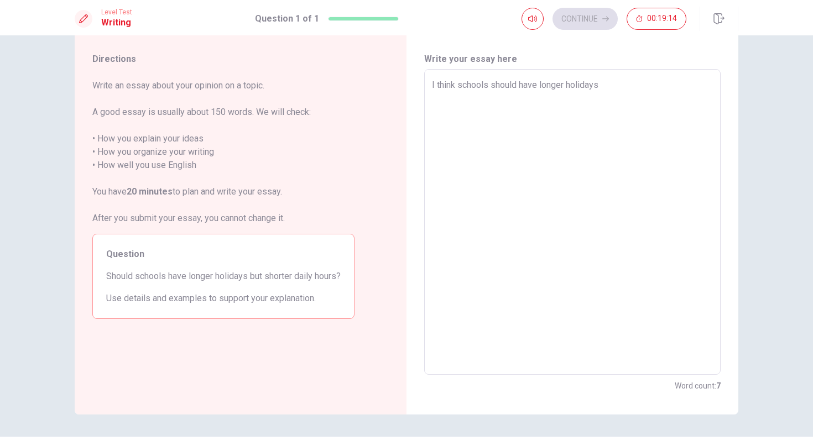
type textarea "x"
type textarea "I think schools should have longer holidays"
type textarea "x"
type textarea "I think schools should have longer holidays"
type textarea "x"
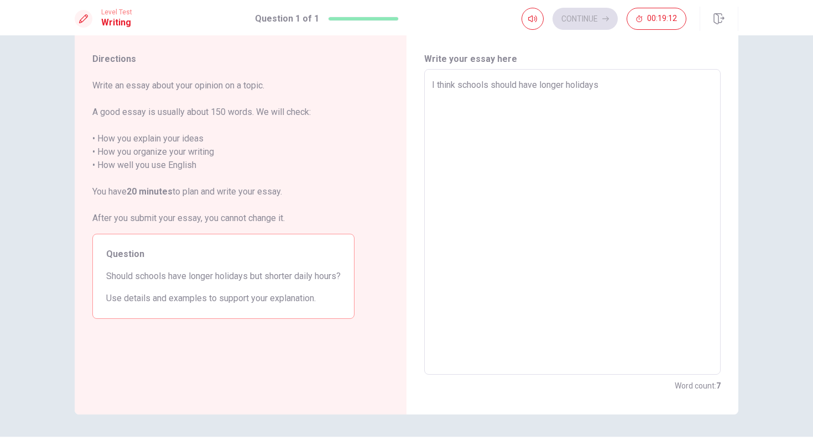
type textarea "I think schools should have longer holidays."
type textarea "x"
type textarea "I think schools should have longer holidays."
type textarea "x"
type textarea "I think schools should have longer holidays. B"
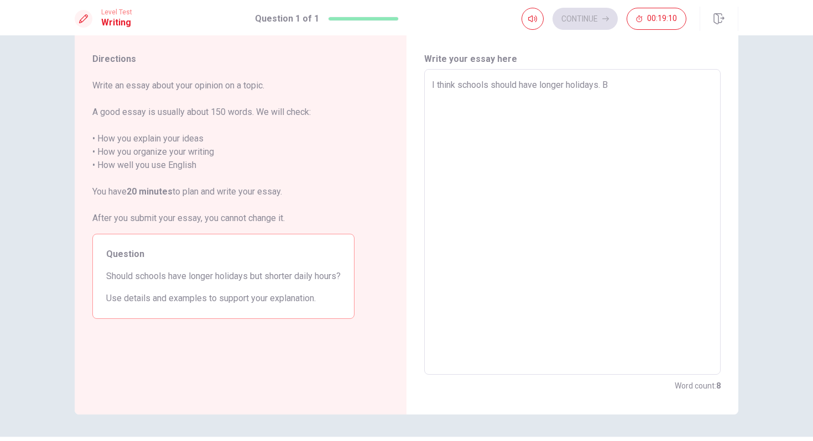
type textarea "x"
type textarea "I think schools should have longer holidays. Be"
type textarea "x"
type textarea "I think schools should have longer holidays. Bec"
type textarea "x"
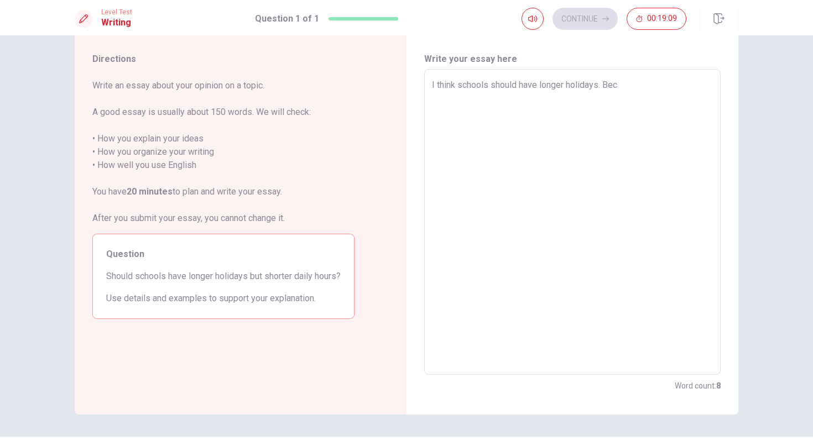
type textarea "I think schools should have longer holidays. Beco"
type textarea "x"
type textarea "I think schools should have longer holidays. Becou"
type textarea "x"
type textarea "I think schools should have longer holidays. Beco"
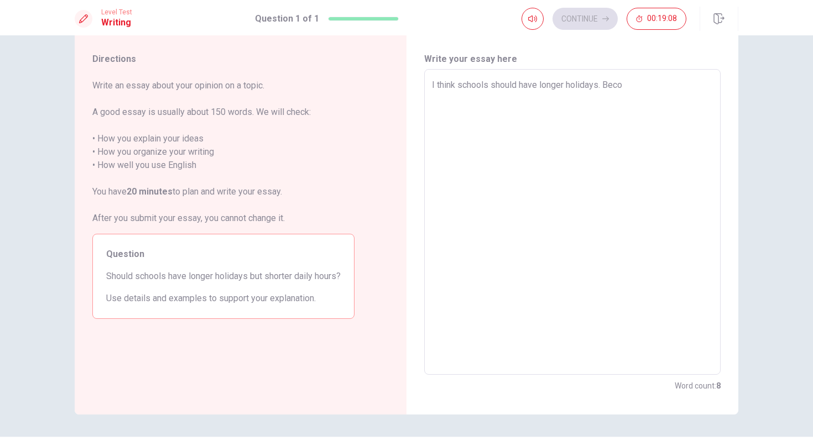
type textarea "x"
type textarea "I think schools should have longer holidays. Bec"
type textarea "x"
type textarea "I think schools should have longer holidays. [GEOGRAPHIC_DATA]"
type textarea "x"
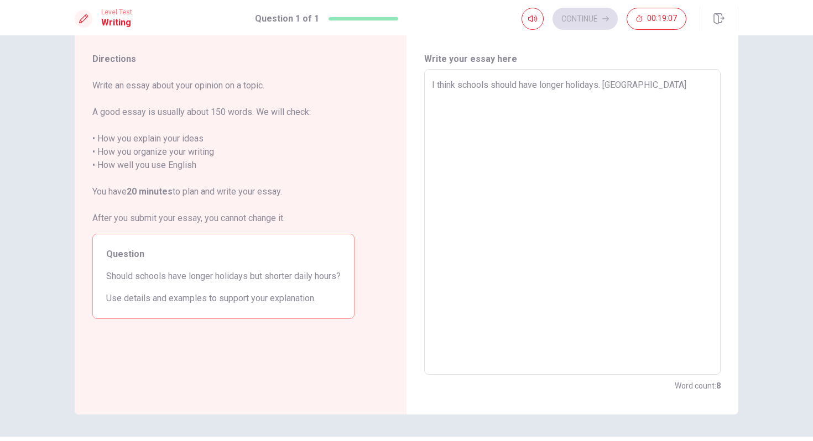
type textarea "I think schools should have longer holidays. [GEOGRAPHIC_DATA]"
type textarea "x"
type textarea "I think schools should have longer holidays. Becaus"
type textarea "x"
type textarea "I think schools should have longer holidays. Because"
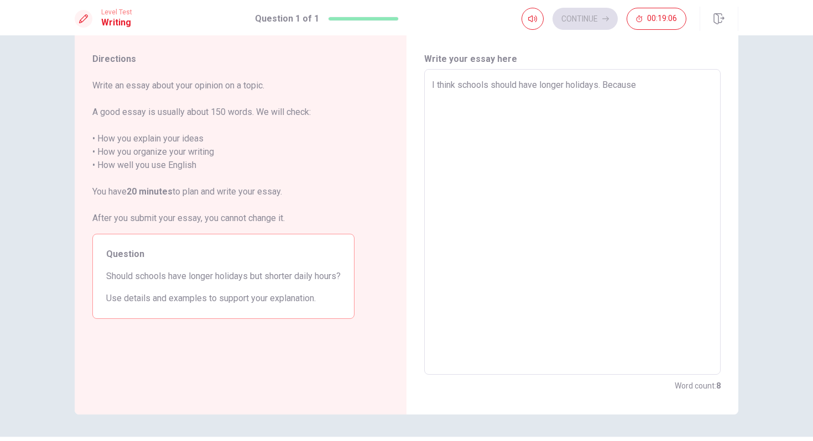
type textarea "x"
type textarea "I think schools should have longer holidays. Because"
type textarea "x"
type textarea "I think schools should have longer holidays. Because e"
type textarea "x"
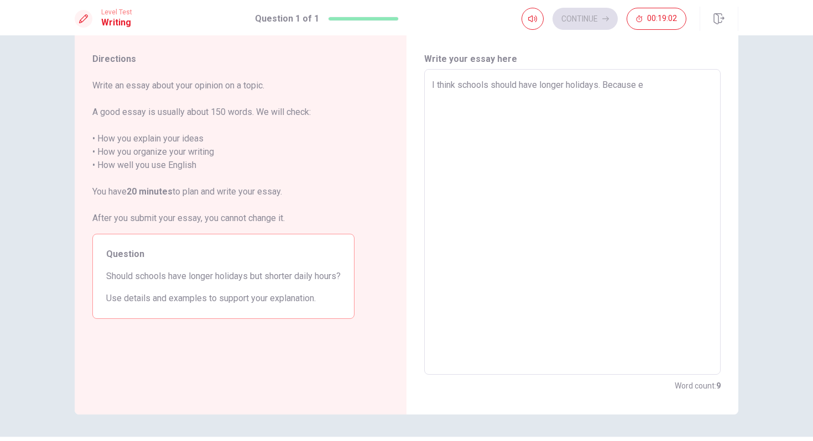
type textarea "I think schools should have longer holidays. Because"
type textarea "x"
type textarea "I think schools should have longer holidays. Because"
type textarea "x"
type textarea "I think schools should have longer holidays. Becaus"
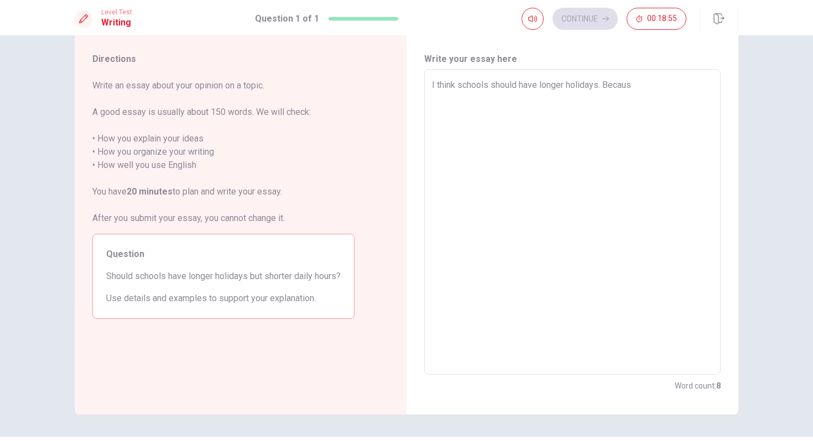
type textarea "x"
type textarea "I think schools should have longer holidays. [GEOGRAPHIC_DATA]"
type textarea "x"
type textarea "I think schools should have longer holidays. [GEOGRAPHIC_DATA]"
type textarea "x"
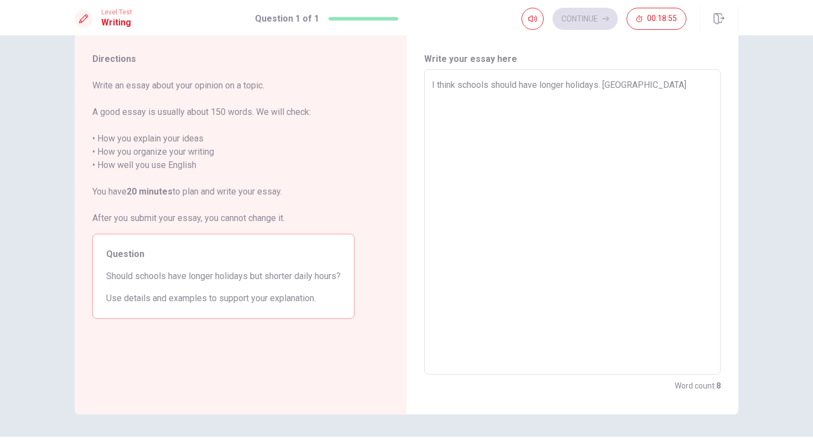
type textarea "I think schools should have longer holidays. Bec"
type textarea "x"
type textarea "I think schools should have longer holidays. Be"
type textarea "x"
type textarea "I think schools should have longer holidays. B"
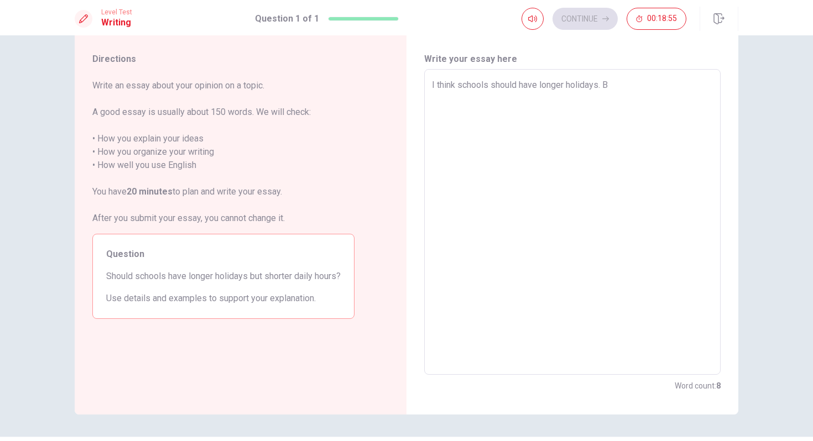
type textarea "x"
type textarea "I think schools should have longer holidays."
type textarea "x"
type textarea "I think schools should have longer holidays. F"
type textarea "x"
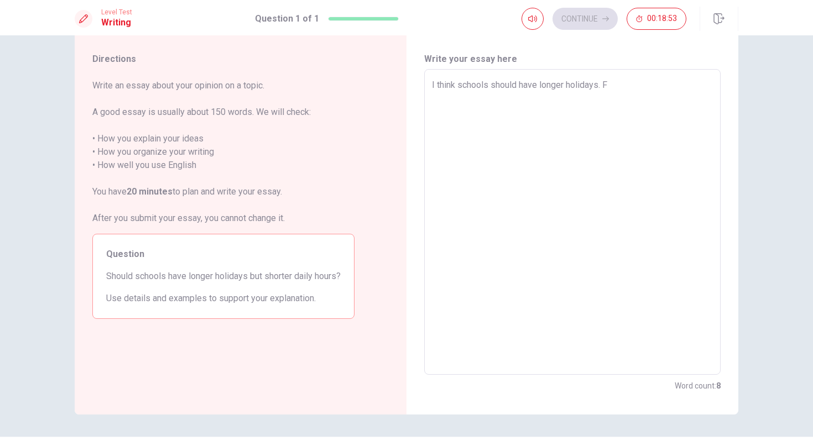
type textarea "I think schools should have longer holidays. Fi"
type textarea "x"
type textarea "I think schools should have longer holidays. Fis"
type textarea "x"
type textarea "I think schools should have longer holidays. Fise"
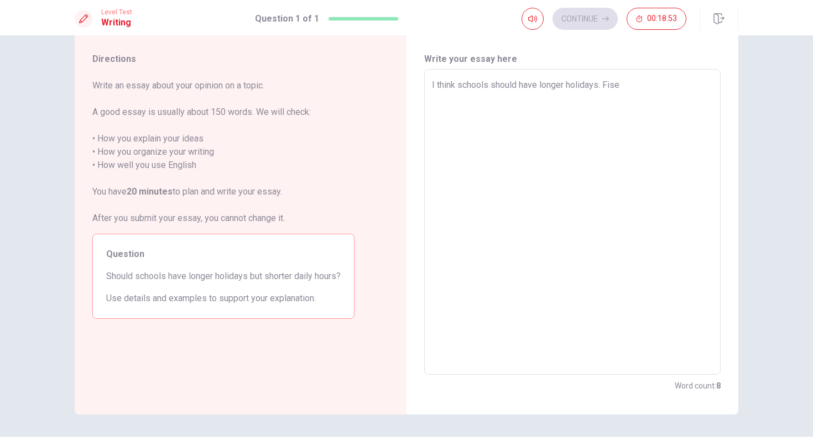
type textarea "x"
type textarea "I think schools should have longer holidays. Fis"
type textarea "x"
type textarea "I think schools should have longer holidays. Fi"
type textarea "x"
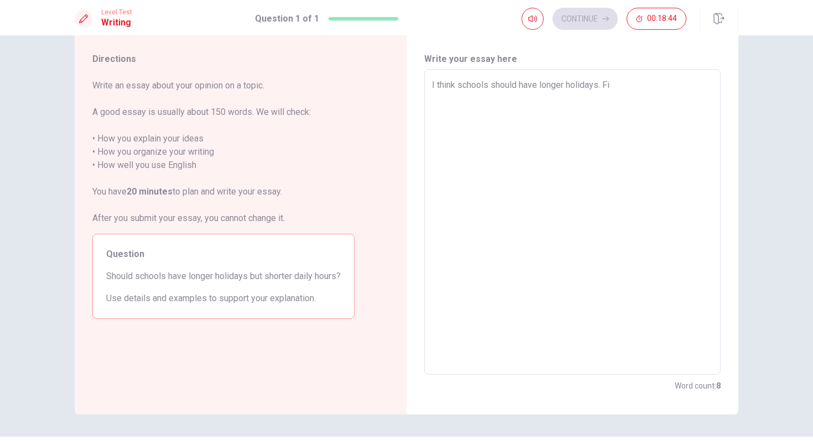
type textarea "I think schools should have longer holidays. Fir"
type textarea "x"
type textarea "I think schools should have longer holidays. Firs"
type textarea "x"
type textarea "I think schools should have longer holidays. First"
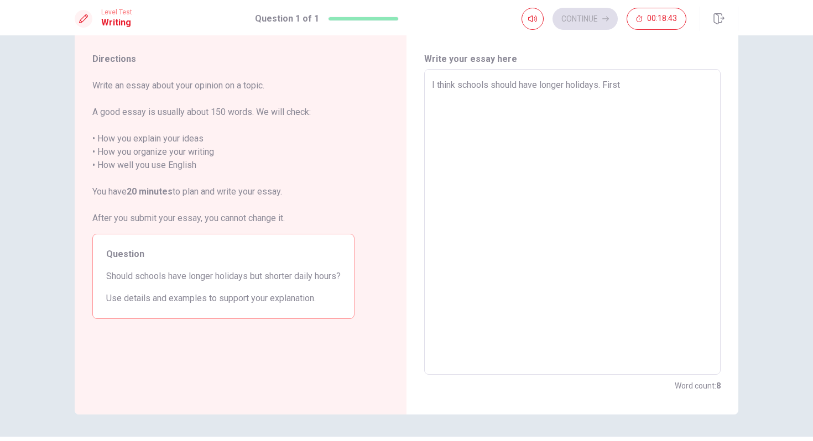
type textarea "x"
type textarea "I think schools should have longer holidays. First,"
type textarea "x"
type textarea "I think schools should have longer holidays. First,"
type textarea "x"
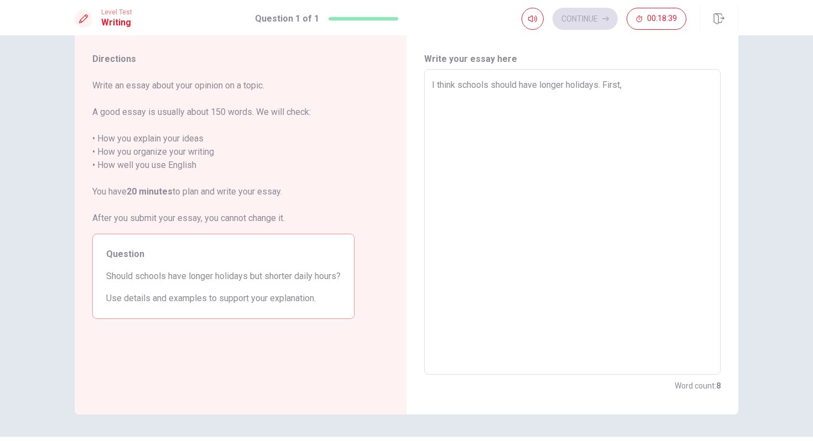
type textarea "I think schools should have longer holidays. First, i"
type textarea "x"
type textarea "I think schools should have longer holidays. First, if"
type textarea "x"
type textarea "I think schools should have longer holidays. First, if"
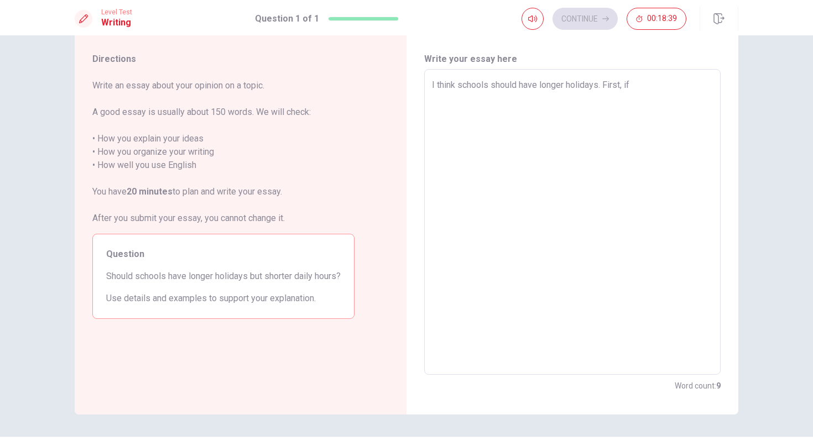
type textarea "x"
type textarea "I think schools should have longer holidays. First, if s"
type textarea "x"
type textarea "I think schools should have longer holidays. First, if sh"
type textarea "x"
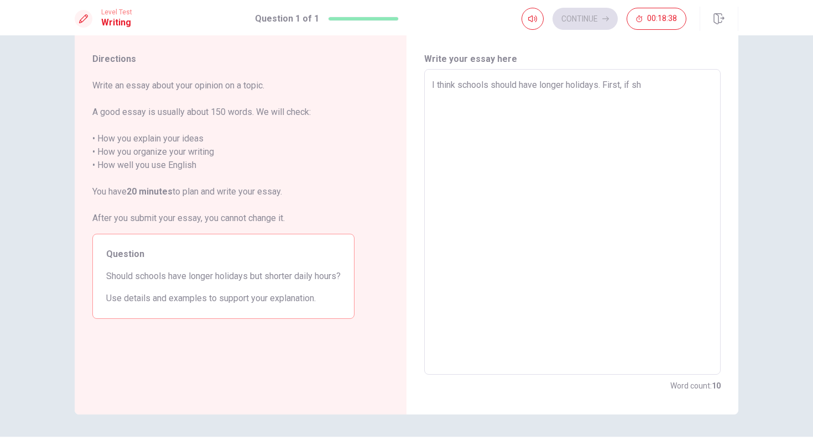
type textarea "I think schools should have longer holidays. First, if sho"
type textarea "x"
type textarea "I think schools should have longer holidays. First, if shoo"
type textarea "x"
type textarea "I think schools should have longer holidays. First, if shool"
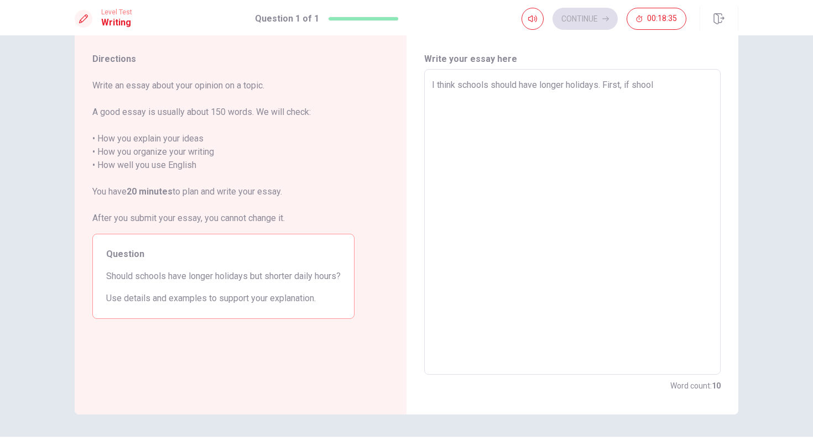
type textarea "x"
type textarea "I think schools should have longer holidays. First, if shoold"
type textarea "x"
type textarea "I think schools should have longer holidays. First, if shoold"
type textarea "x"
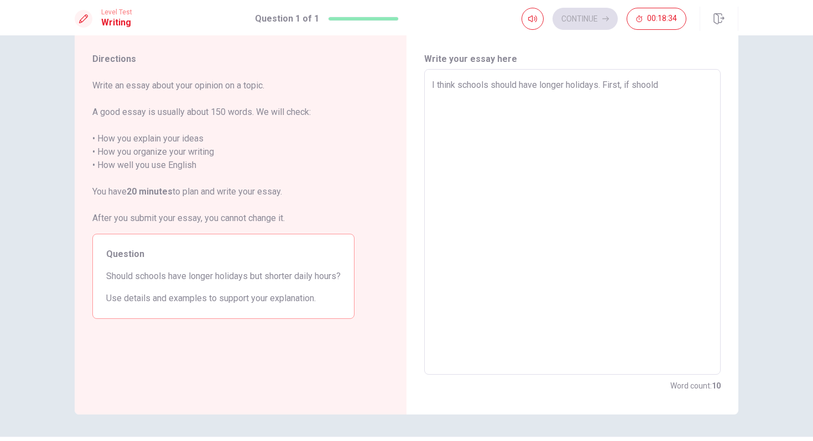
type textarea "I think schools should have longer holidays. First, if shoold"
type textarea "x"
type textarea "I think schools should have longer holidays. First, if shoolds"
type textarea "x"
type textarea "I think schools should have longer holidays. First, if shoold"
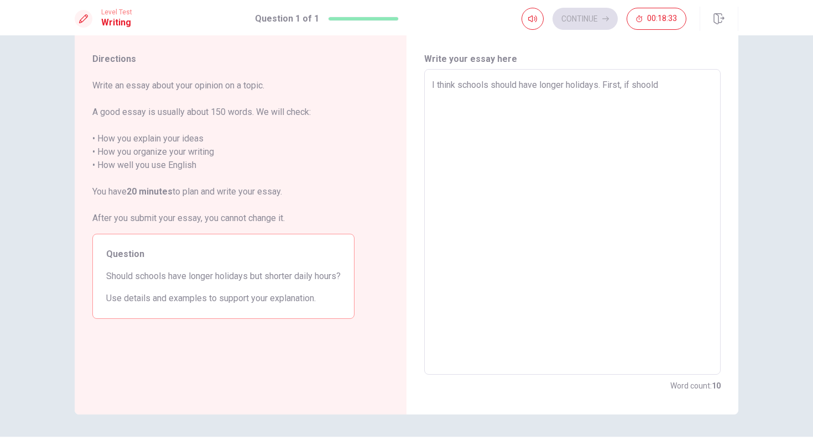
type textarea "x"
type textarea "I think schools should have longer holidays. First, if shool"
type textarea "x"
type textarea "I think schools should have longer holidays. First, if shool¥"
type textarea "x"
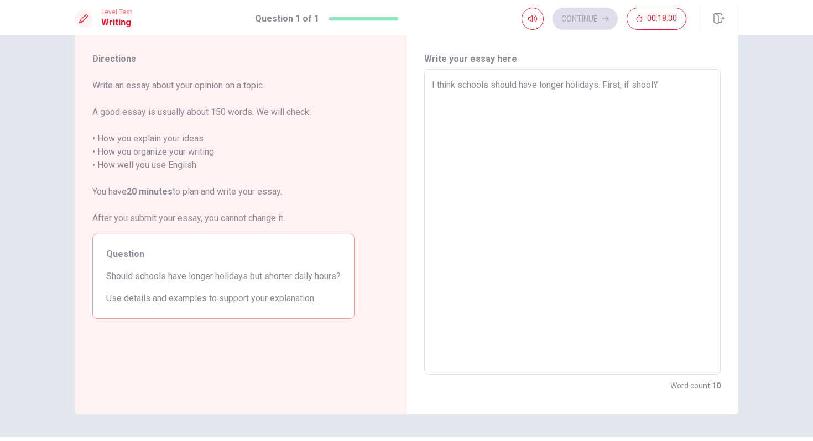
type textarea "I think schools should have longer holidays. First, if shool¥¥"
type textarea "x"
type textarea "I think schools should have longer holidays. First, if shool¥¥¥"
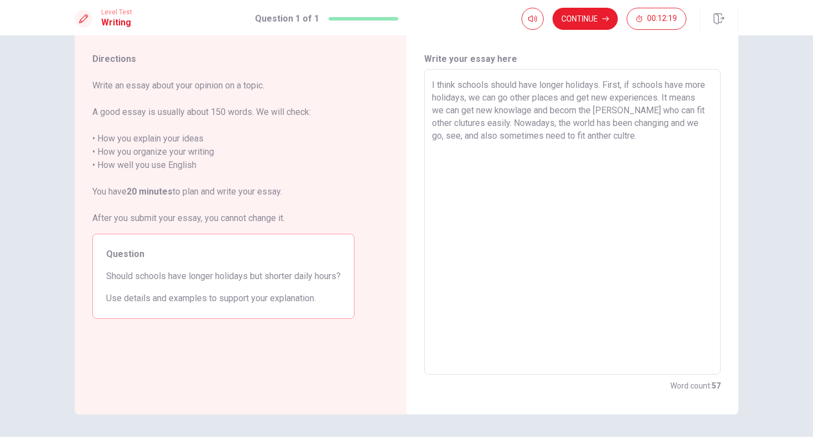
click at [606, 87] on textarea "I think schools should have longer holidays. First, if schools have more holida…" at bounding box center [572, 223] width 281 height 288
click at [554, 149] on textarea "I think schools should have longer holidays. First, if schools have more holida…" at bounding box center [572, 223] width 281 height 288
click at [527, 171] on textarea "I think schools should have longer holidays. First, if schools have more holida…" at bounding box center [572, 223] width 281 height 288
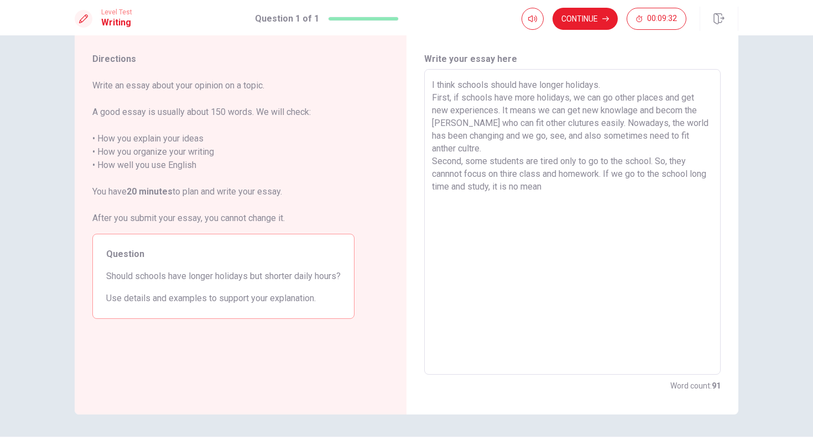
drag, startPoint x: 609, startPoint y: 174, endPoint x: 512, endPoint y: 188, distance: 97.7
click at [512, 188] on textarea "I think schools should have longer holidays. First, if schools have more holida…" at bounding box center [572, 223] width 281 height 288
click at [614, 174] on textarea "I think schools should have longer holidays. First, if schools have more holida…" at bounding box center [572, 223] width 281 height 288
click at [684, 173] on textarea "I think schools should have longer holidays. First, if schools have more holida…" at bounding box center [572, 223] width 281 height 288
click at [477, 202] on textarea "I think schools should have longer holidays. First, if schools have more holida…" at bounding box center [572, 223] width 281 height 288
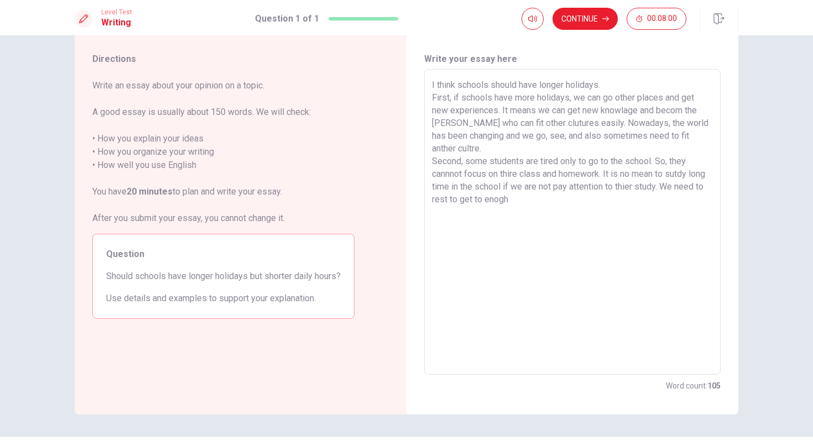
click at [483, 202] on textarea "I think schools should have longer holidays. First, if schools have more holida…" at bounding box center [572, 223] width 281 height 288
click at [481, 200] on textarea "I think schools should have longer holidays. First, if schools have more holida…" at bounding box center [572, 223] width 281 height 288
click at [597, 202] on textarea "I think schools should have longer holidays. First, if schools have more holida…" at bounding box center [572, 223] width 281 height 288
click at [548, 197] on textarea "I think schools should have longer holidays. First, if schools have more holida…" at bounding box center [572, 223] width 281 height 288
click at [543, 197] on textarea "I think schools should have longer holidays. First, if schools have more holida…" at bounding box center [572, 223] width 281 height 288
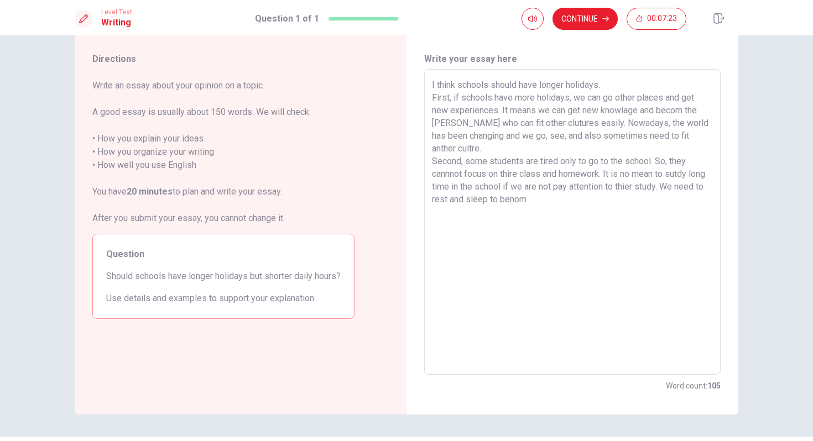
click at [566, 202] on textarea "I think schools should have longer holidays. First, if schools have more holida…" at bounding box center [572, 223] width 281 height 288
click at [630, 199] on textarea "I think schools should have longer holidays. First, if schools have more holida…" at bounding box center [572, 223] width 281 height 288
click at [623, 201] on textarea "I think schools should have longer holidays. First, if schools have more holida…" at bounding box center [572, 223] width 281 height 288
click at [625, 220] on textarea "I think schools should have longer holidays. First, if schools have more holida…" at bounding box center [572, 223] width 281 height 288
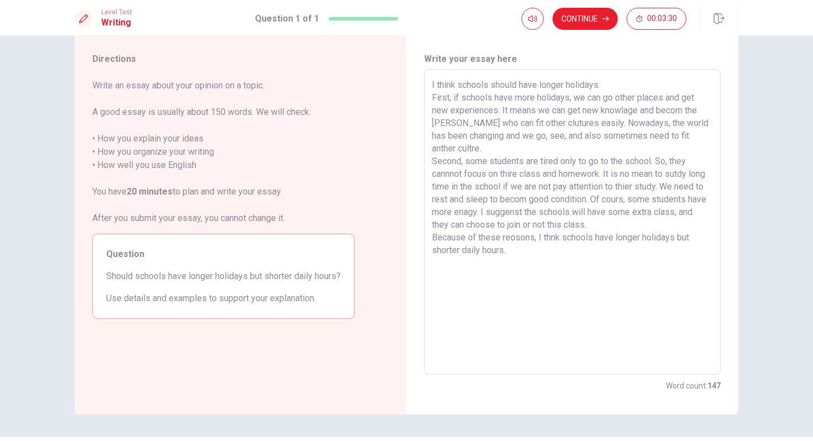
click at [412, 129] on div "Write your essay here I think schools should have longer holidays. First, if sc…" at bounding box center [573, 222] width 332 height 384
click at [613, 89] on textarea "I think schools should have longer holidays. First, if schools have more holida…" at bounding box center [572, 223] width 281 height 288
click at [729, 57] on div "Write your essay here I think schools should have longer holidays. First, if sc…" at bounding box center [573, 222] width 332 height 384
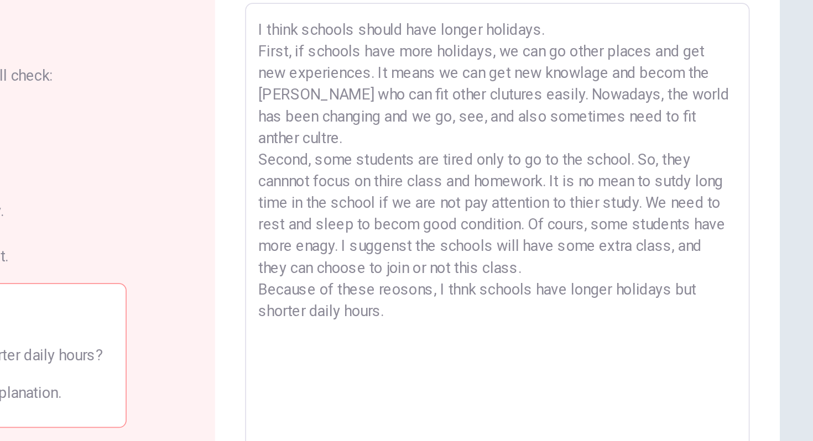
scroll to position [49, 0]
click at [523, 114] on textarea "I think schools should have longer holidays. First, if schools have more holida…" at bounding box center [572, 200] width 281 height 288
click at [640, 112] on textarea "I think schools should have longer holidays. First, if schools have more holida…" at bounding box center [572, 200] width 281 height 288
click at [722, 85] on div "Write your essay here I think schools should have longer holidays. First, if sc…" at bounding box center [573, 200] width 332 height 384
click at [570, 114] on textarea "I think schools should have longer holidays. First, if schools have more holida…" at bounding box center [572, 200] width 281 height 288
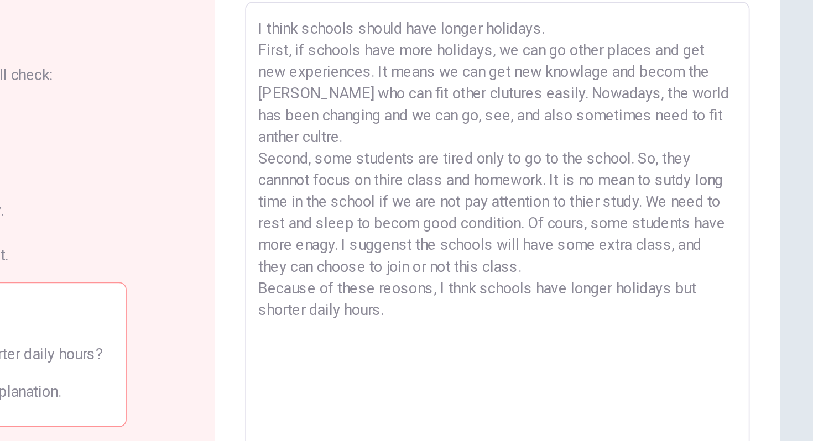
click at [551, 113] on textarea "I think schools should have longer holidays. First, if schools have more holida…" at bounding box center [572, 200] width 281 height 288
click at [582, 116] on textarea "I think schools should have longer holidays. First, if schools have more holida…" at bounding box center [572, 200] width 281 height 288
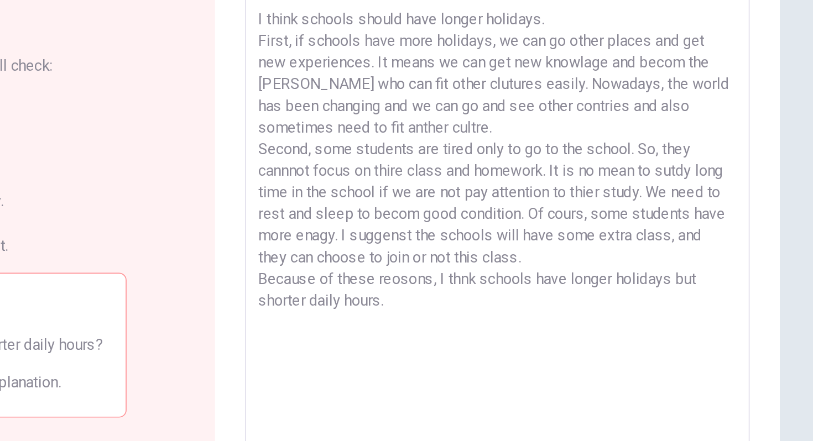
scroll to position [55, 0]
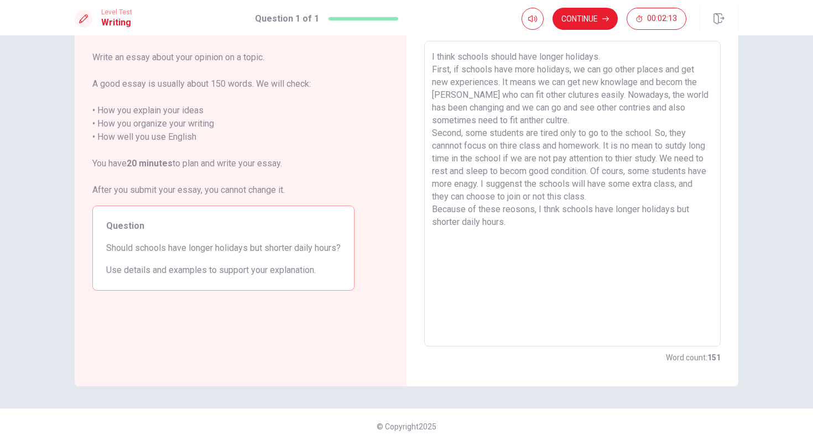
click at [732, 201] on div "Write your essay here I think schools should have longer holidays. First, if sc…" at bounding box center [573, 194] width 332 height 384
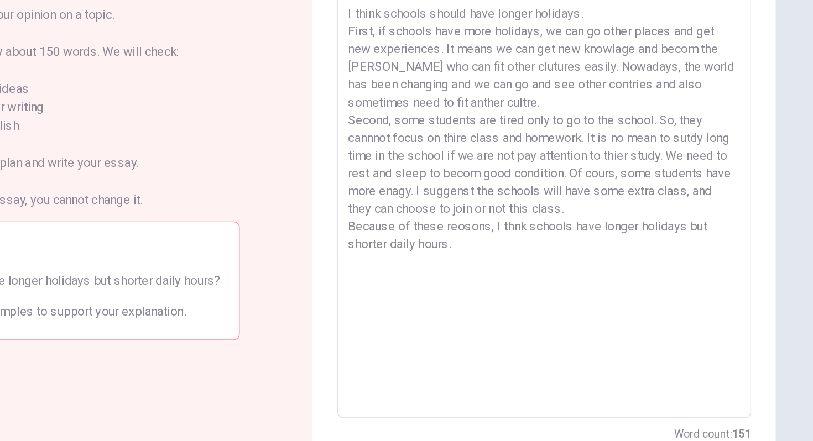
click at [655, 158] on textarea "I think schools should have longer holidays. First, if schools have more holida…" at bounding box center [572, 194] width 281 height 288
click at [755, 122] on div "Directions Write an essay about your opinion on a topic. A good essay is usuall…" at bounding box center [406, 194] width 699 height 384
click at [542, 160] on textarea "I think schools should have longer holidays. First, if schools have more holida…" at bounding box center [572, 194] width 281 height 288
click at [654, 158] on textarea "I think schools should have longer holidays. First, if schools have more holida…" at bounding box center [572, 194] width 281 height 288
click at [731, 148] on div "Write your essay here I think schools should have longer holidays. First, if sc…" at bounding box center [573, 194] width 332 height 384
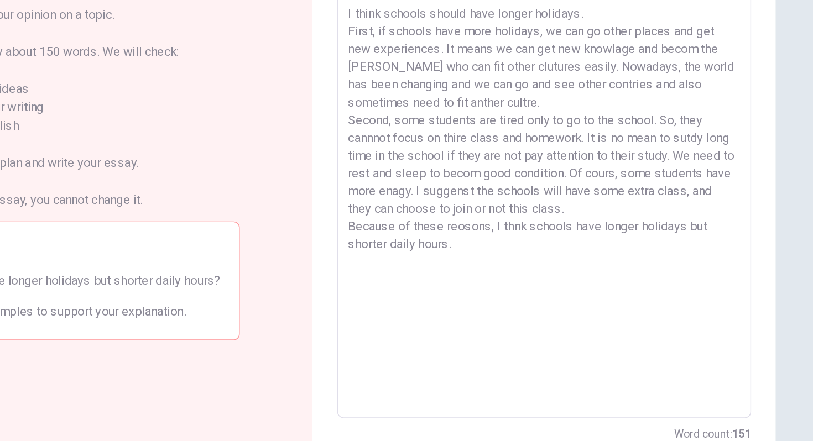
click at [706, 159] on textarea "I think schools should have longer holidays. First, if schools have more holida…" at bounding box center [572, 194] width 281 height 288
click at [740, 155] on div "Directions Write an essay about your opinion on a topic. A good essay is usuall…" at bounding box center [406, 194] width 699 height 384
drag, startPoint x: 467, startPoint y: 171, endPoint x: 426, endPoint y: 173, distance: 40.4
click at [426, 173] on div "I think schools should have longer holidays. First, if schools have more holida…" at bounding box center [572, 194] width 296 height 306
click at [347, 230] on div "Question Should schools have longer holidays but shorter daily hours? Use detai…" at bounding box center [223, 248] width 262 height 85
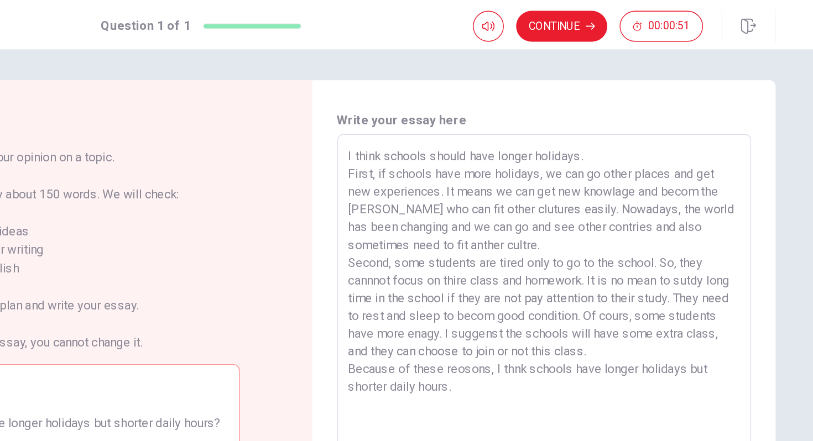
scroll to position [58, 0]
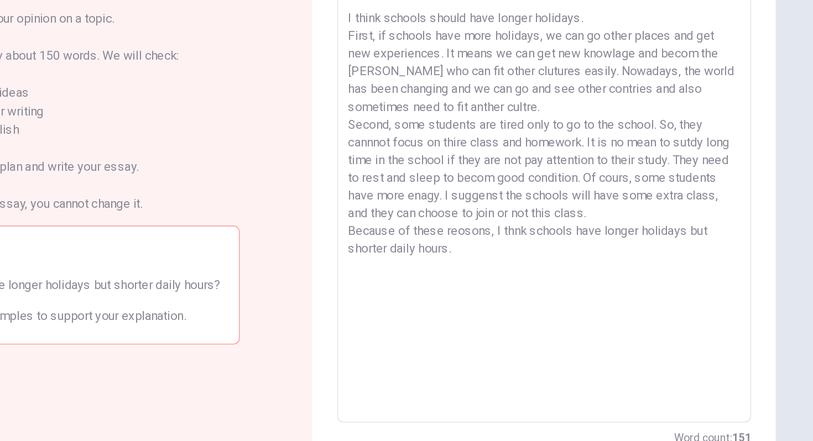
click at [555, 207] on textarea "I think schools should have longer holidays. First, if schools have more holida…" at bounding box center [572, 192] width 281 height 288
click at [548, 206] on textarea "I think schools should have longer holidays. First, if schools have more holida…" at bounding box center [572, 192] width 281 height 288
click at [576, 257] on textarea "I think schools should have longer holidays. First, if schools have more holida…" at bounding box center [572, 192] width 281 height 288
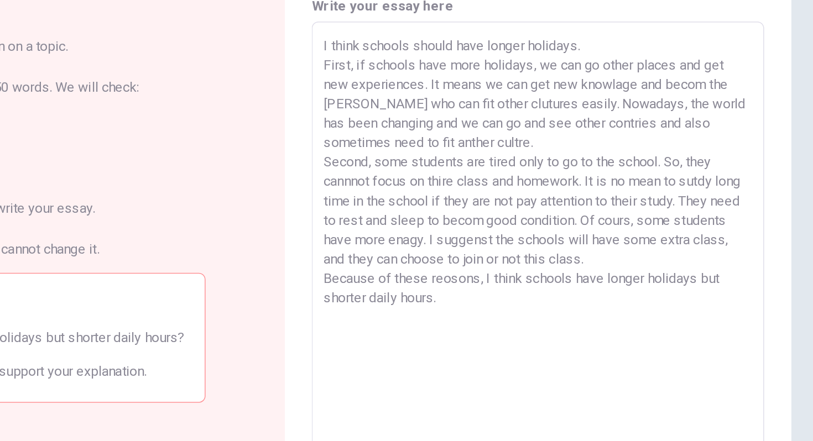
scroll to position [0, 0]
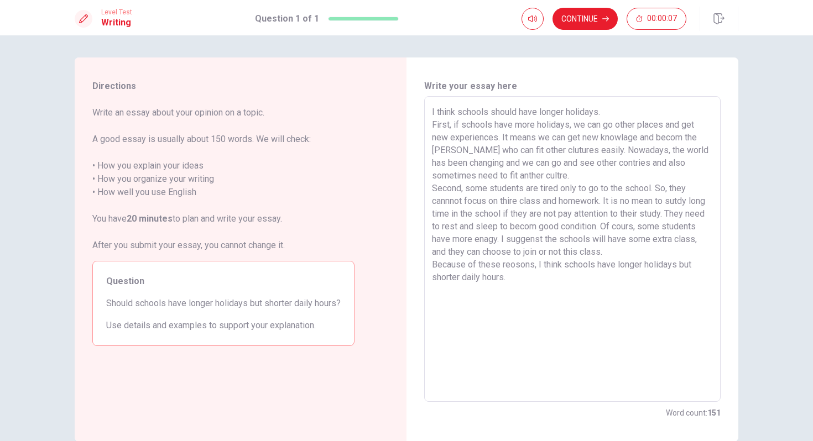
click at [382, 271] on div "Directions Write an essay about your opinion on a topic. A good essay is usuall…" at bounding box center [241, 250] width 332 height 384
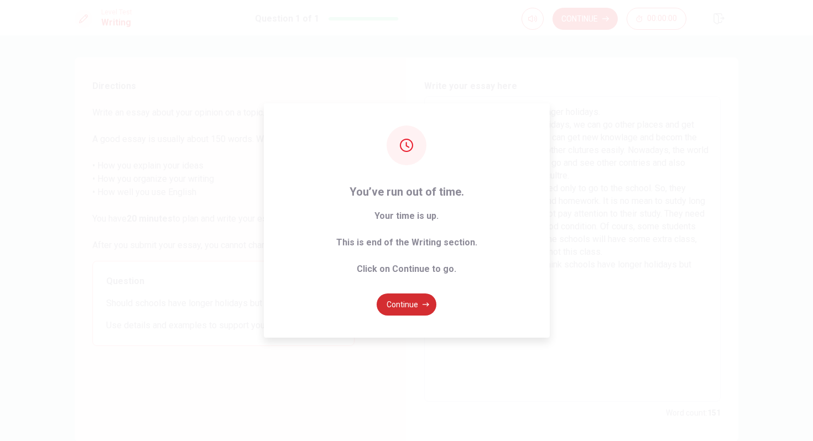
click at [417, 302] on button "Continue" at bounding box center [407, 305] width 60 height 22
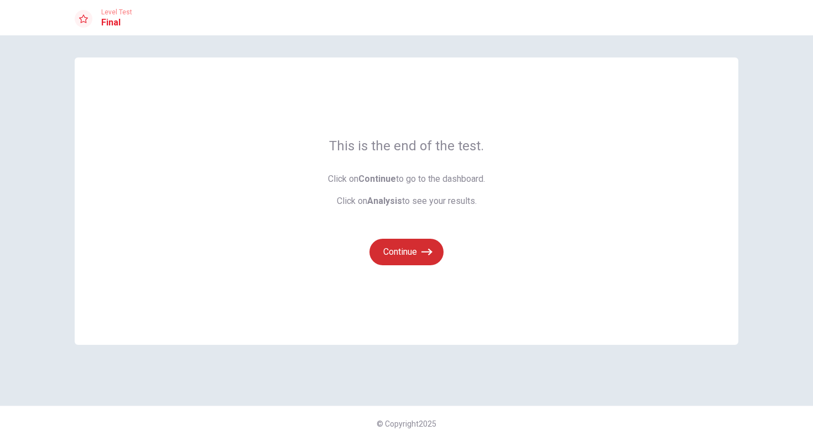
click at [412, 253] on button "Continue" at bounding box center [407, 252] width 74 height 27
